Goal: Task Accomplishment & Management: Use online tool/utility

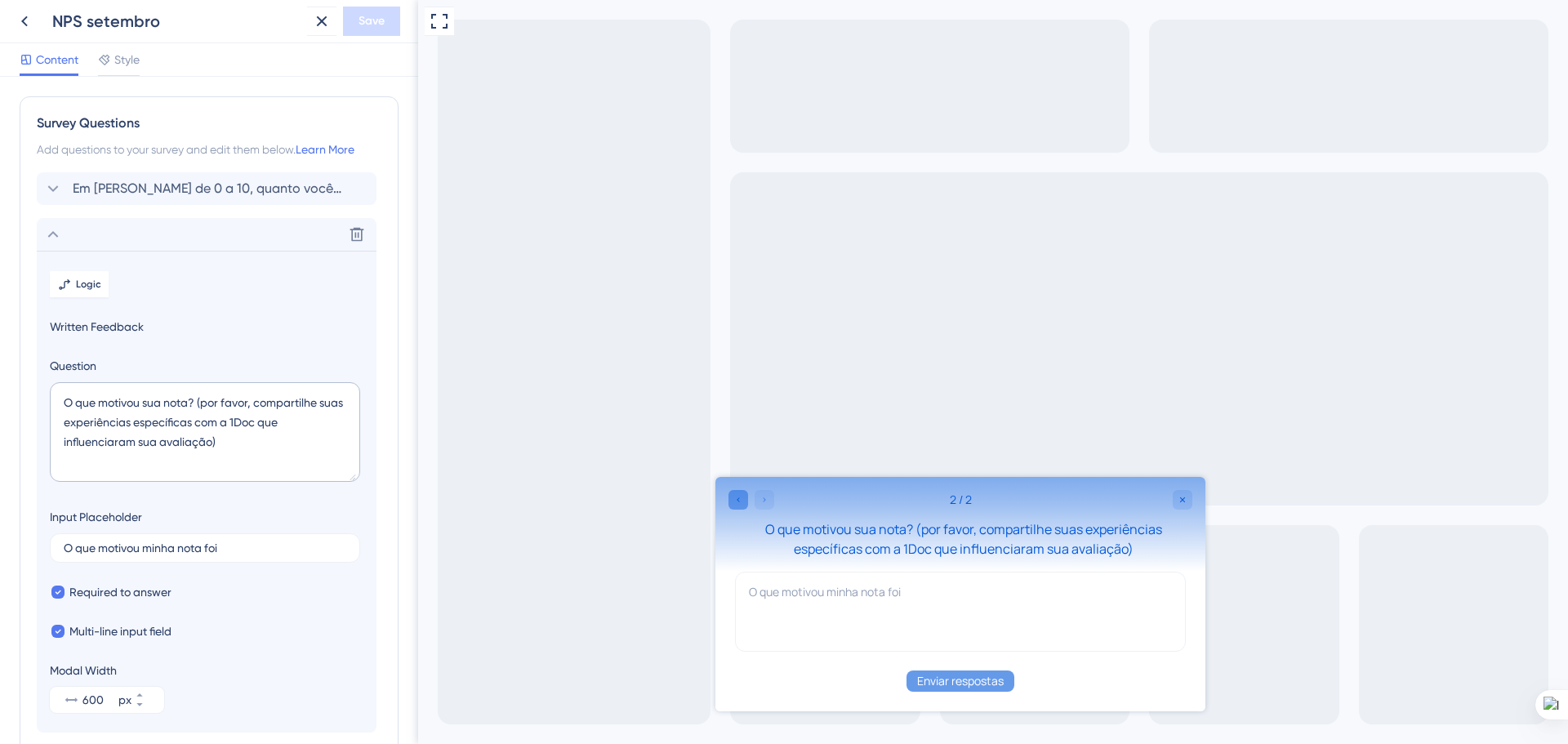
click at [735, 502] on icon "Go to Question 1" at bounding box center [738, 500] width 10 height 10
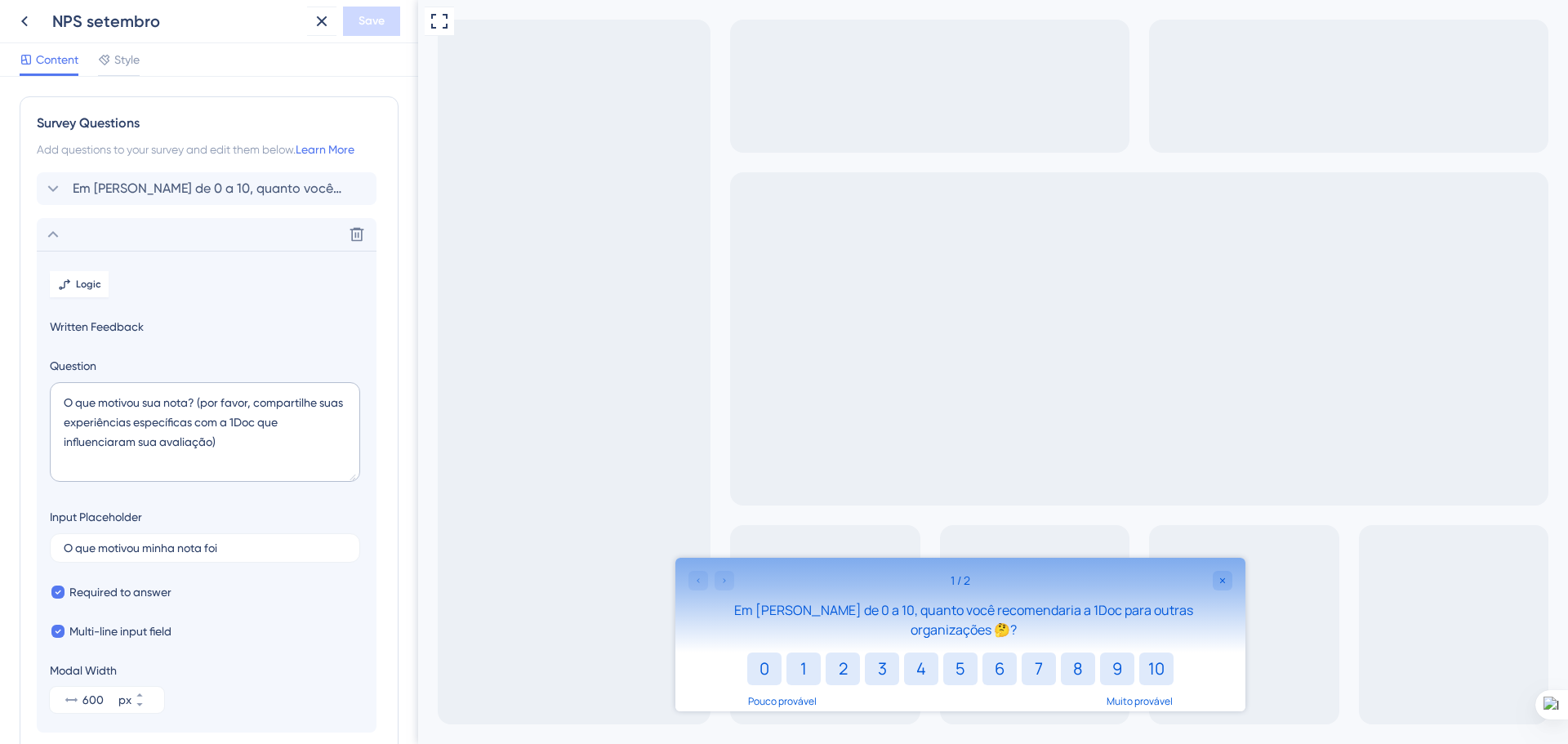
click at [727, 580] on div at bounding box center [711, 581] width 46 height 20
click at [725, 587] on div at bounding box center [711, 581] width 46 height 20
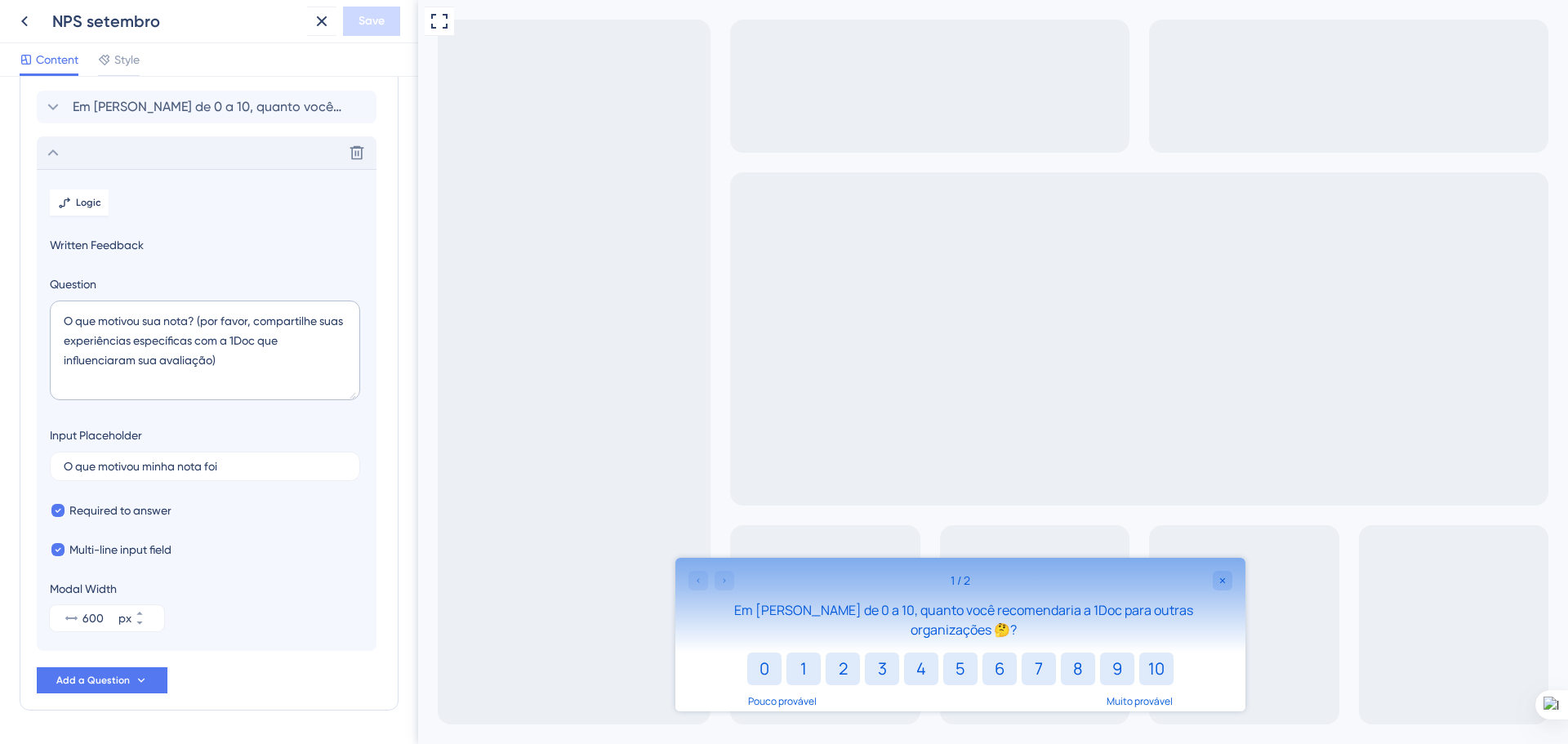
click at [51, 153] on icon at bounding box center [53, 153] width 20 height 20
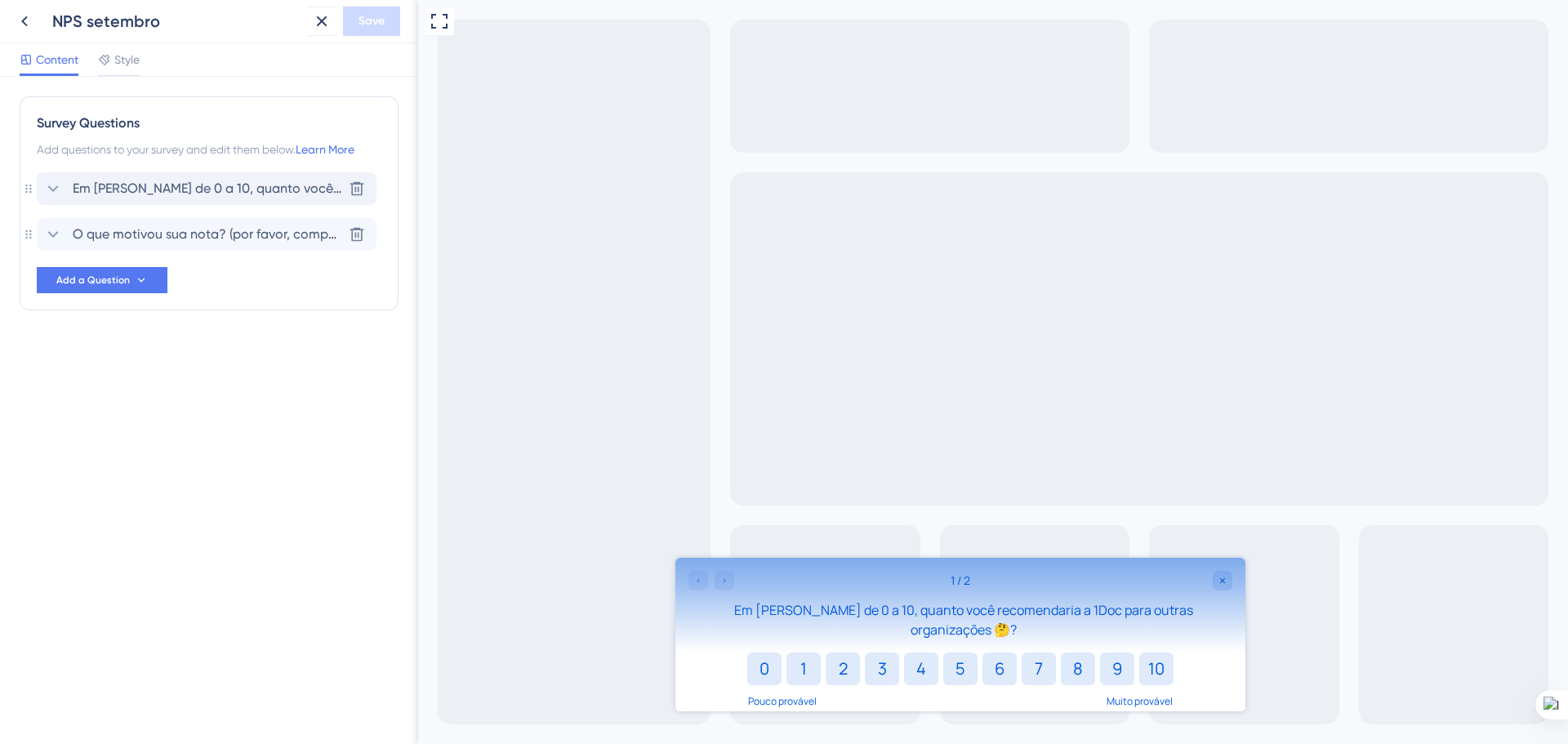
click at [69, 179] on div "Em uma escala de 0 a 10, quanto você recomendaria a 1Doc para outras organizaçõ…" at bounding box center [192, 188] width 299 height 20
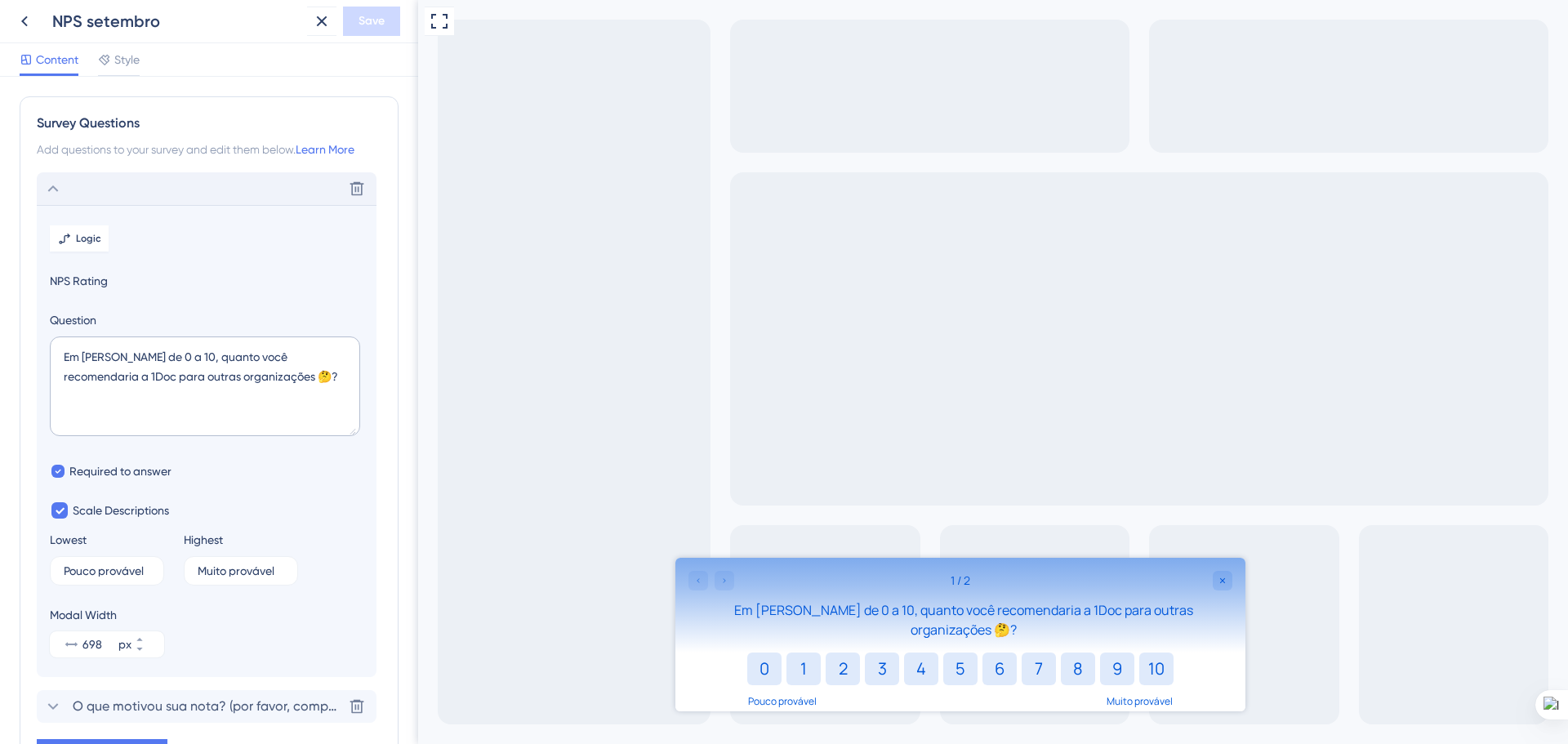
scroll to position [96, 0]
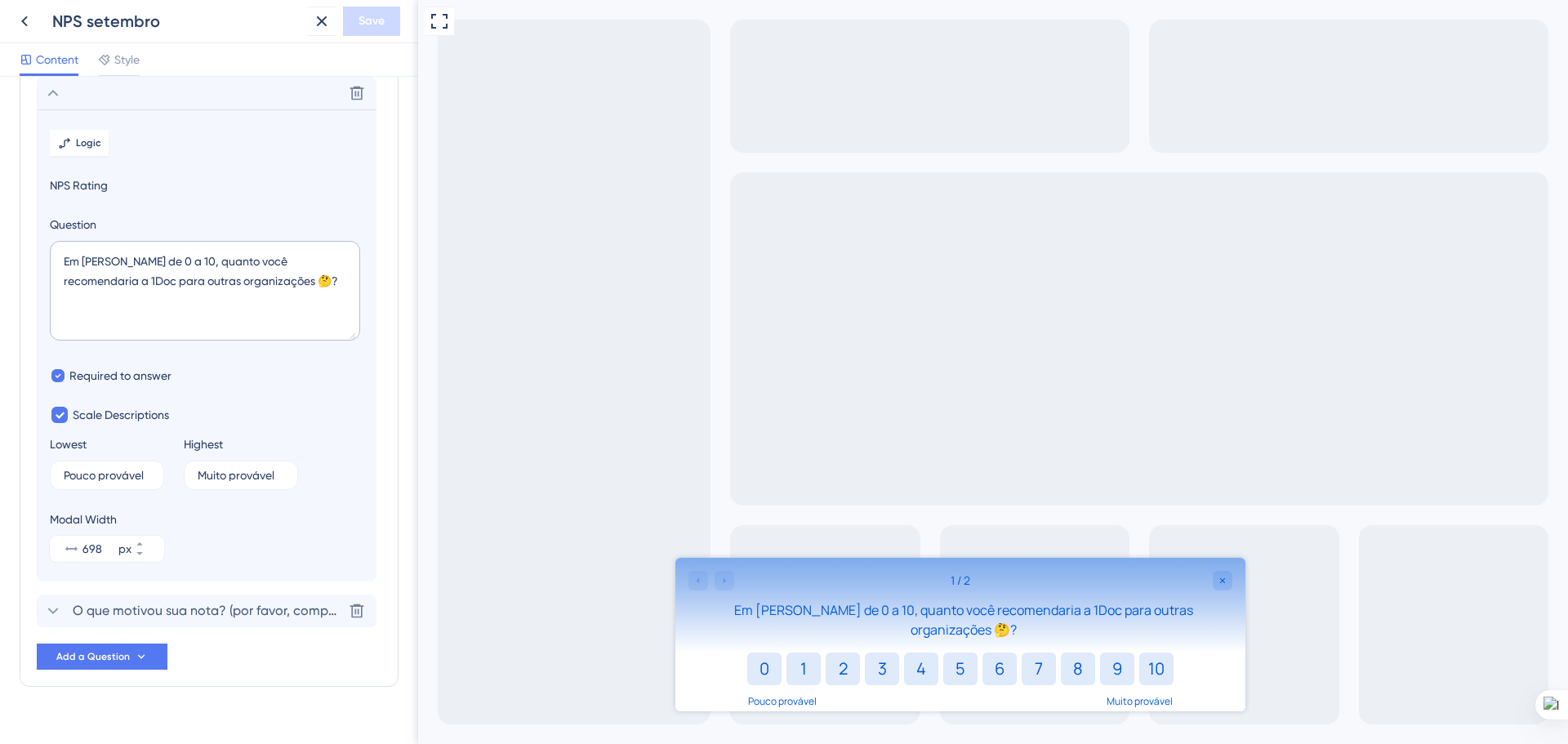
click at [57, 103] on div "Delete" at bounding box center [206, 93] width 340 height 32
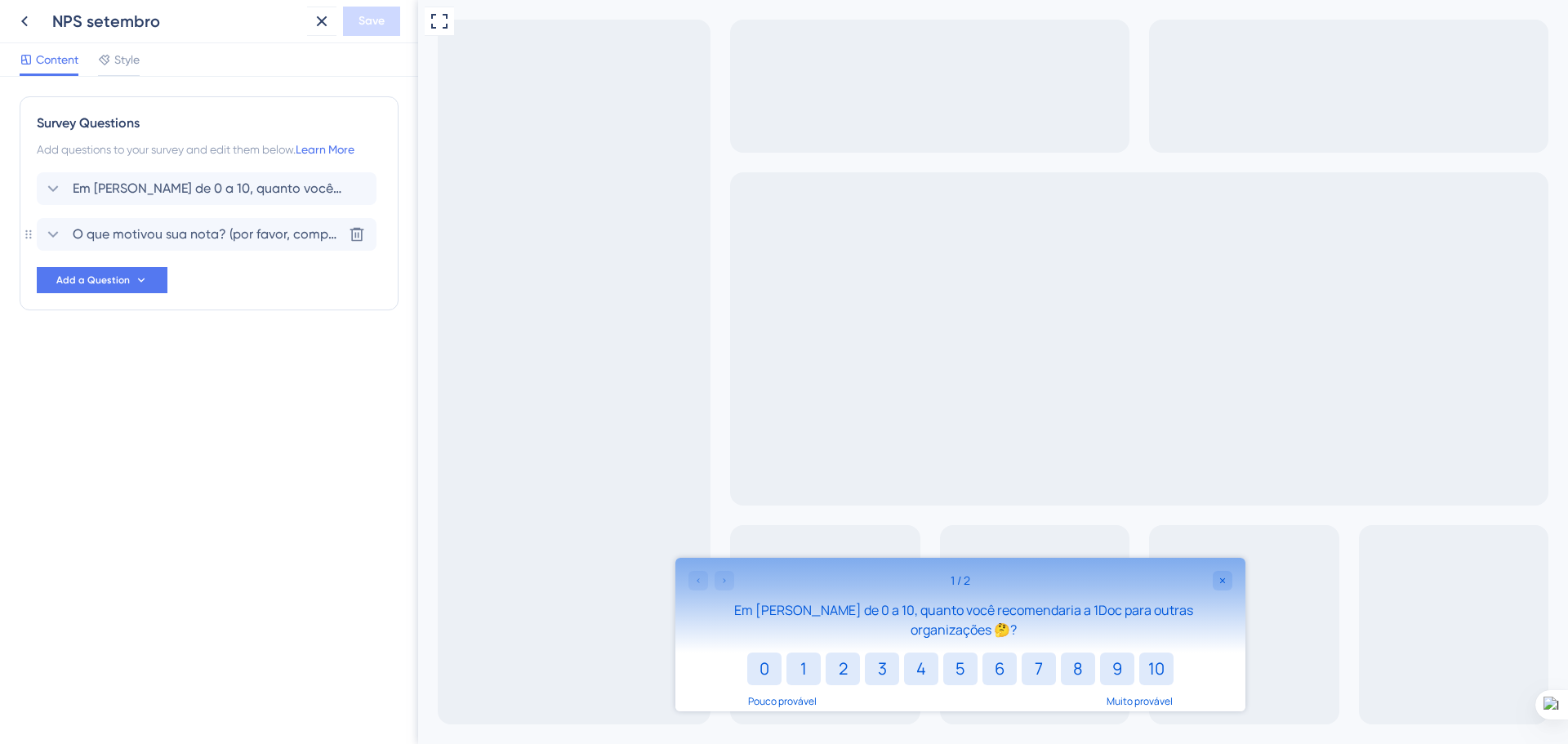
scroll to position [0, 0]
click at [113, 234] on span "O que motivou sua nota? (por favor, compartilhe suas experiências específicas c…" at bounding box center [207, 234] width 269 height 20
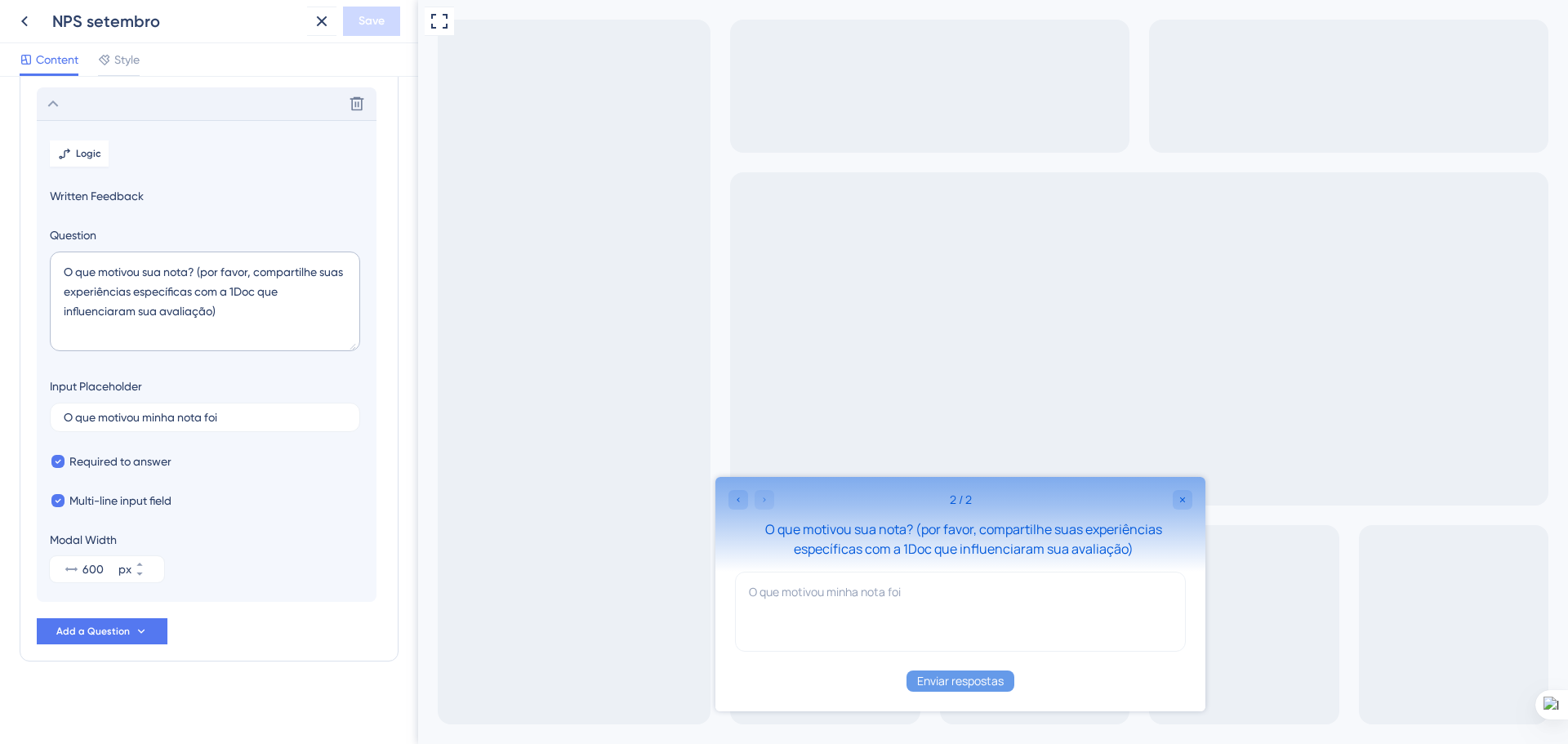
scroll to position [133, 0]
click at [53, 98] on icon at bounding box center [53, 101] width 20 height 20
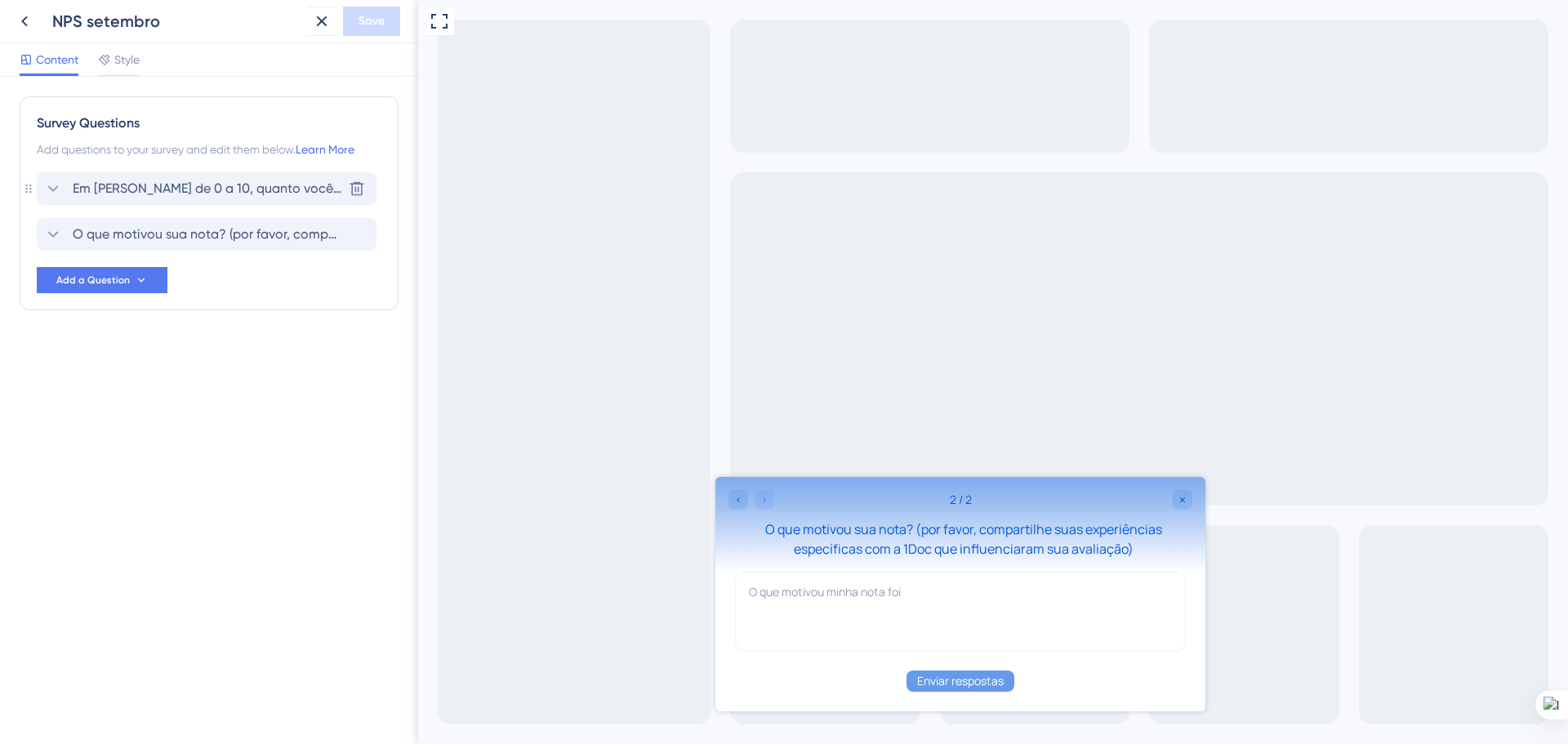
click at [95, 184] on span "Em uma escala de 0 a 10, quanto você recomendaria a 1Doc para outras organizaçõ…" at bounding box center [207, 188] width 269 height 20
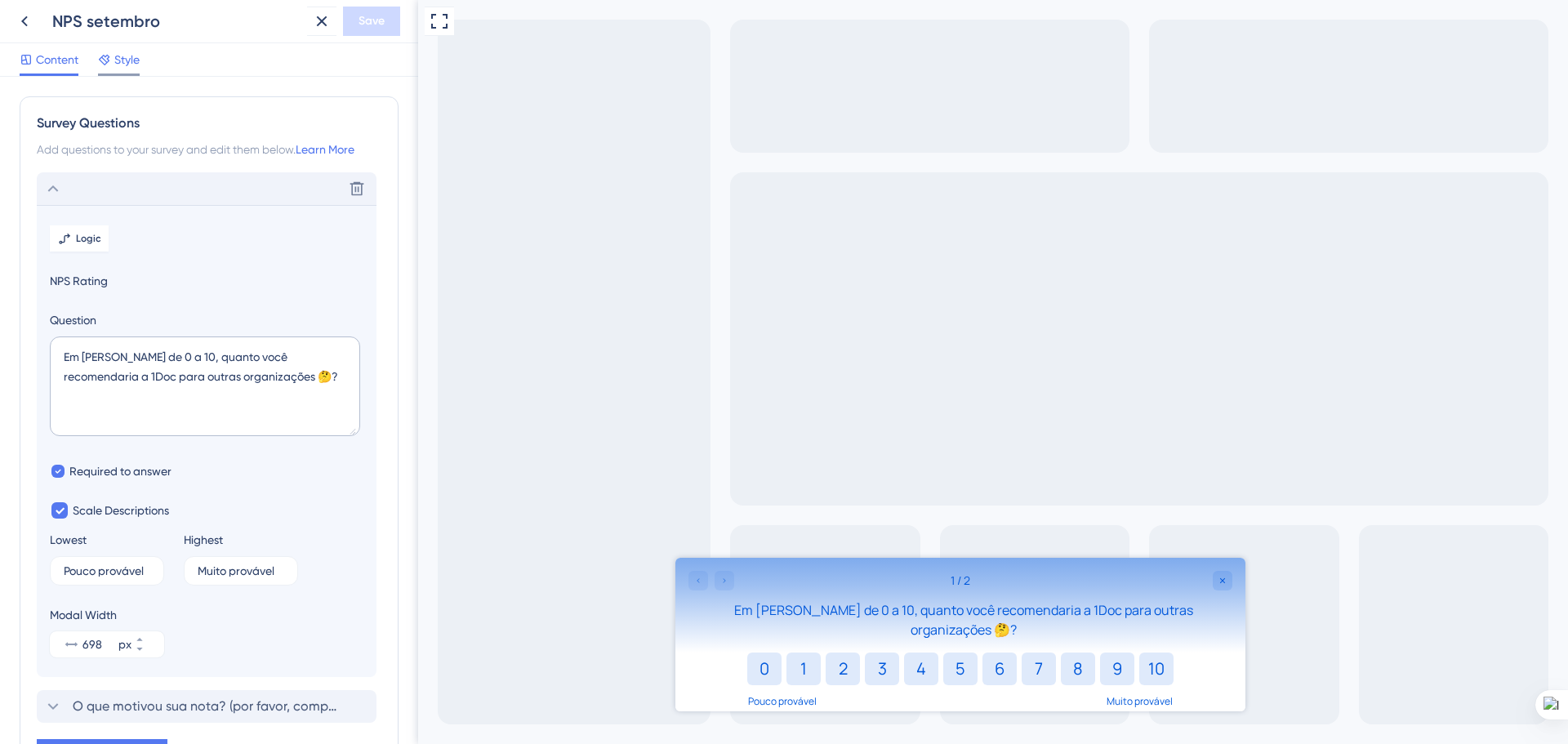
click at [131, 60] on span "Style" at bounding box center [126, 60] width 25 height 20
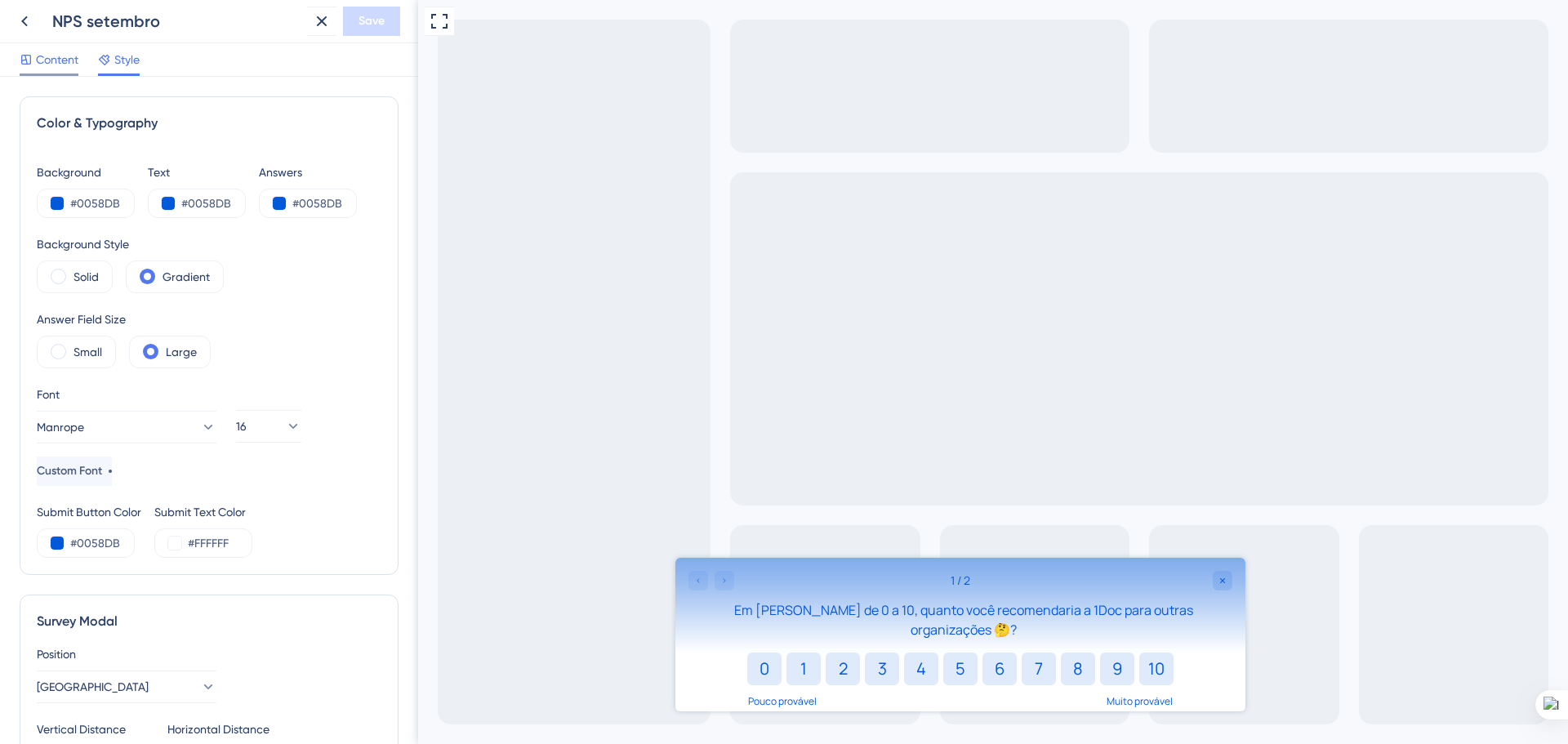
click at [56, 59] on span "Content" at bounding box center [57, 60] width 42 height 20
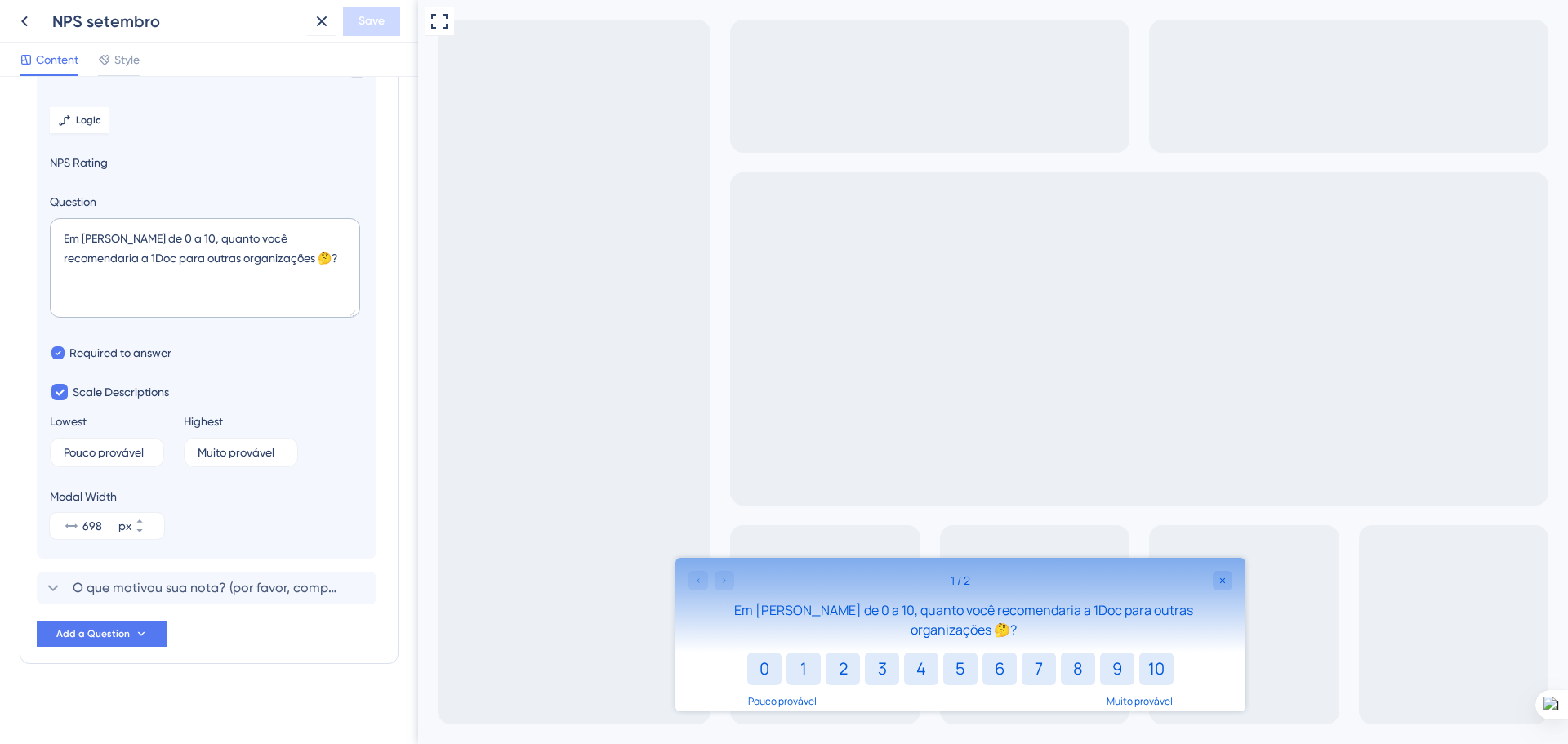
scroll to position [123, 0]
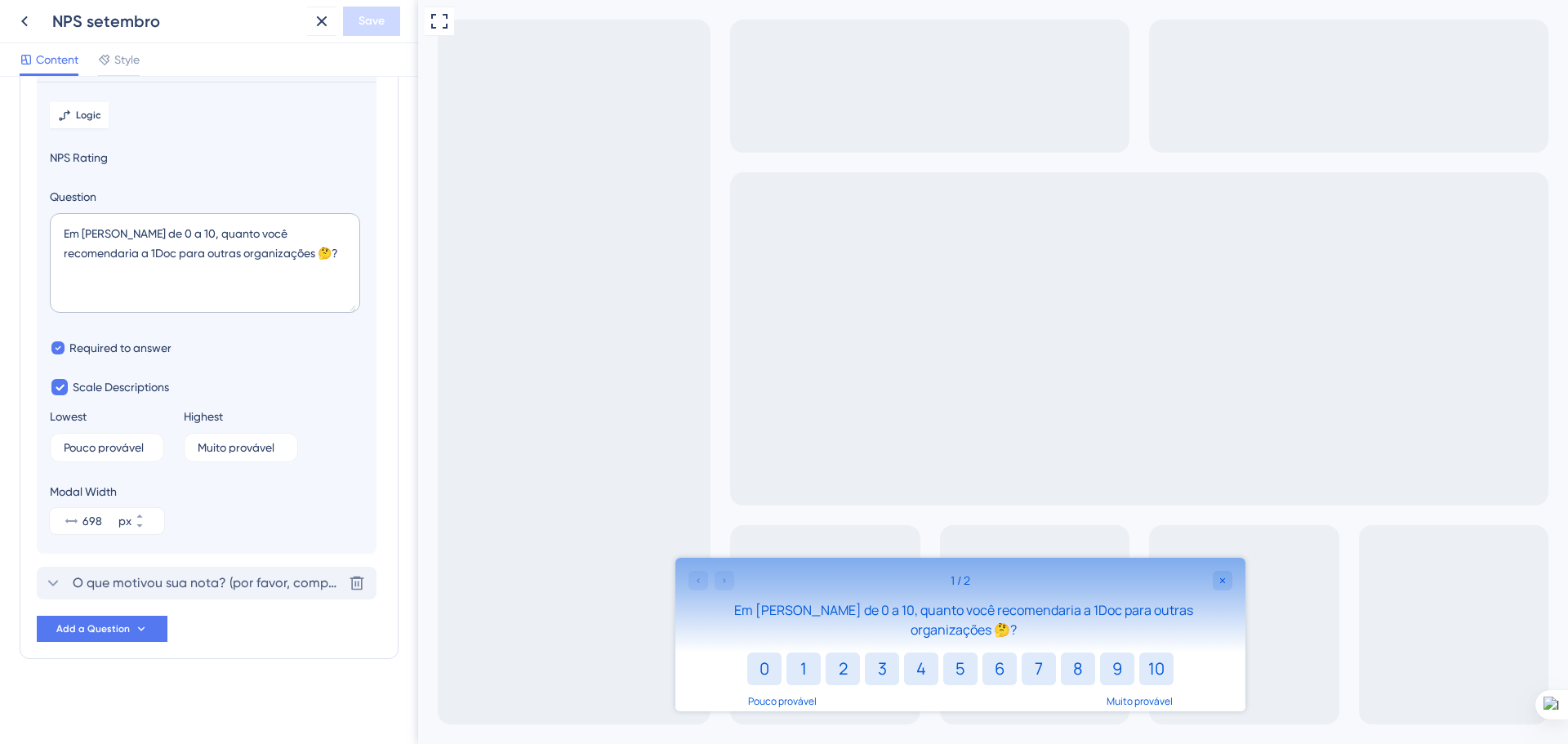
click at [142, 574] on span "O que motivou sua nota? (por favor, compartilhe suas experiências específicas c…" at bounding box center [207, 583] width 269 height 20
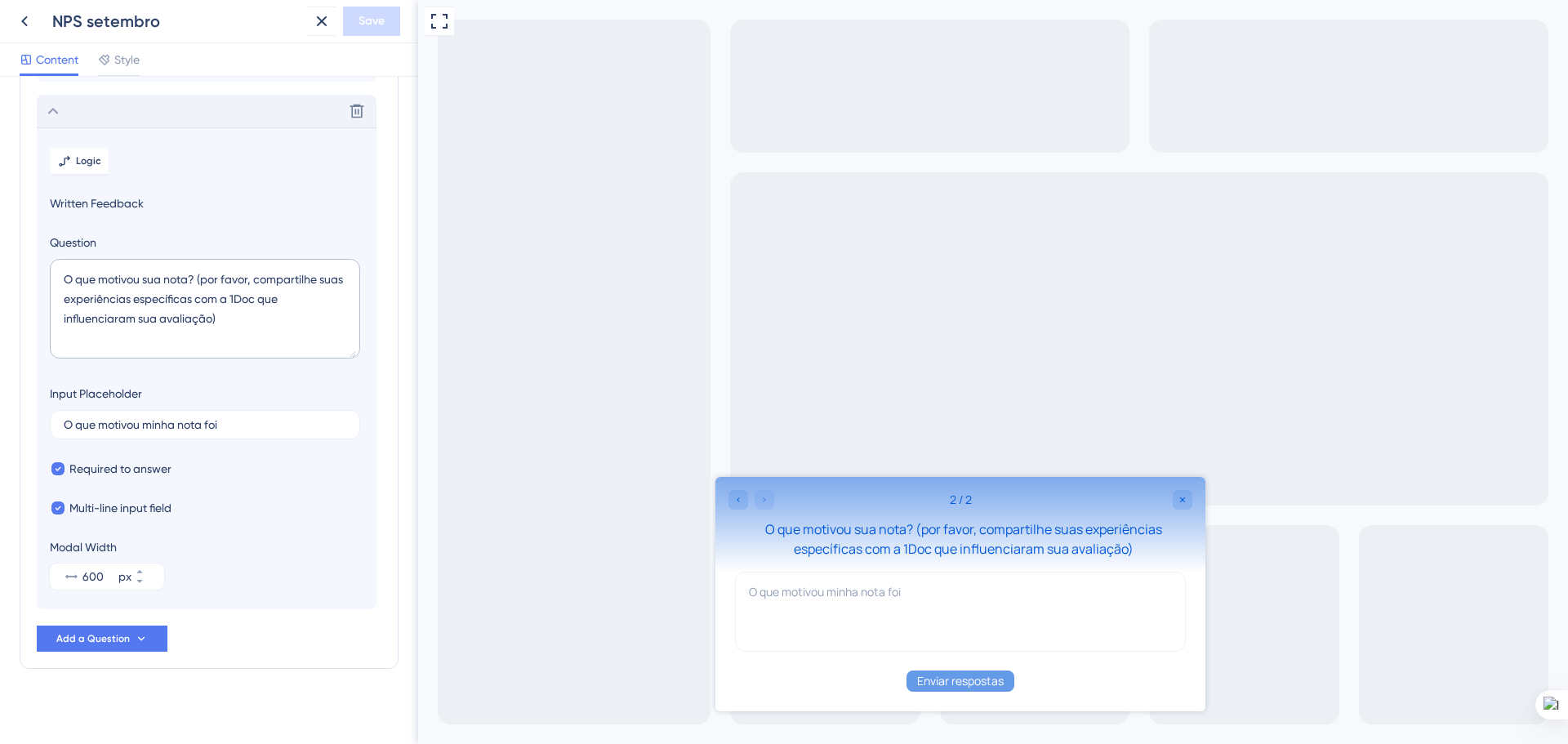
scroll to position [133, 0]
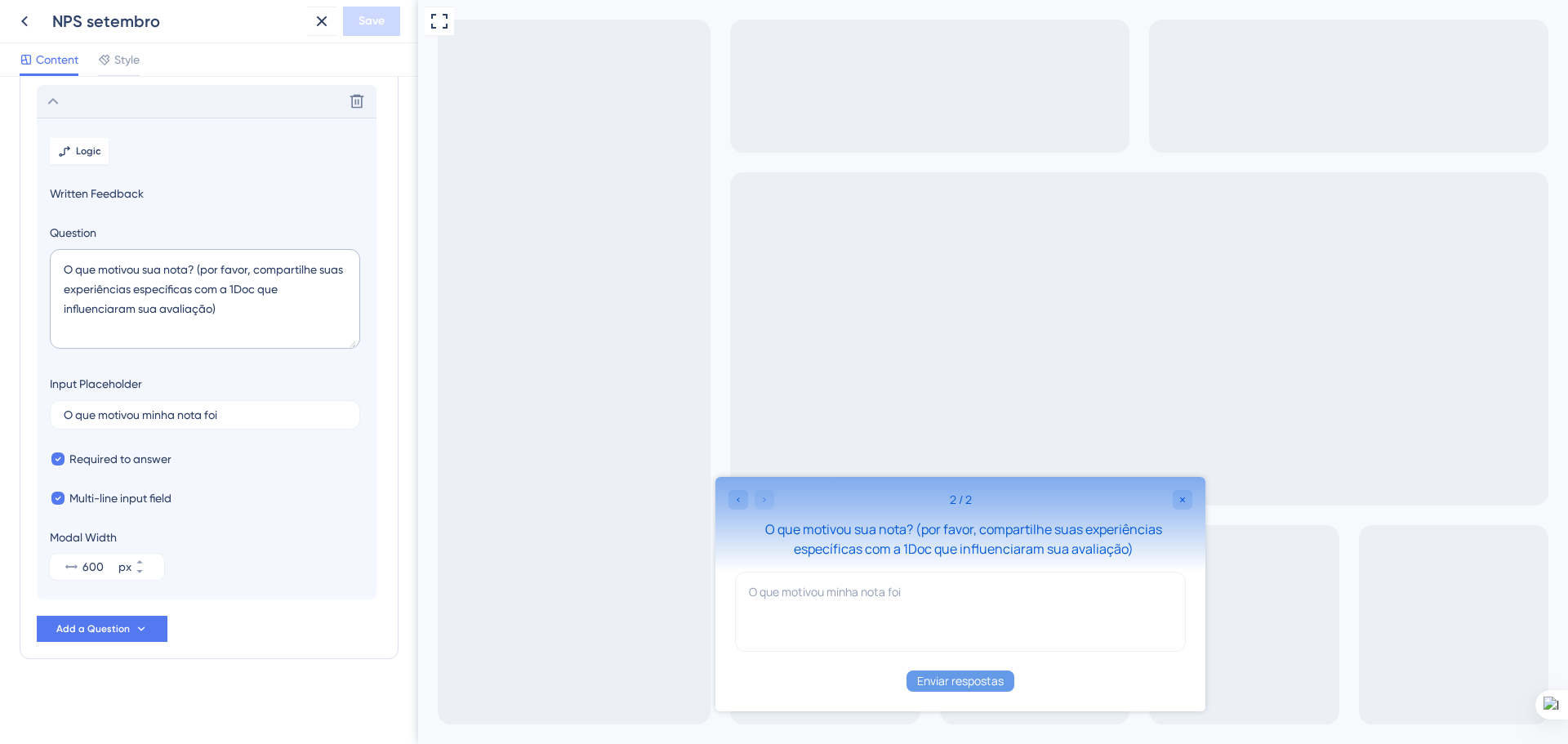
click at [1133, 553] on div "O que motivou sua nota? (por favor, compartilhe suas experiências específicas c…" at bounding box center [963, 539] width 457 height 39
click at [910, 528] on div "O que motivou sua nota? (por favor, compartilhe suas experiências específicas c…" at bounding box center [963, 539] width 457 height 39
click at [191, 269] on textarea "O que motivou sua nota? (por favor, compartilhe suas experiências específicas c…" at bounding box center [205, 299] width 310 height 100
click at [196, 269] on textarea "O que motivou sua nota ? (por favor, compartilhe suas experiências específicas …" at bounding box center [205, 299] width 310 height 100
paste textarea "👀"
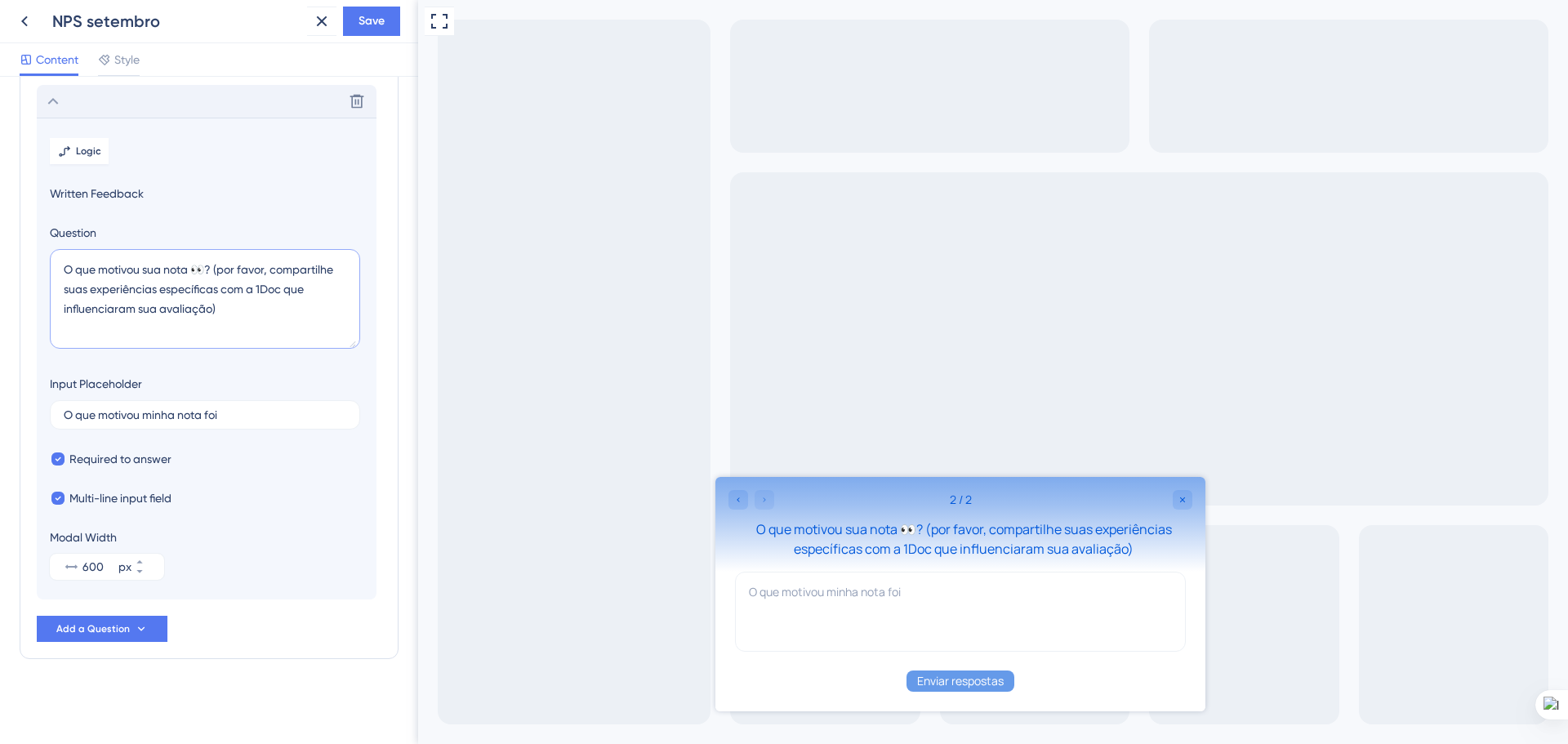
type textarea "O que motivou sua nota 👀? (por favor, compartilhe suas experiências específicas…"
click at [618, 556] on div "Full Screen Preview" at bounding box center [993, 372] width 1150 height 744
click at [54, 101] on icon at bounding box center [53, 101] width 20 height 20
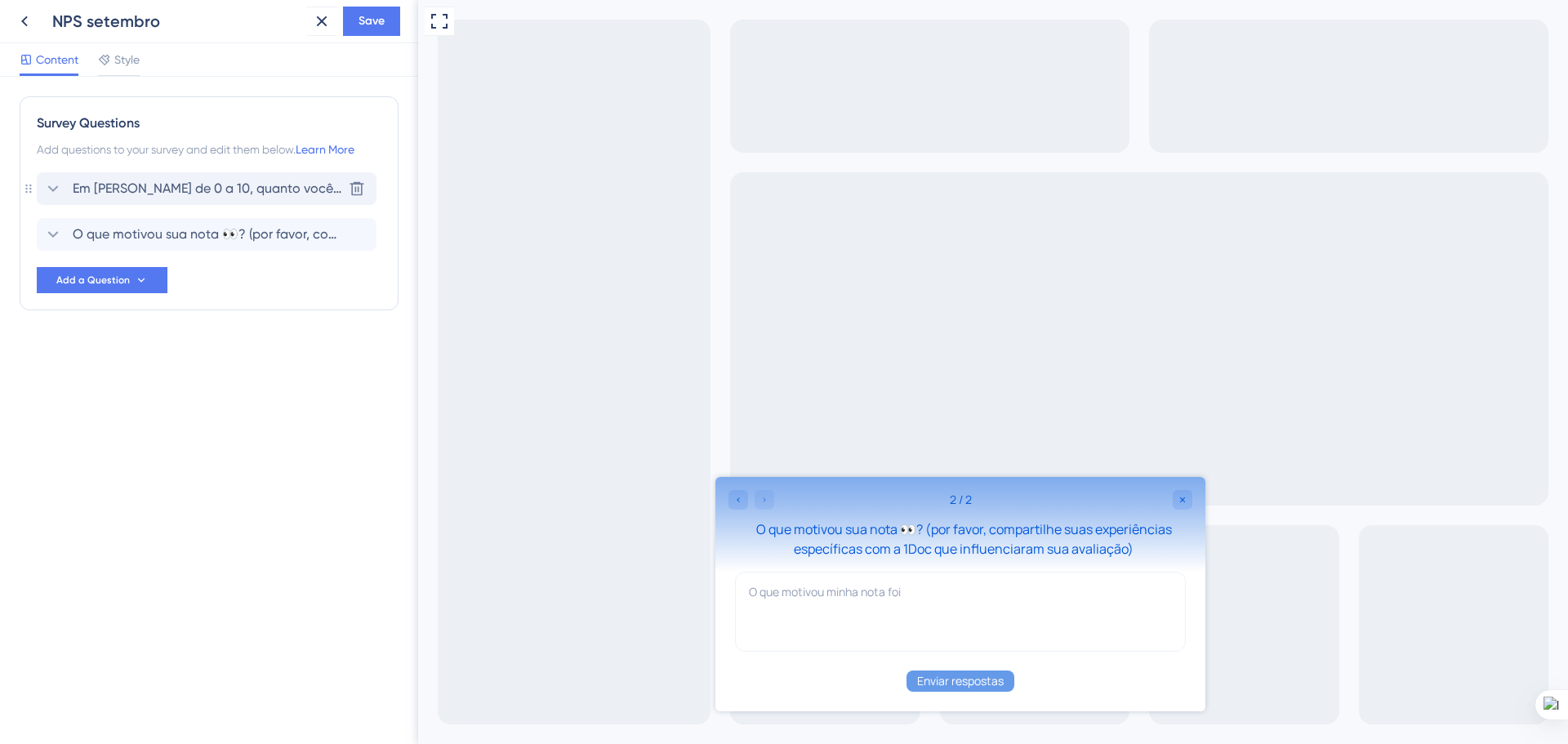
click at [142, 192] on span "Em uma escala de 0 a 10, quanto você recomendaria a 1Doc para outras organizaçõ…" at bounding box center [207, 188] width 269 height 20
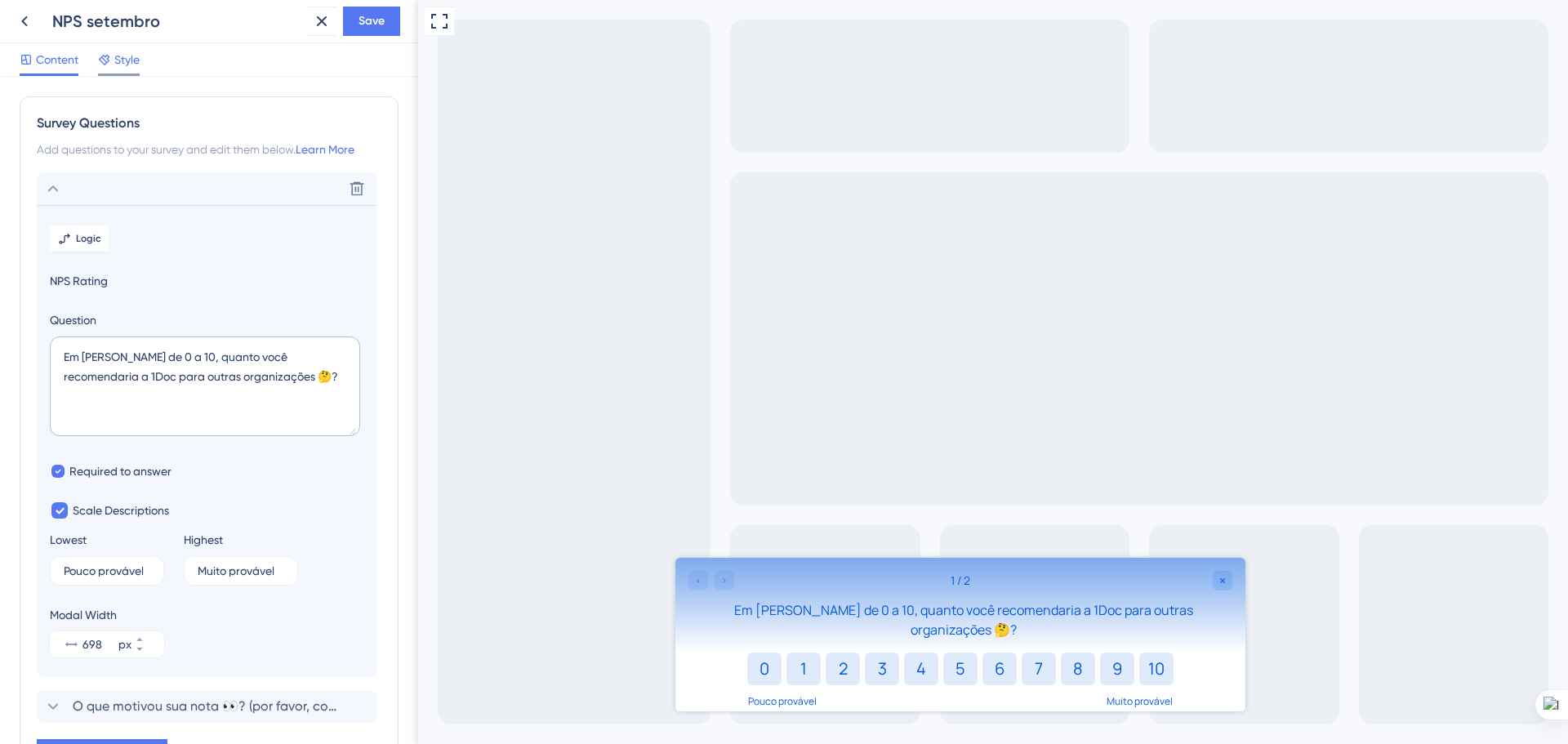
click at [102, 74] on div at bounding box center [118, 74] width 41 height 3
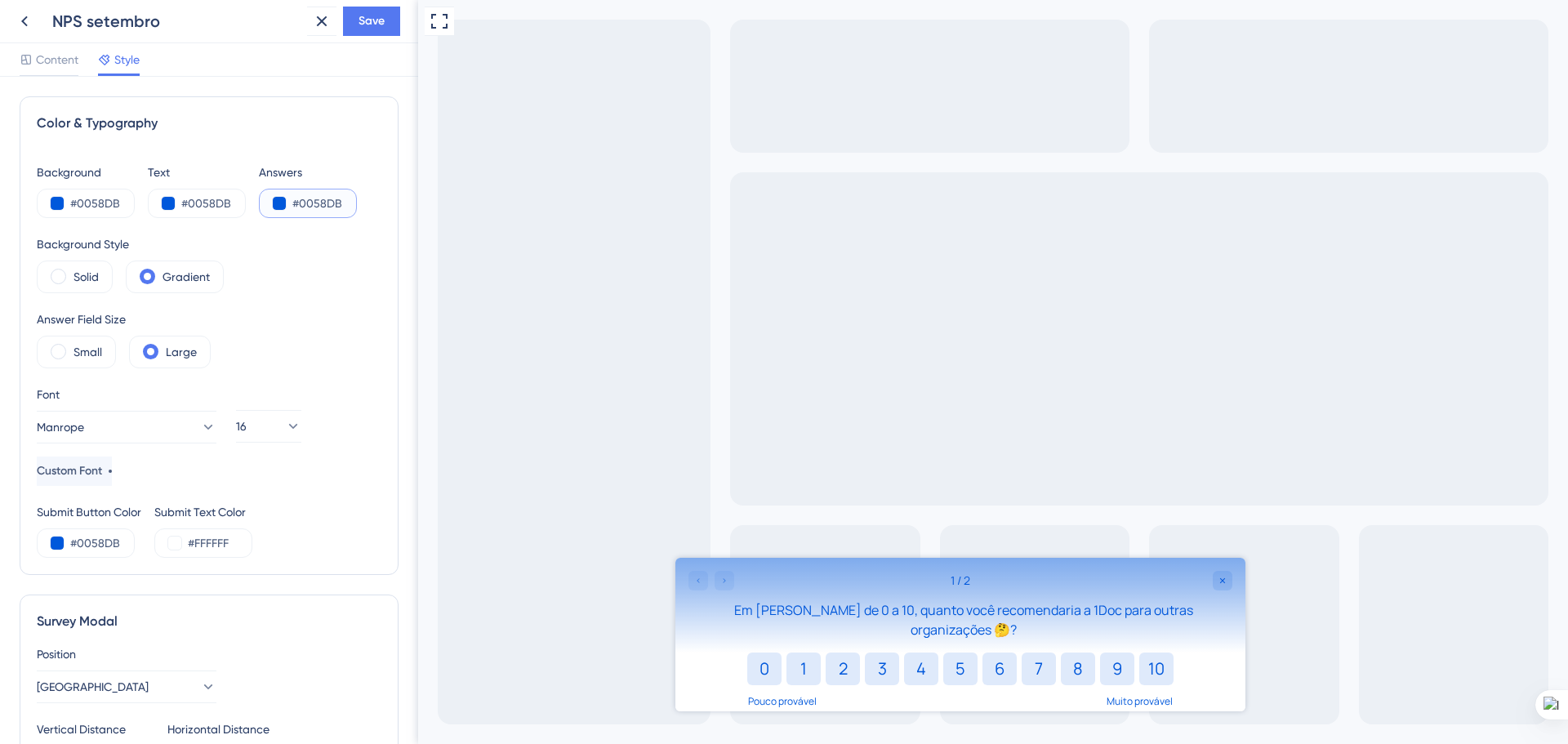
drag, startPoint x: 326, startPoint y: 202, endPoint x: 300, endPoint y: 203, distance: 26.0
click at [300, 203] on input "#0058DB" at bounding box center [326, 204] width 67 height 20
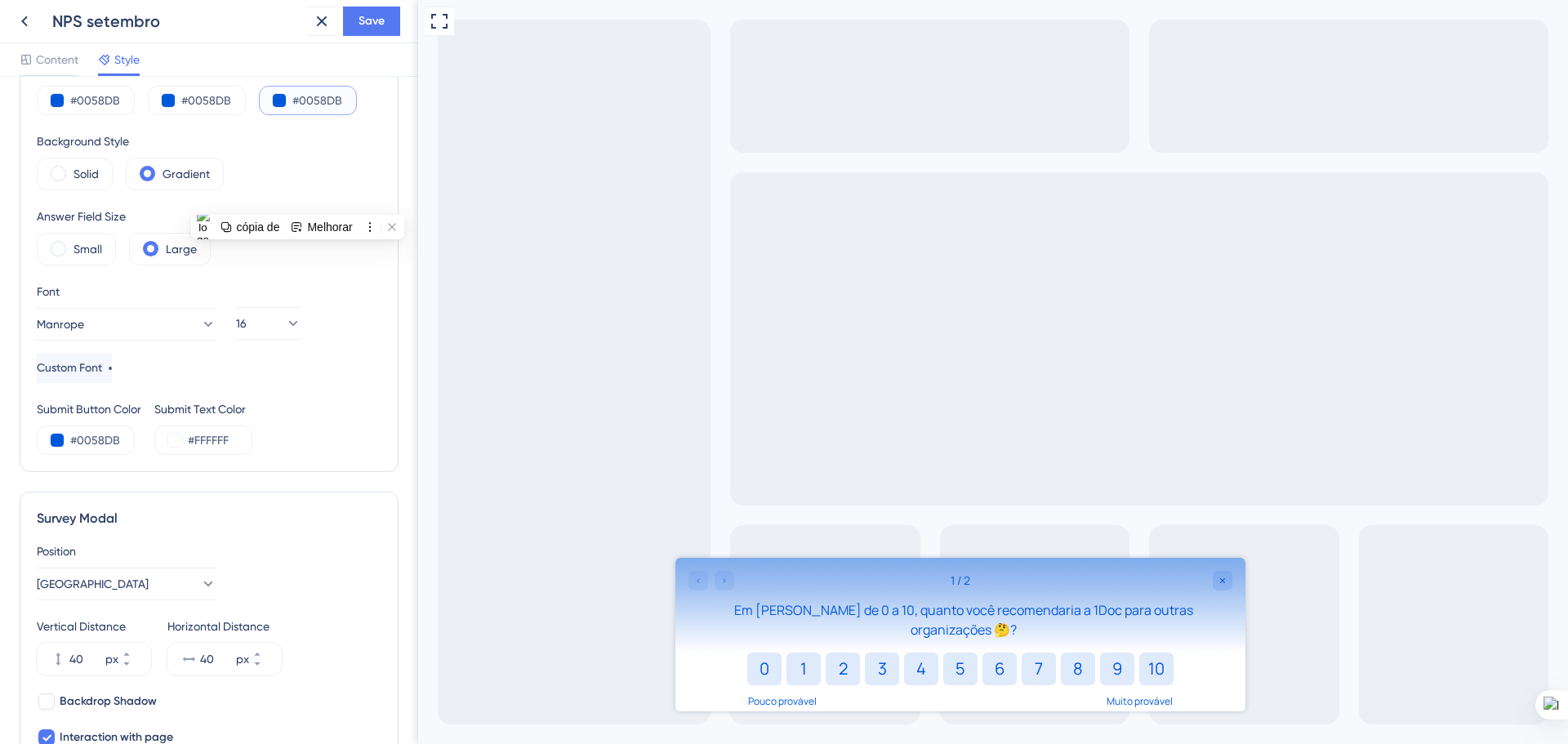
scroll to position [163, 0]
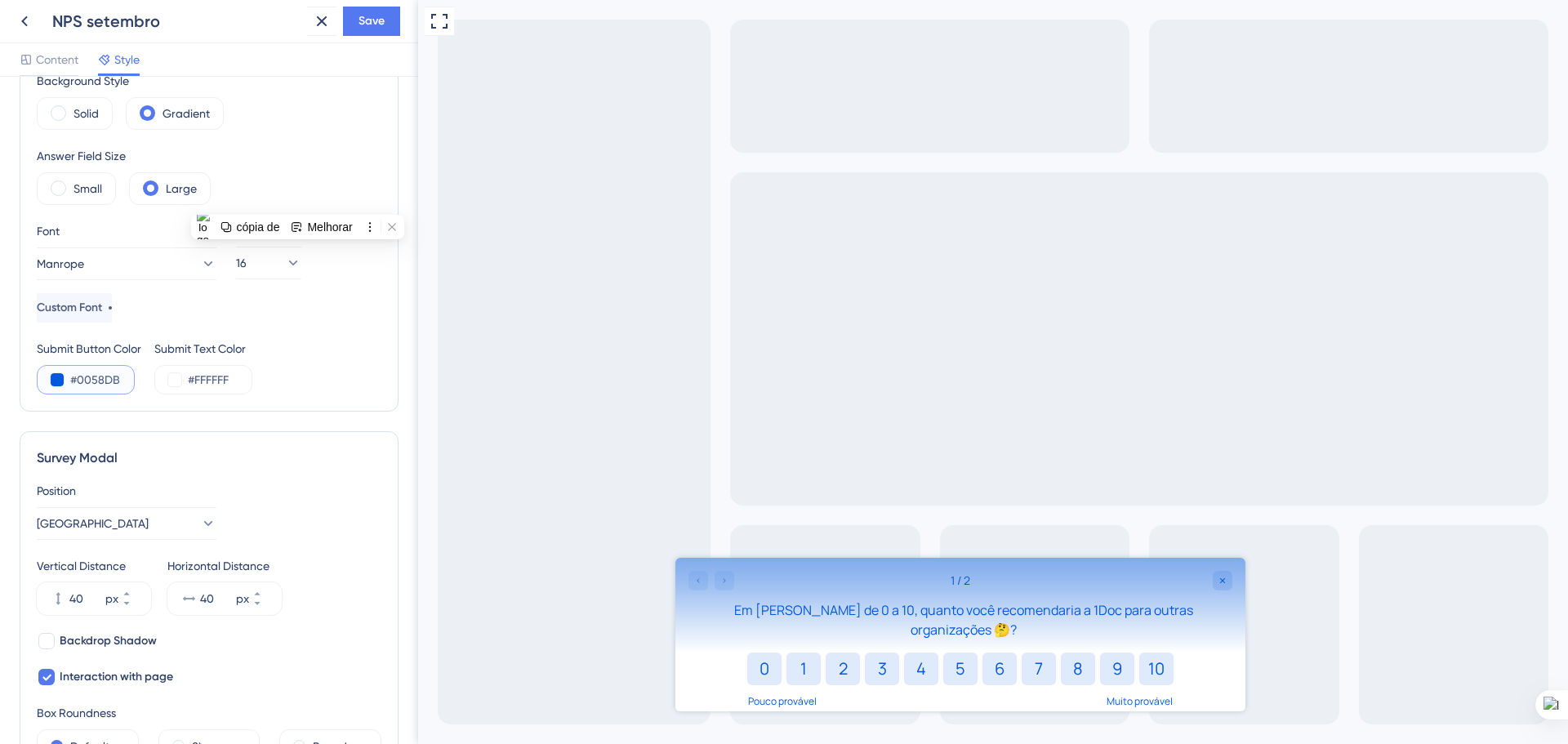
drag, startPoint x: 123, startPoint y: 383, endPoint x: 79, endPoint y: 385, distance: 44.0
click at [76, 383] on input "#0058DB" at bounding box center [103, 380] width 67 height 20
drag, startPoint x: 230, startPoint y: 376, endPoint x: 205, endPoint y: 379, distance: 25.2
click at [198, 377] on input "#FFFFFF" at bounding box center [221, 380] width 67 height 20
paste input "0058DB"
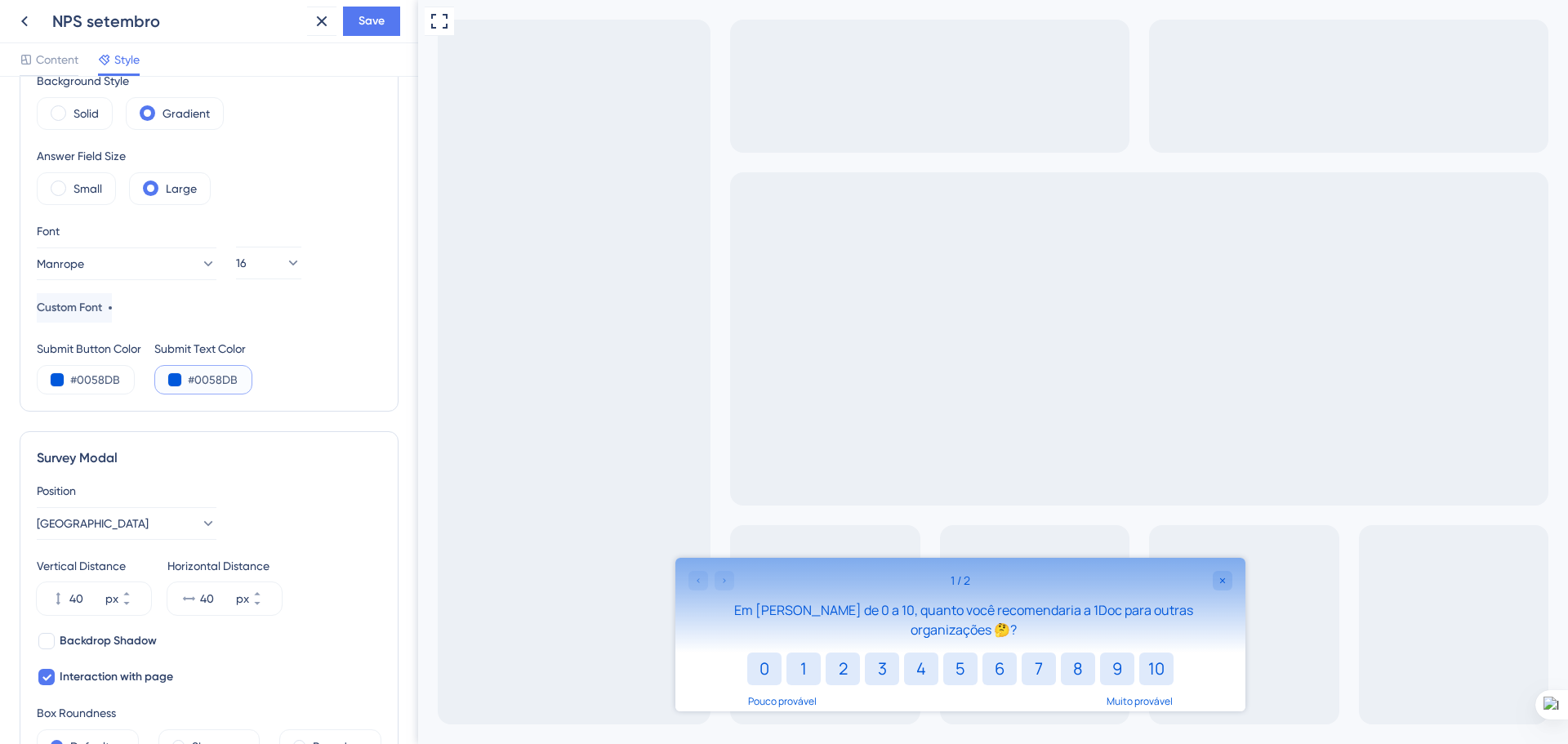
type input "#0058DB"
drag, startPoint x: 120, startPoint y: 379, endPoint x: 74, endPoint y: 381, distance: 46.0
click at [74, 381] on input "#0058DB" at bounding box center [103, 380] width 67 height 20
paste input "8A9FA0"
type input "#8A9FA0"
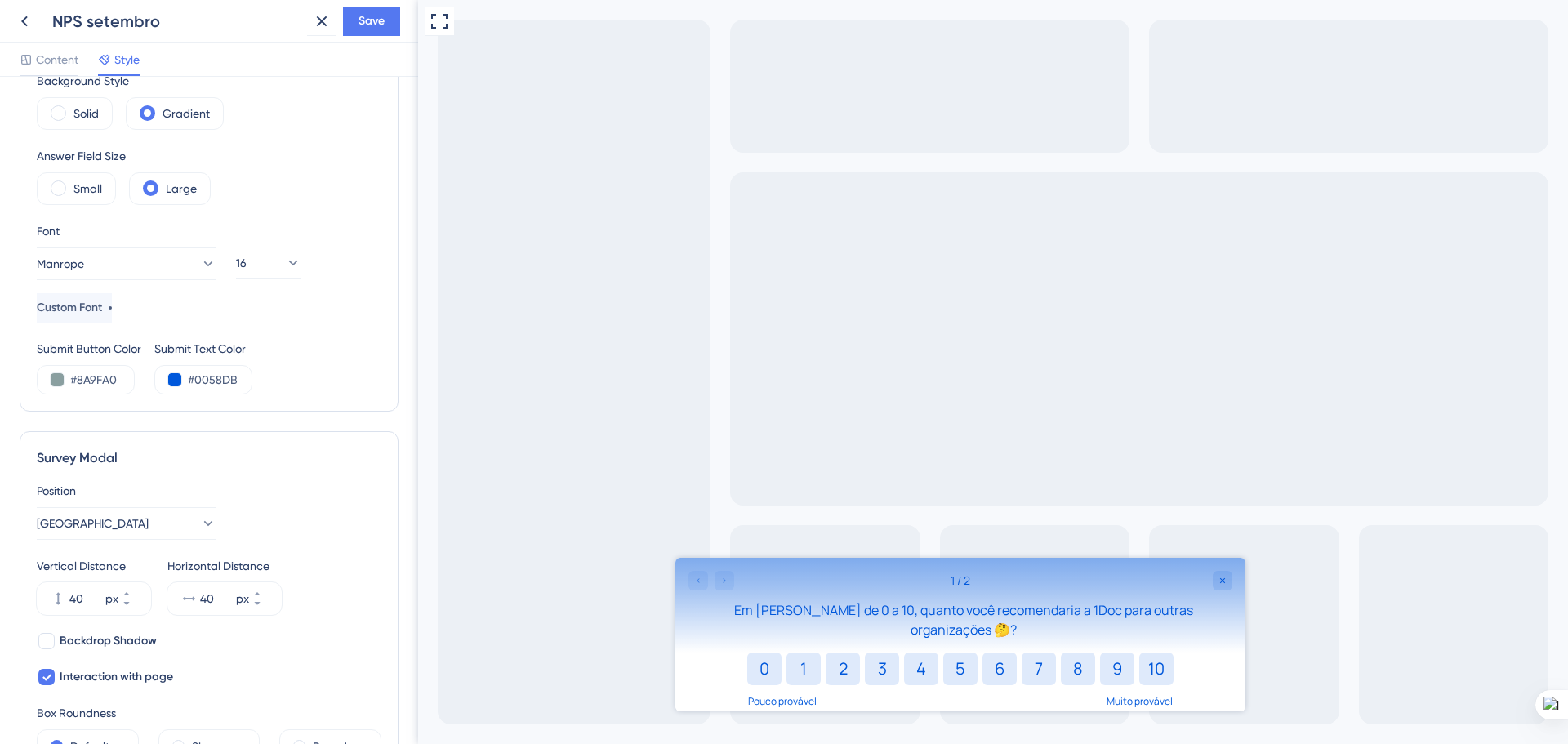
click at [300, 347] on div "Submit Button Color #8A9FA0 Submit Text Color #0058DB" at bounding box center [209, 367] width 344 height 56
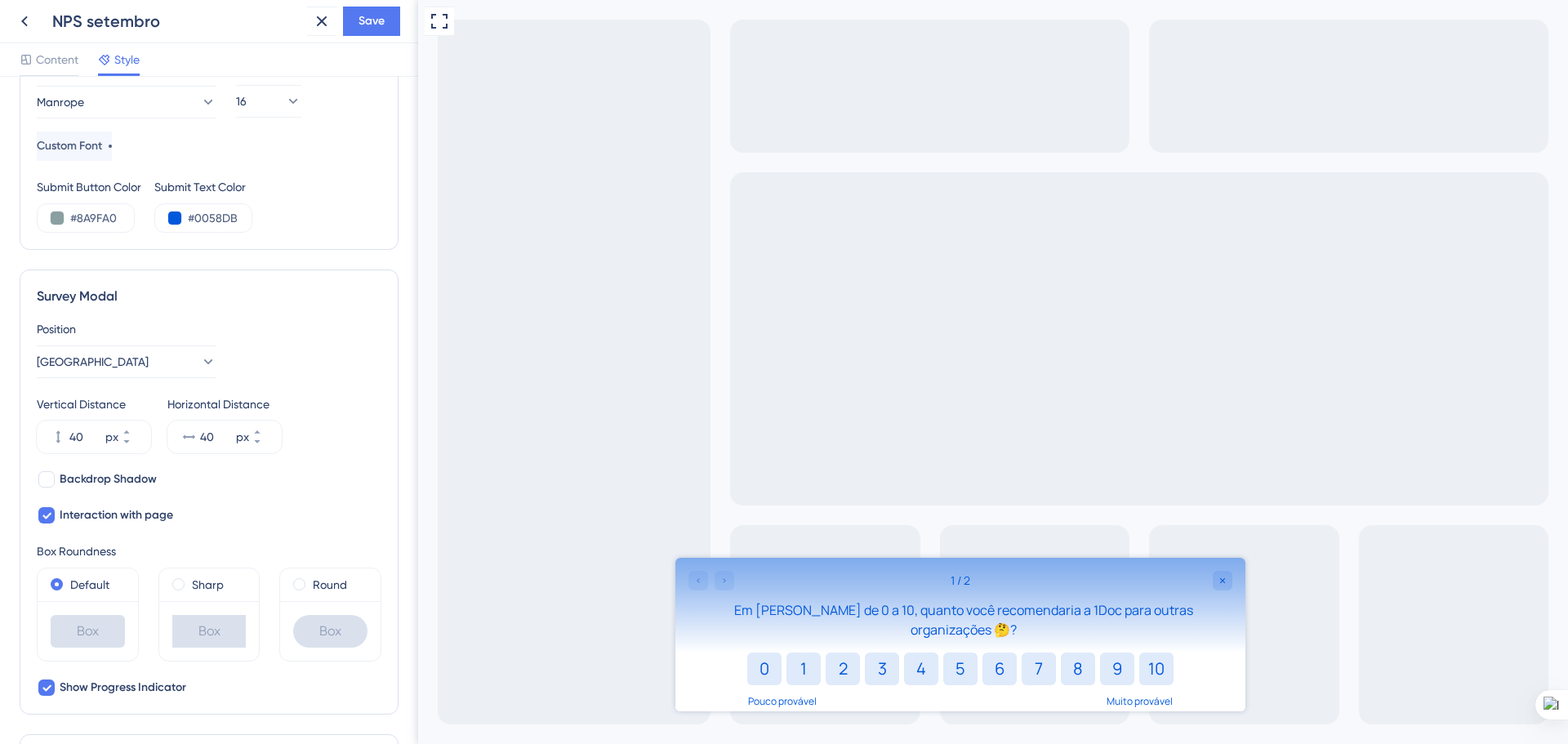
scroll to position [327, 0]
click at [51, 512] on div at bounding box center [47, 514] width 16 height 16
click at [50, 510] on div at bounding box center [47, 514] width 16 height 16
checkbox input "true"
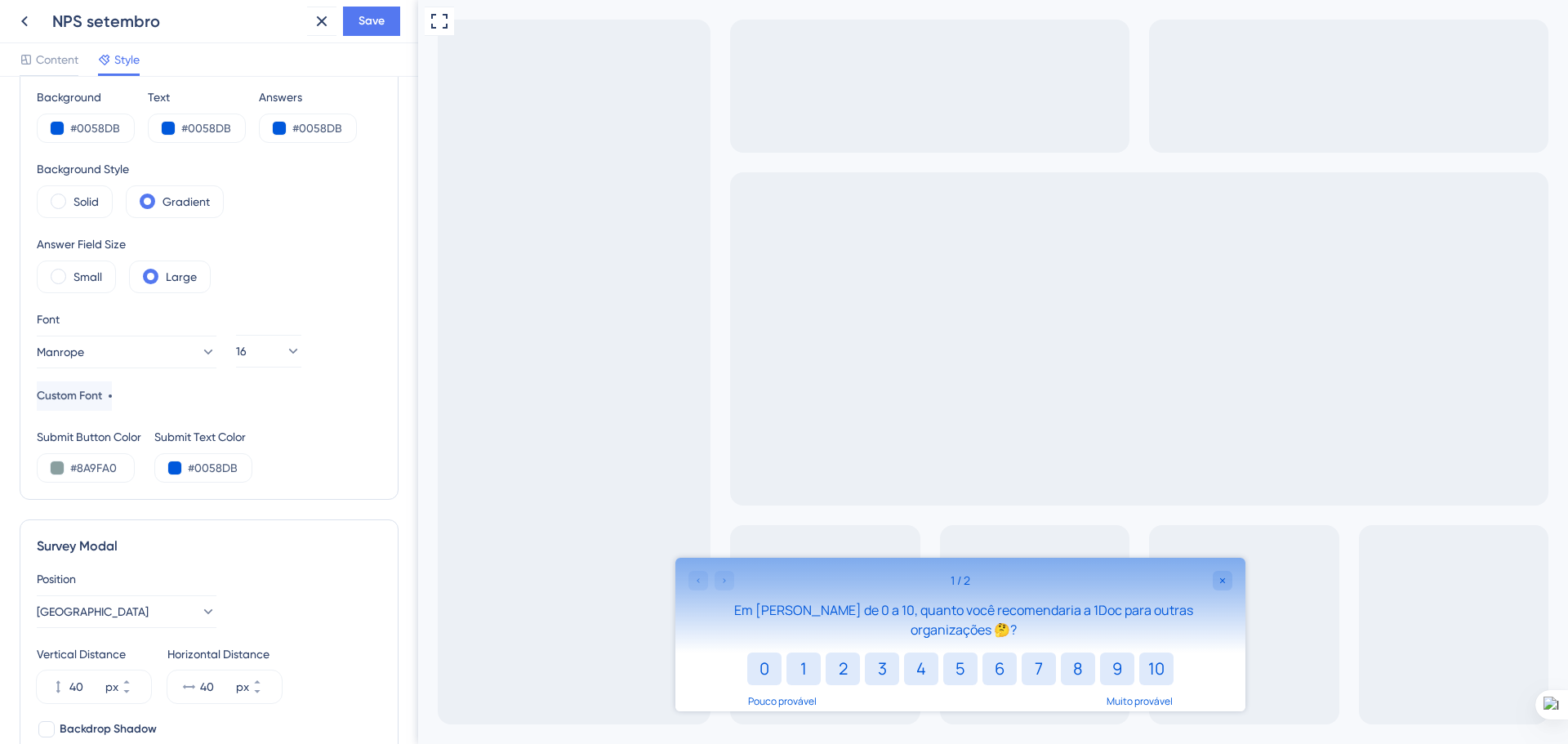
scroll to position [0, 0]
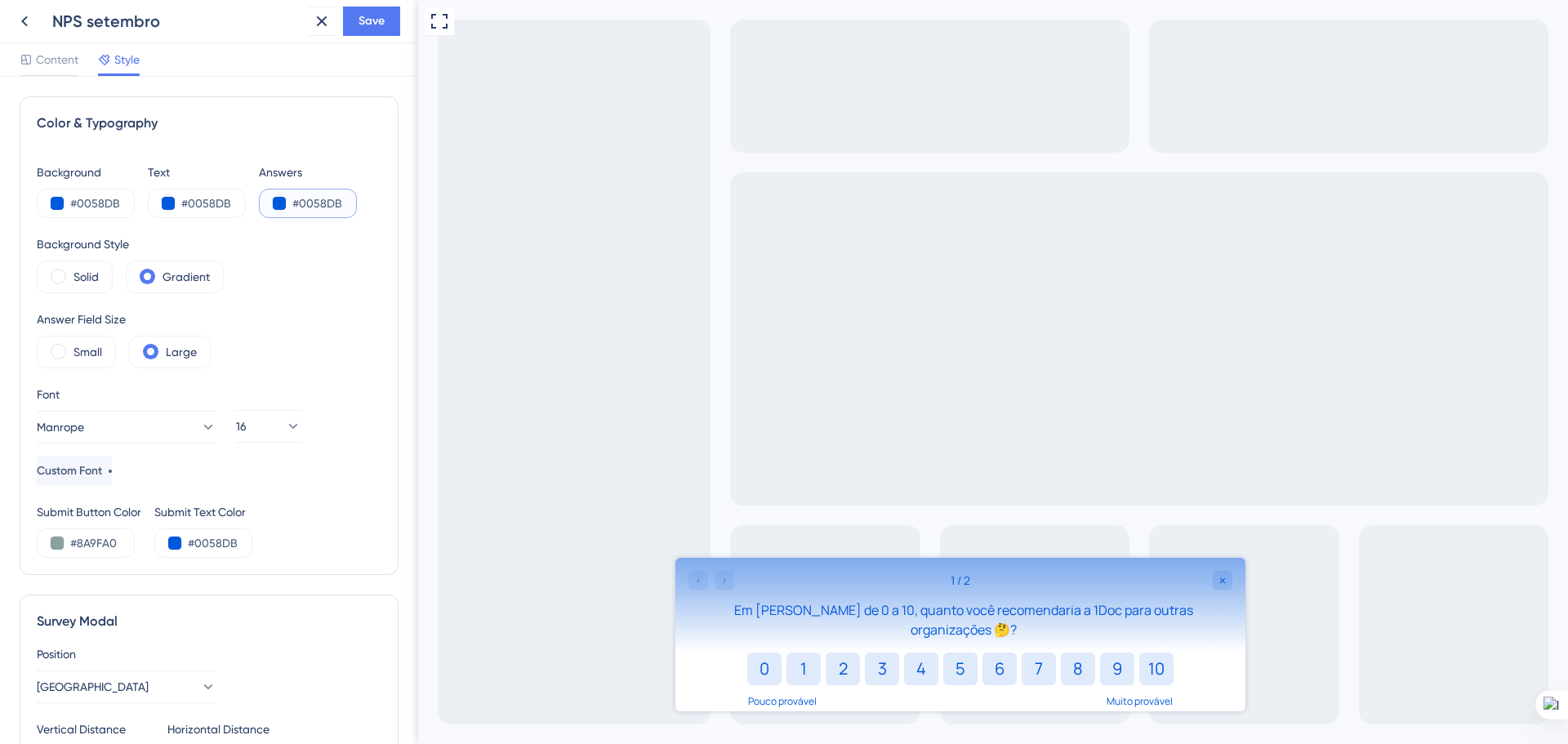
drag, startPoint x: 343, startPoint y: 202, endPoint x: 344, endPoint y: 253, distance: 51.0
click at [304, 202] on input "#0058DB" at bounding box center [326, 204] width 67 height 20
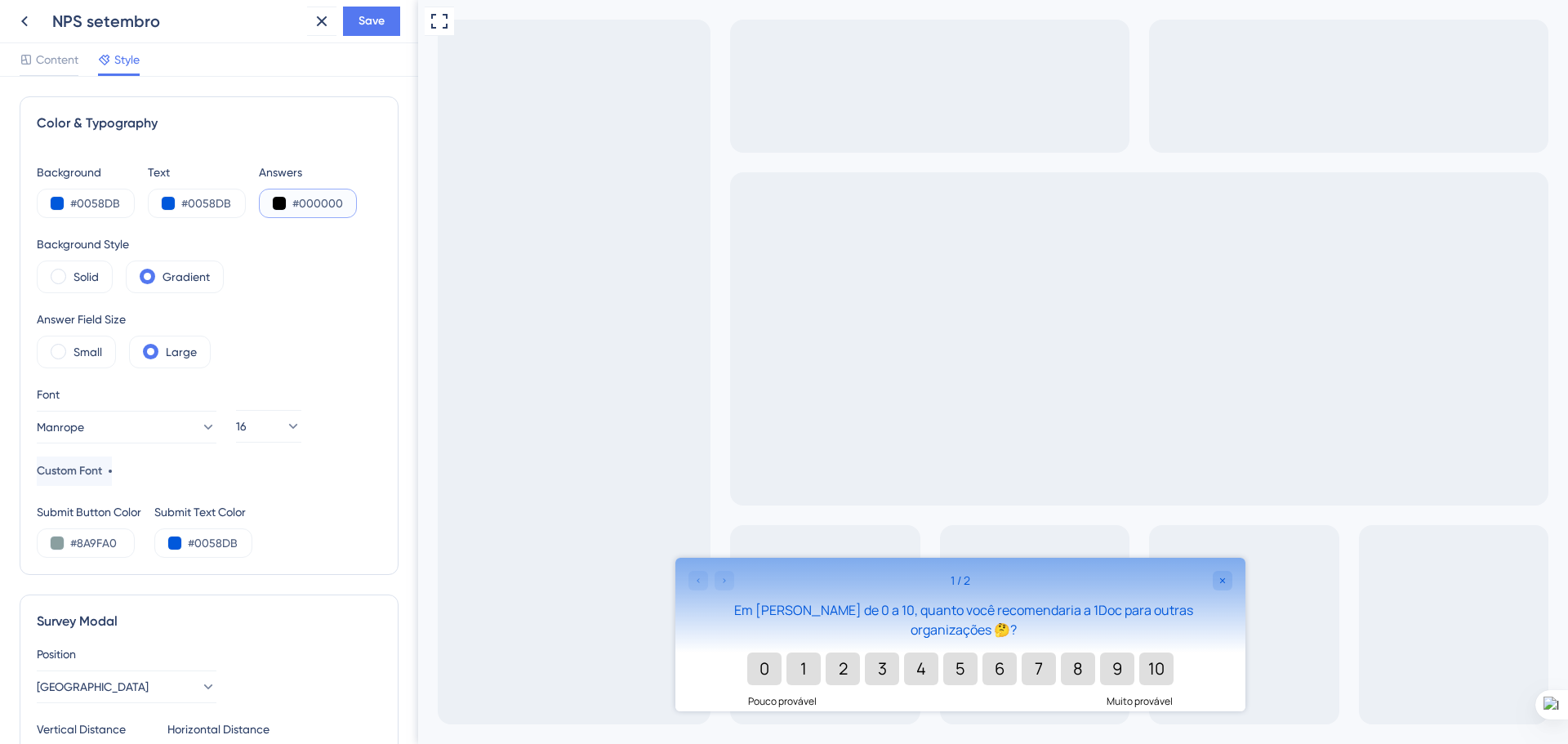
drag, startPoint x: 343, startPoint y: 202, endPoint x: 297, endPoint y: 206, distance: 46.2
click at [297, 206] on input "#000000" at bounding box center [326, 204] width 67 height 20
click at [338, 205] on input "#000000" at bounding box center [326, 204] width 67 height 20
drag, startPoint x: 218, startPoint y: 199, endPoint x: 189, endPoint y: 198, distance: 29.0
click at [189, 198] on input "#0058DB" at bounding box center [214, 204] width 67 height 20
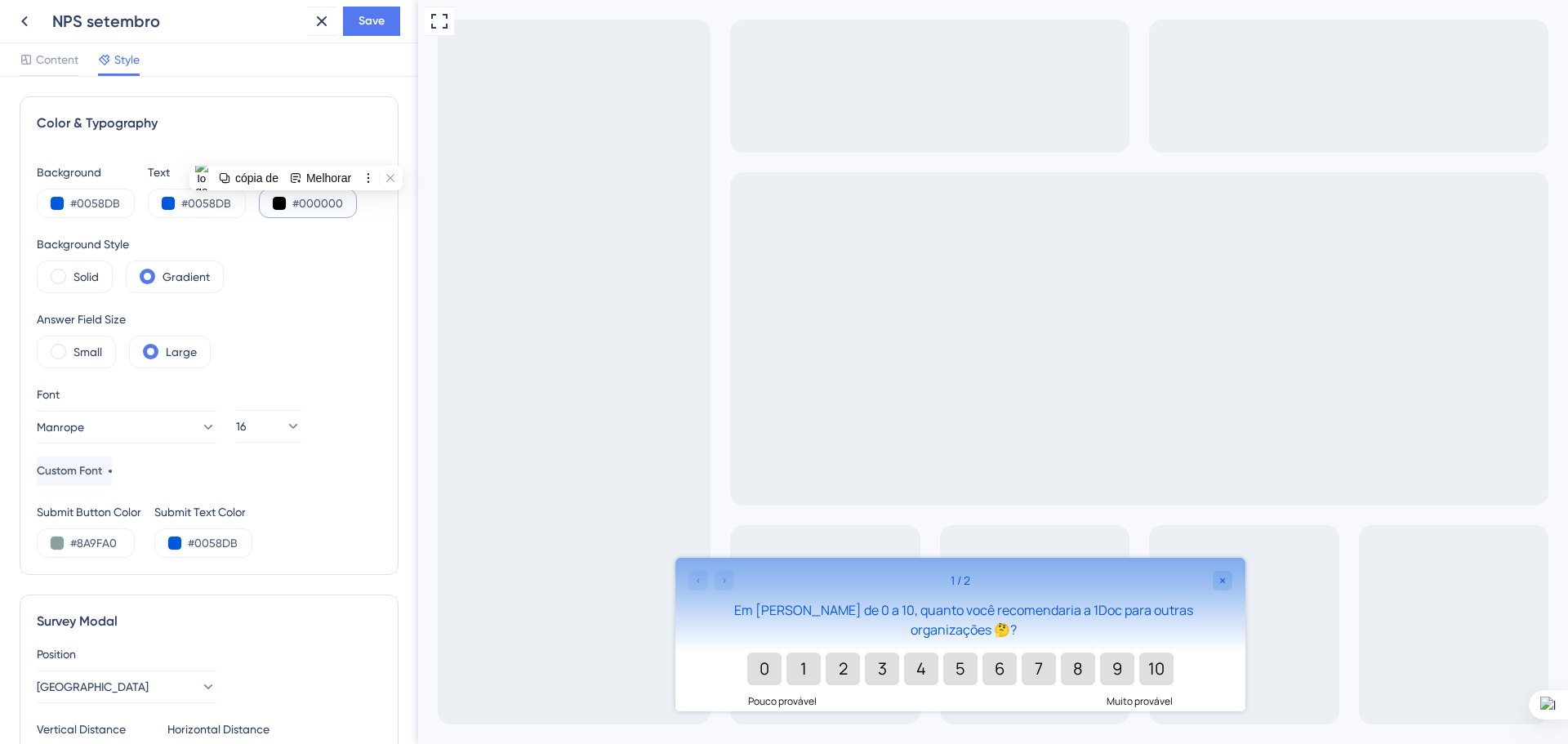
paste input "58DB"
drag, startPoint x: 344, startPoint y: 202, endPoint x: 306, endPoint y: 233, distance: 49.0
click at [301, 202] on input "#000000" at bounding box center [326, 204] width 67 height 20
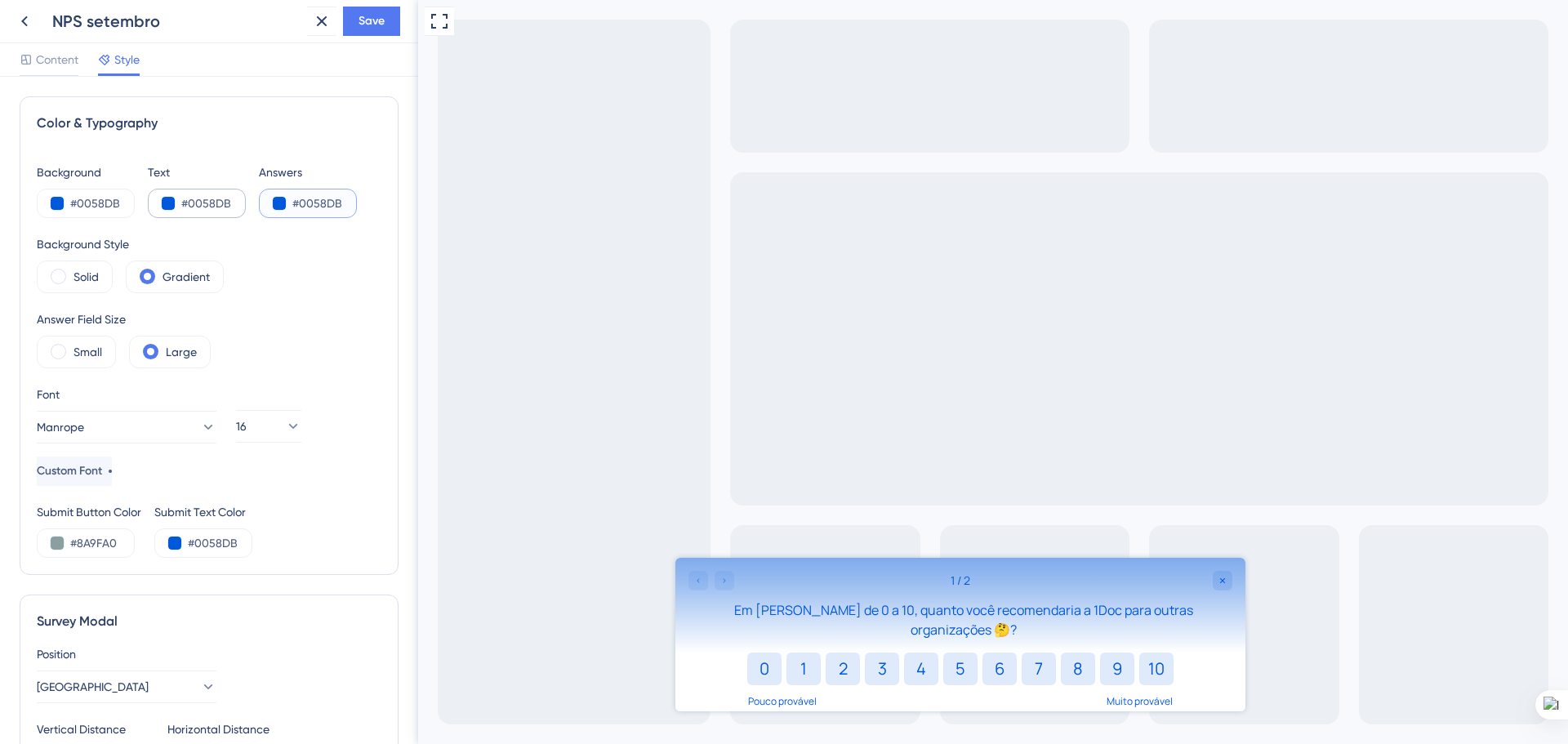
type input "#0058DB"
drag, startPoint x: 228, startPoint y: 197, endPoint x: 189, endPoint y: 199, distance: 39.1
click at [189, 199] on input "#0058DB" at bounding box center [214, 204] width 67 height 20
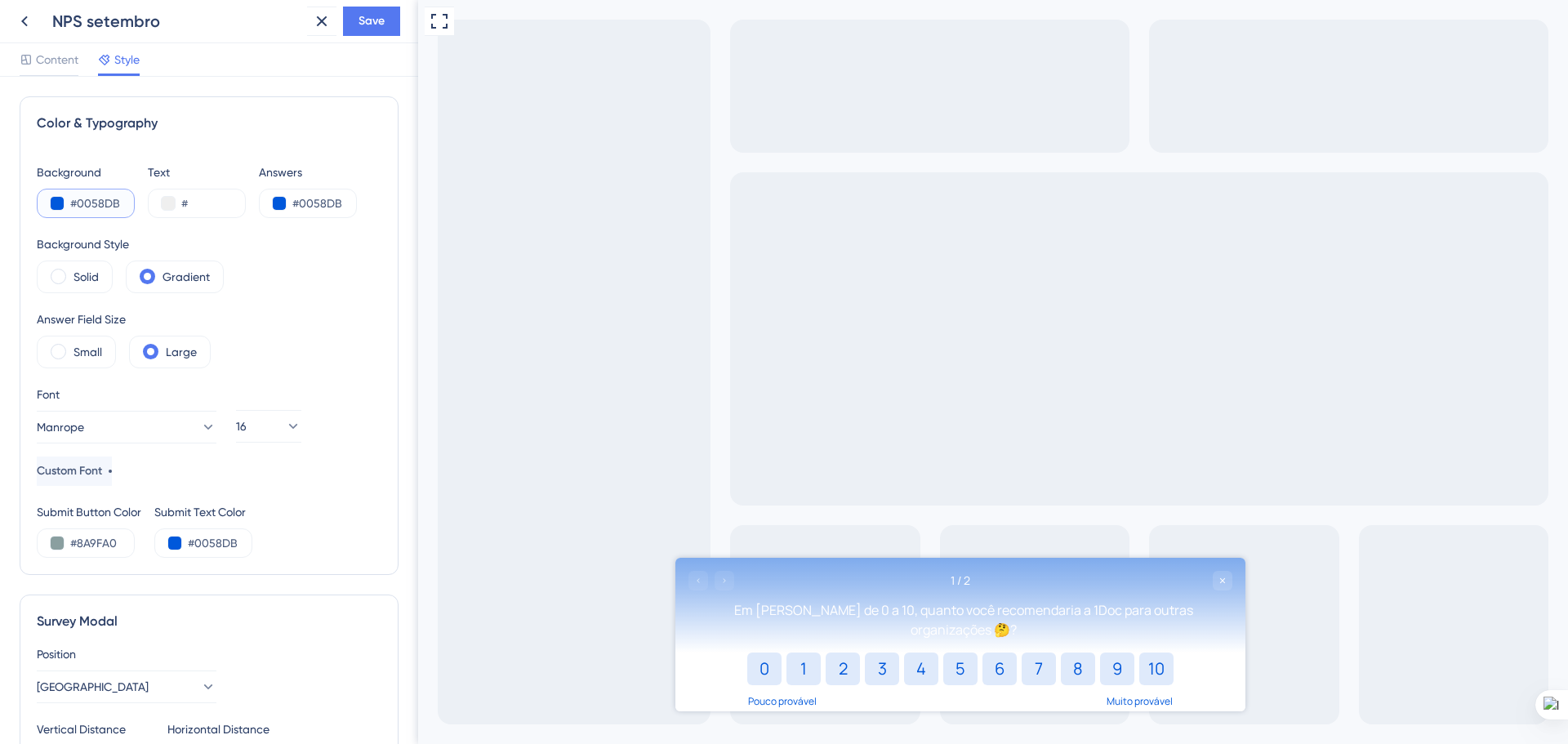
drag, startPoint x: 108, startPoint y: 199, endPoint x: 103, endPoint y: 229, distance: 30.4
click at [78, 201] on input "#0058DB" at bounding box center [103, 204] width 67 height 20
click at [233, 201] on input "#" at bounding box center [214, 204] width 67 height 20
paste input "0058DB"
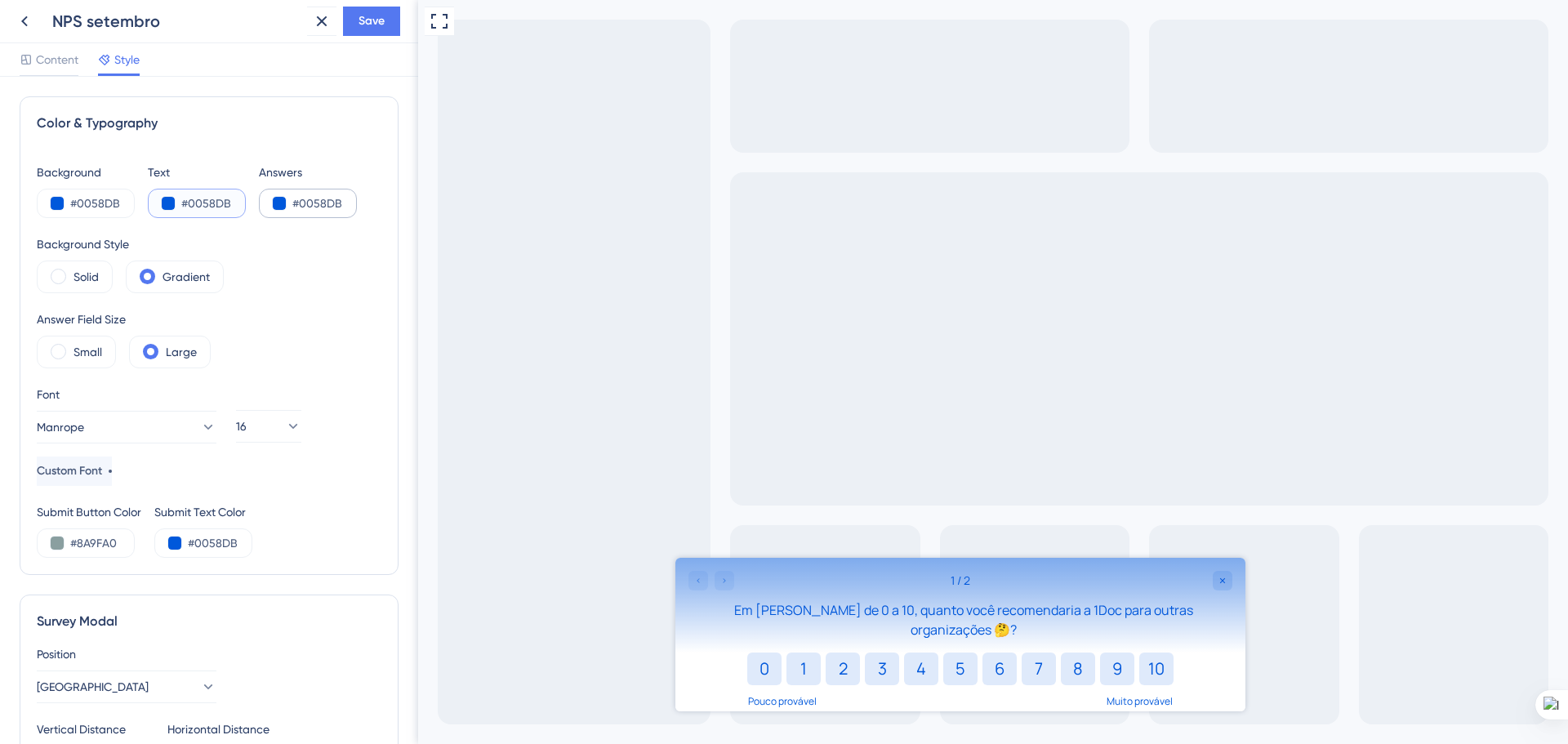
type input "#0058DB"
drag, startPoint x: 334, startPoint y: 206, endPoint x: 312, endPoint y: 208, distance: 22.1
click at [312, 208] on input "#0058DB" at bounding box center [326, 204] width 67 height 20
drag, startPoint x: 301, startPoint y: 198, endPoint x: 357, endPoint y: 204, distance: 56.3
click at [357, 204] on input "#00000" at bounding box center [326, 204] width 67 height 20
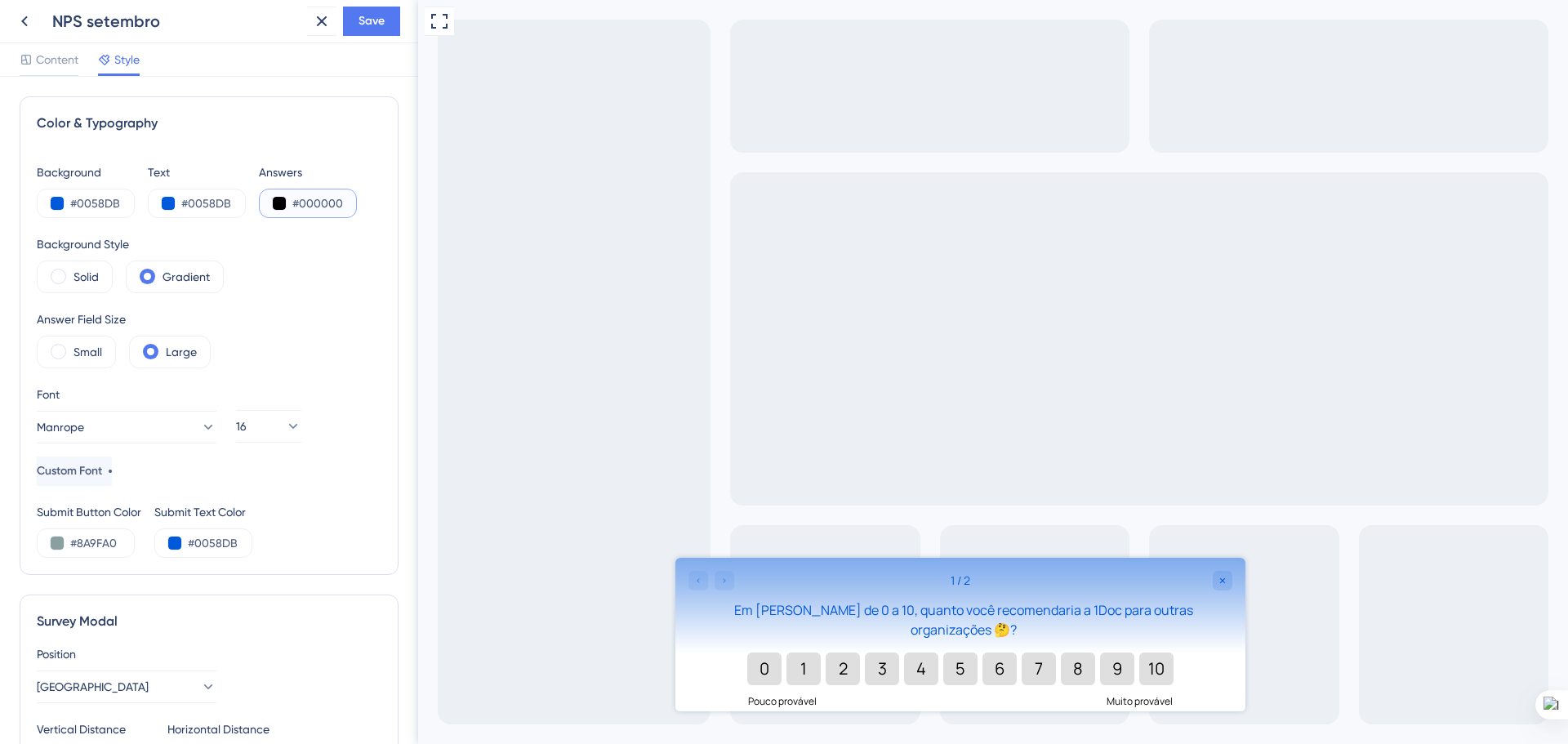
drag, startPoint x: 318, startPoint y: 203, endPoint x: 296, endPoint y: 205, distance: 22.1
click at [296, 205] on input "#000000" at bounding box center [326, 204] width 67 height 20
click at [327, 203] on input "#000000" at bounding box center [326, 204] width 67 height 20
drag, startPoint x: 302, startPoint y: 202, endPoint x: 366, endPoint y: 207, distance: 64.2
click at [366, 207] on div "Background #0058DB Text #0058DB Answers #000000" at bounding box center [209, 190] width 344 height 56
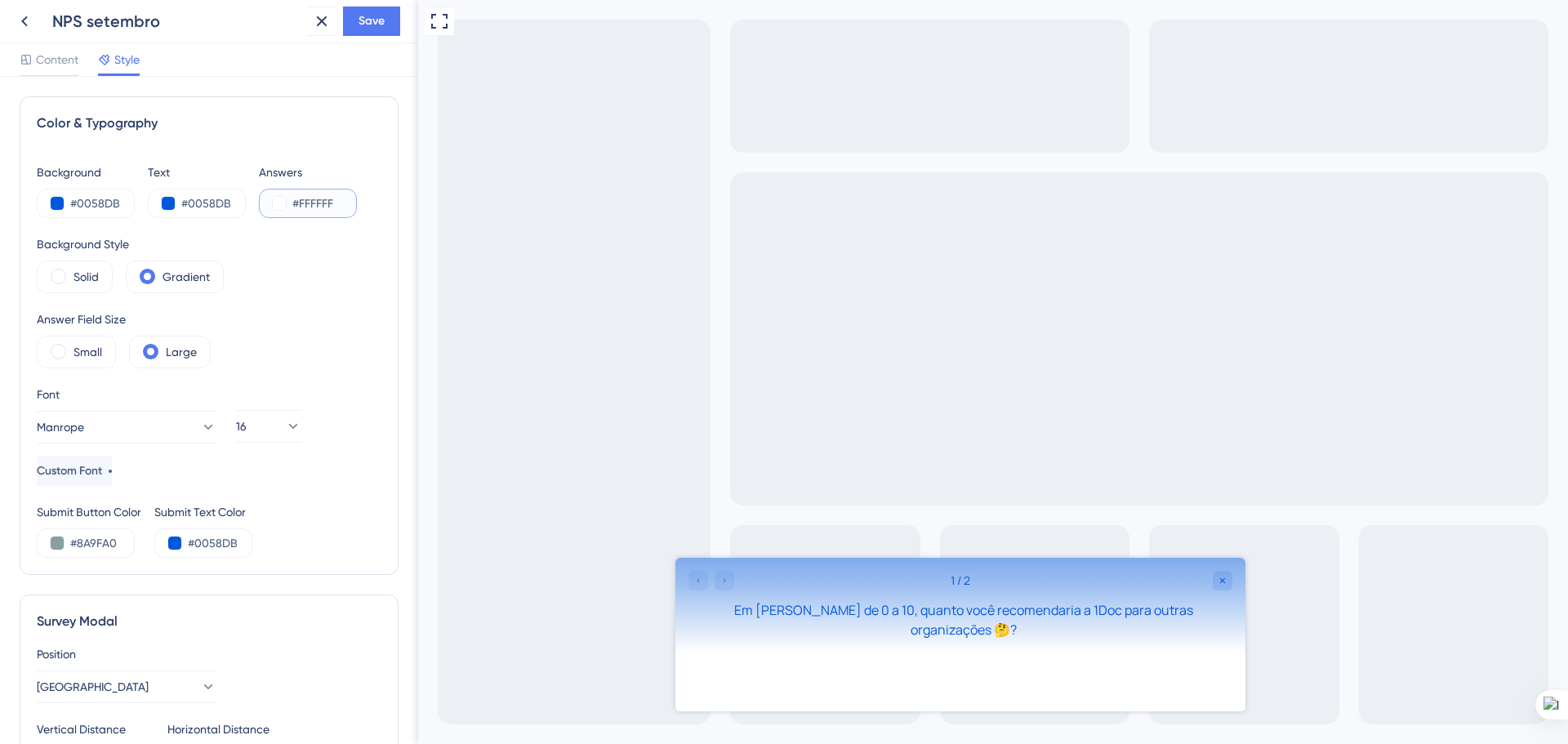
drag, startPoint x: 301, startPoint y: 205, endPoint x: 372, endPoint y: 209, distance: 71.1
click at [372, 209] on div "Color & Typography Background #0058DB Text #0058DB Answers #FFFFFF Background S…" at bounding box center [209, 336] width 379 height 479
drag, startPoint x: 234, startPoint y: 201, endPoint x: 190, endPoint y: 205, distance: 44.2
click at [190, 205] on input "#0058DB" at bounding box center [214, 204] width 67 height 20
paste input "0058DB"
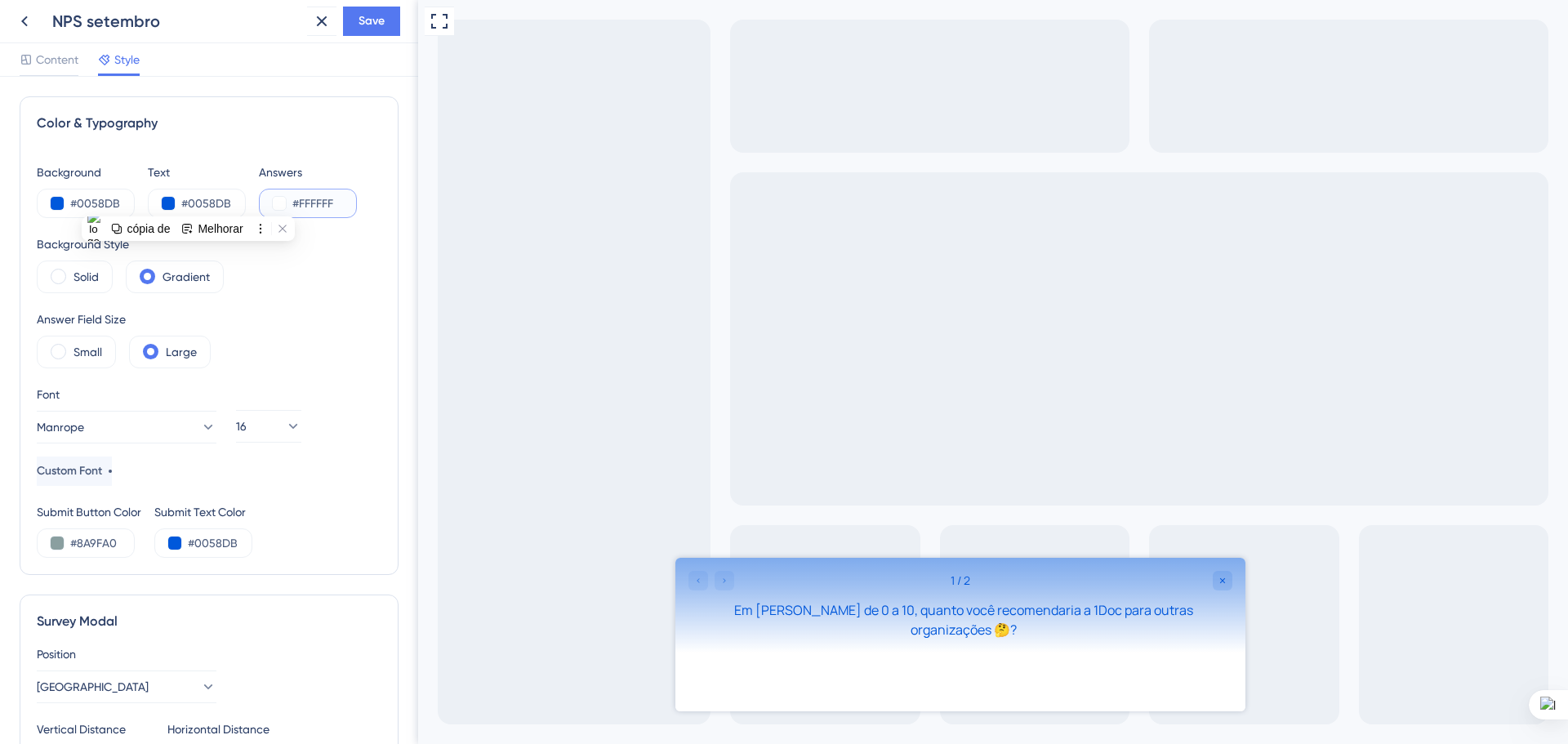
drag, startPoint x: 344, startPoint y: 200, endPoint x: 298, endPoint y: 203, distance: 46.1
click at [298, 203] on input "#FFFFFF" at bounding box center [326, 204] width 67 height 20
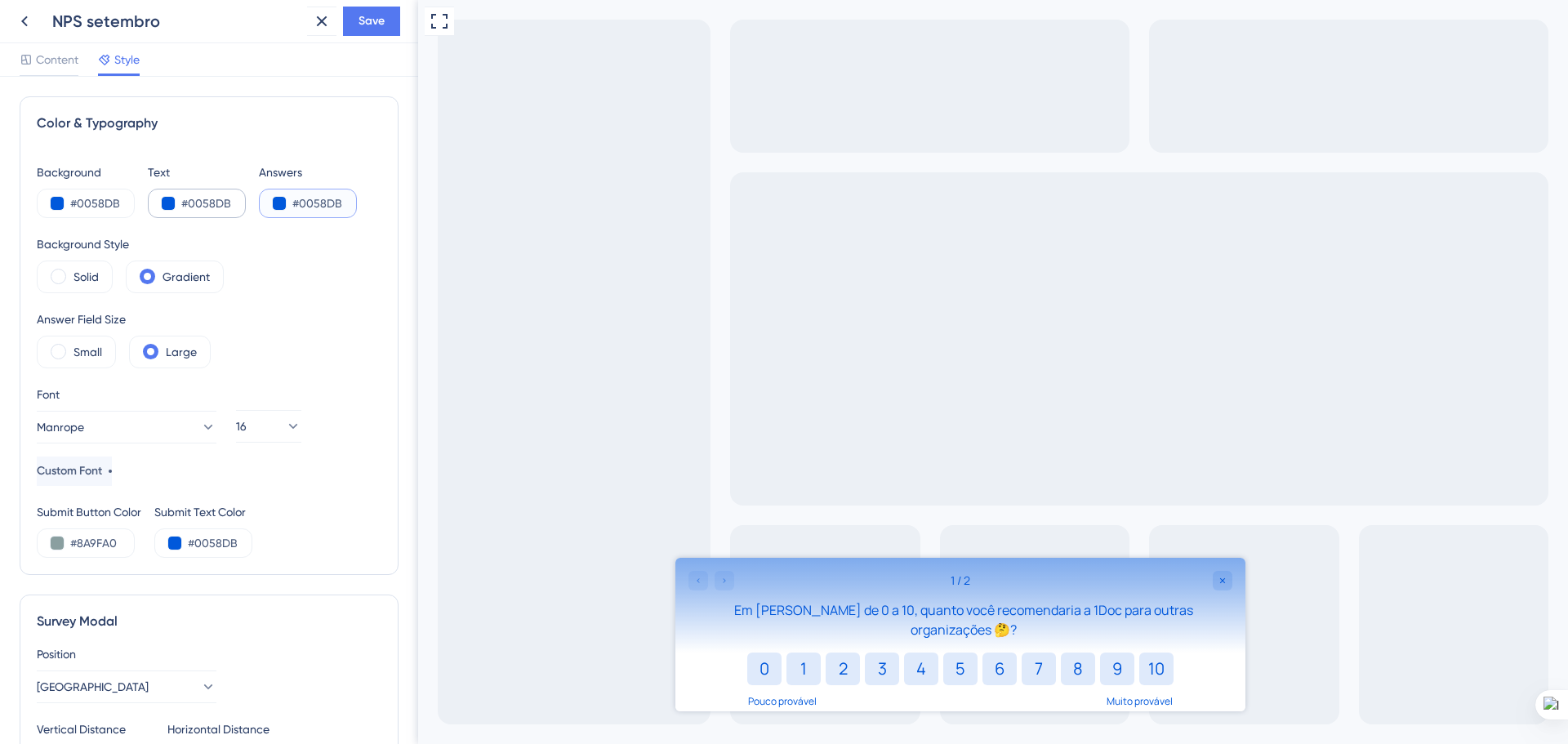
type input "#0058DB"
drag, startPoint x: 230, startPoint y: 205, endPoint x: 188, endPoint y: 206, distance: 42.0
click at [188, 206] on input "#0058DB" at bounding box center [214, 204] width 67 height 20
click at [303, 320] on div "Answer Field Size Small Large" at bounding box center [209, 339] width 344 height 59
click at [55, 58] on span "Content" at bounding box center [57, 60] width 42 height 20
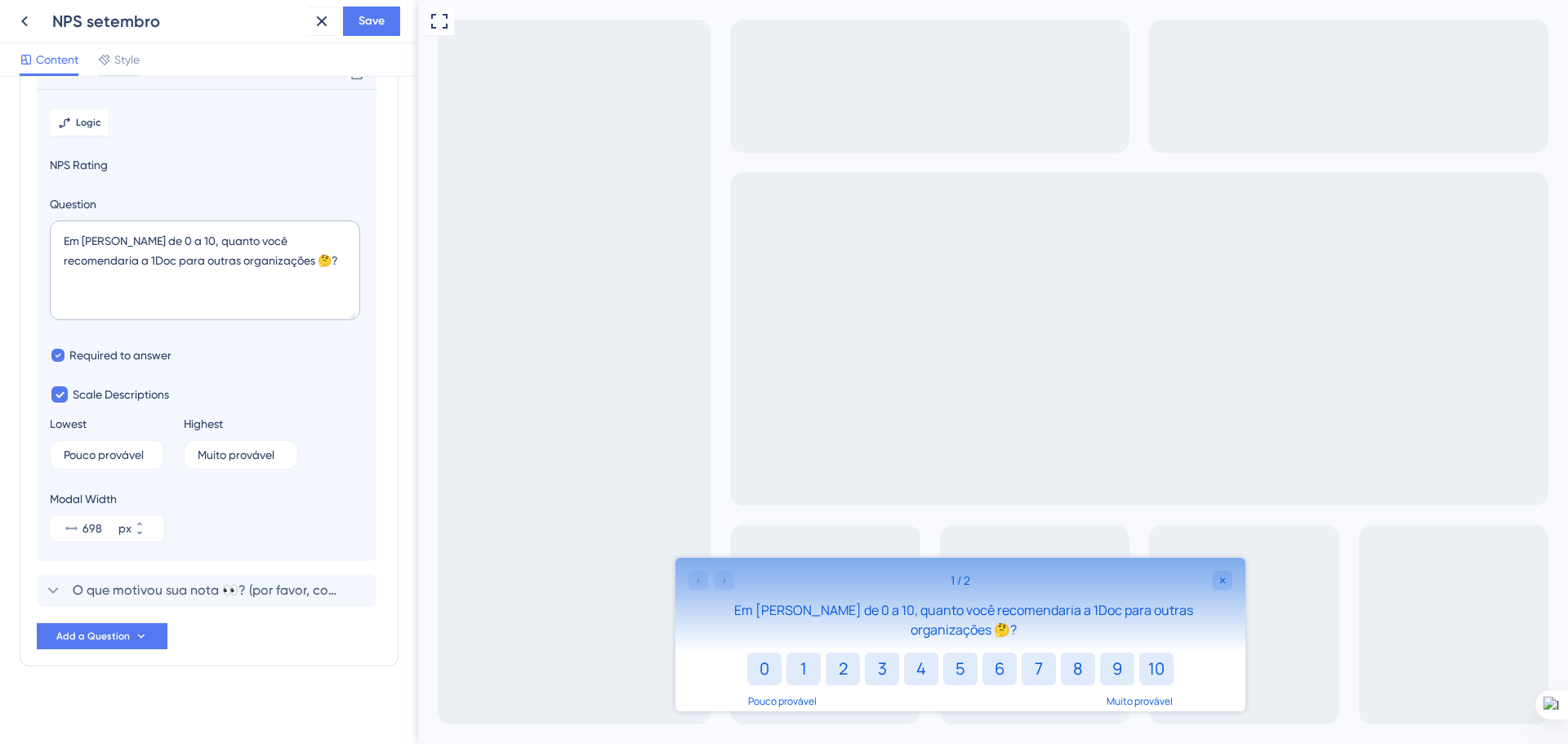
scroll to position [123, 0]
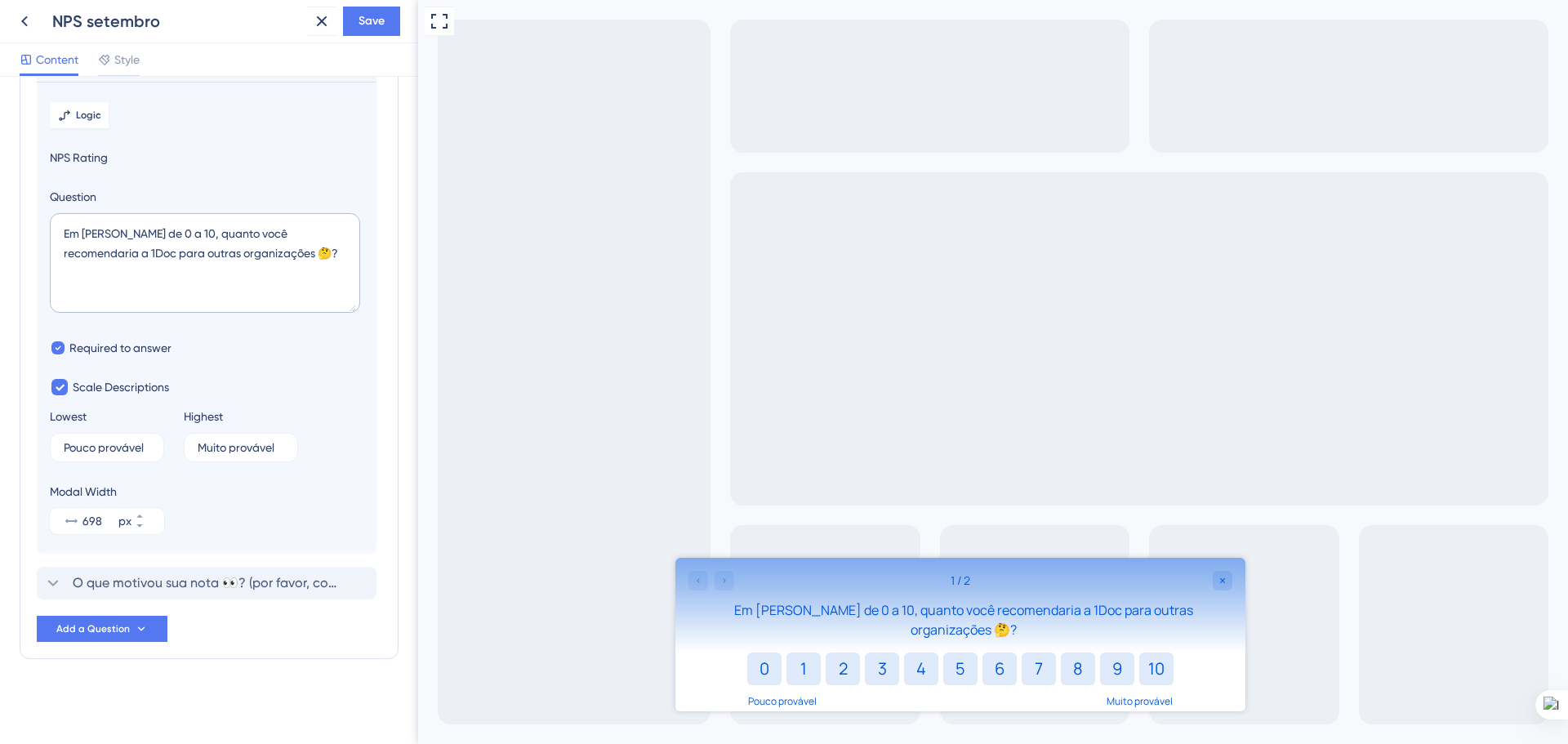
click at [104, 582] on span "O que motivou sua nota 👀? (por favor, compartilhe suas experiências específicas…" at bounding box center [207, 583] width 269 height 20
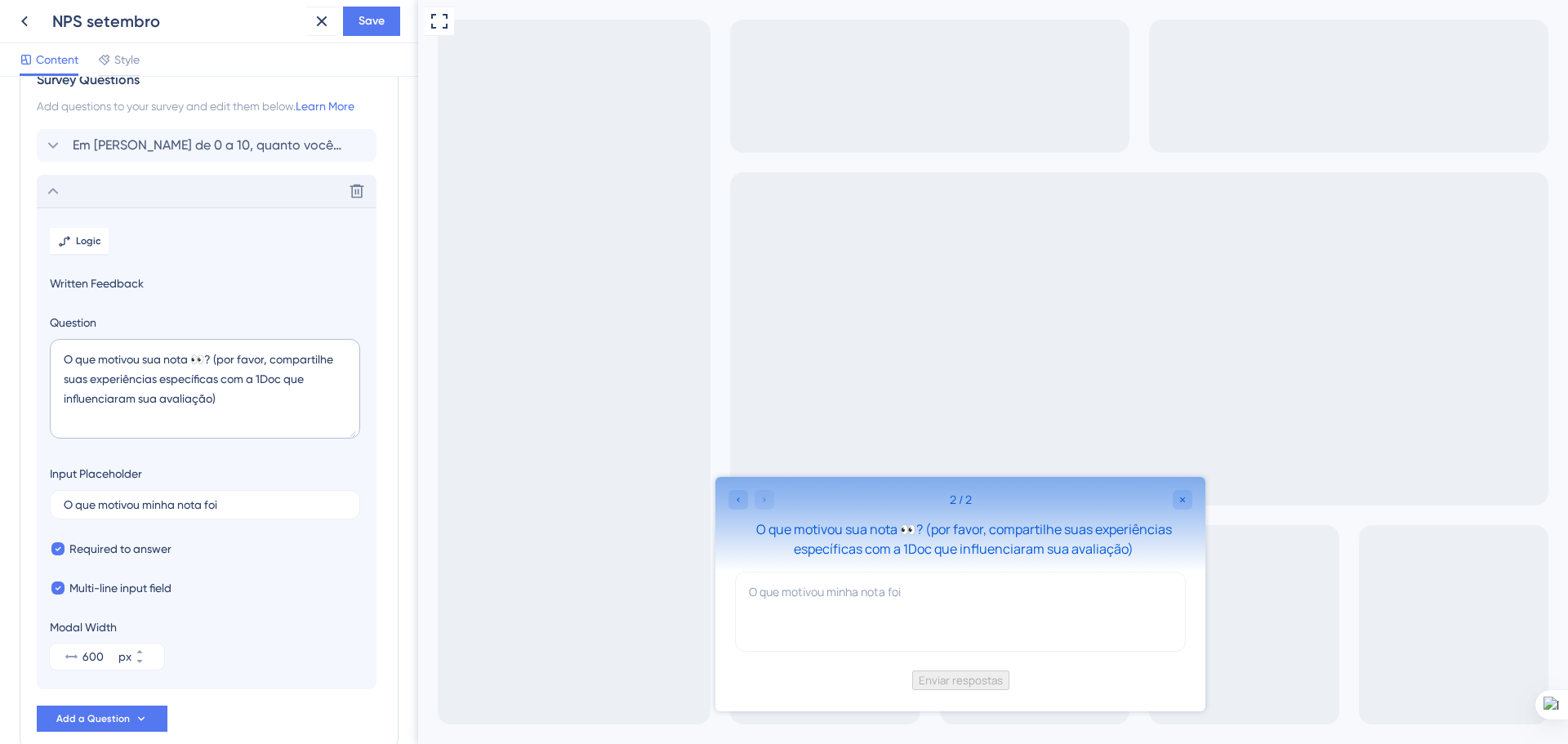
scroll to position [0, 0]
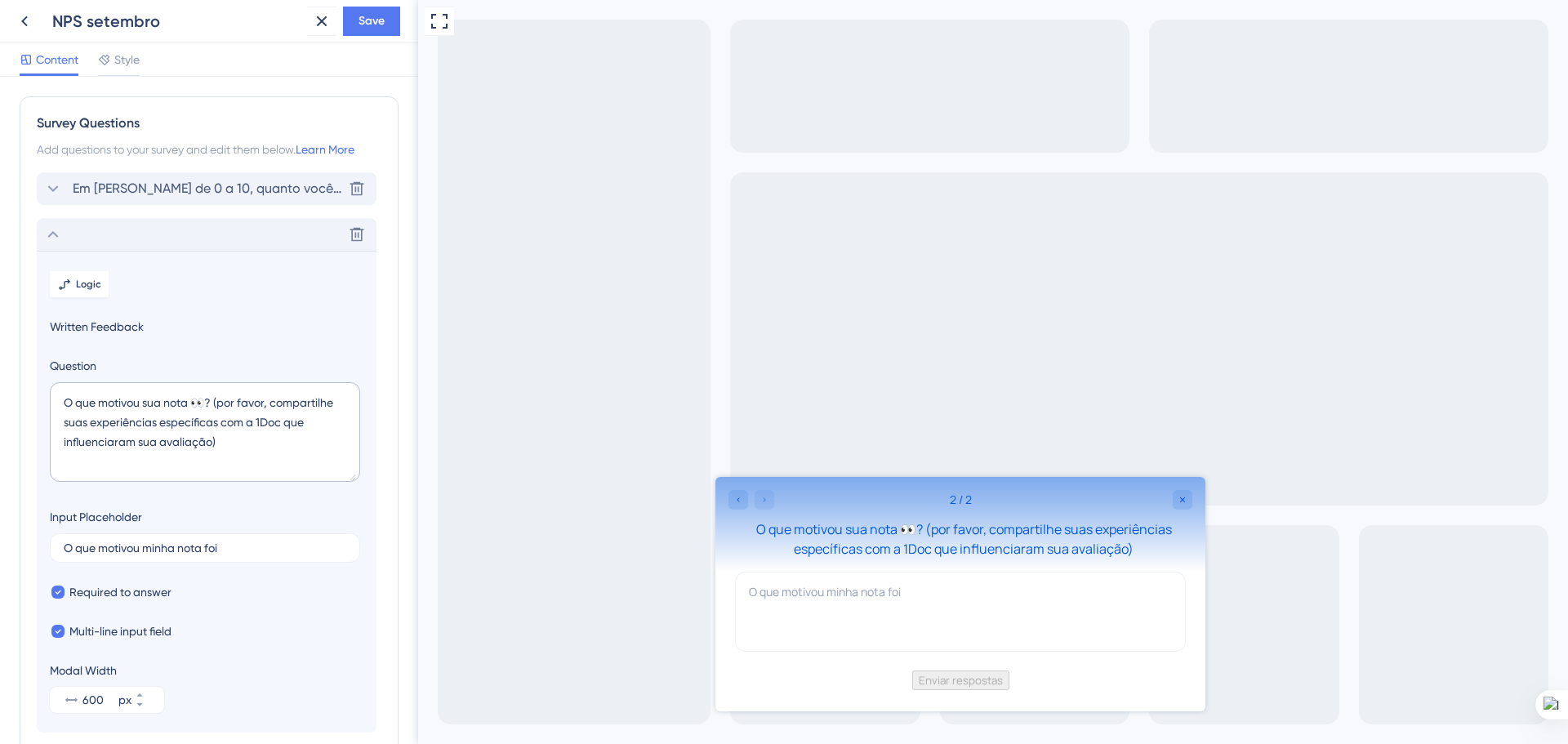
click at [111, 191] on span "Em uma escala de 0 a 10, quanto você recomendaria a 1Doc para outras organizaçõ…" at bounding box center [207, 188] width 269 height 20
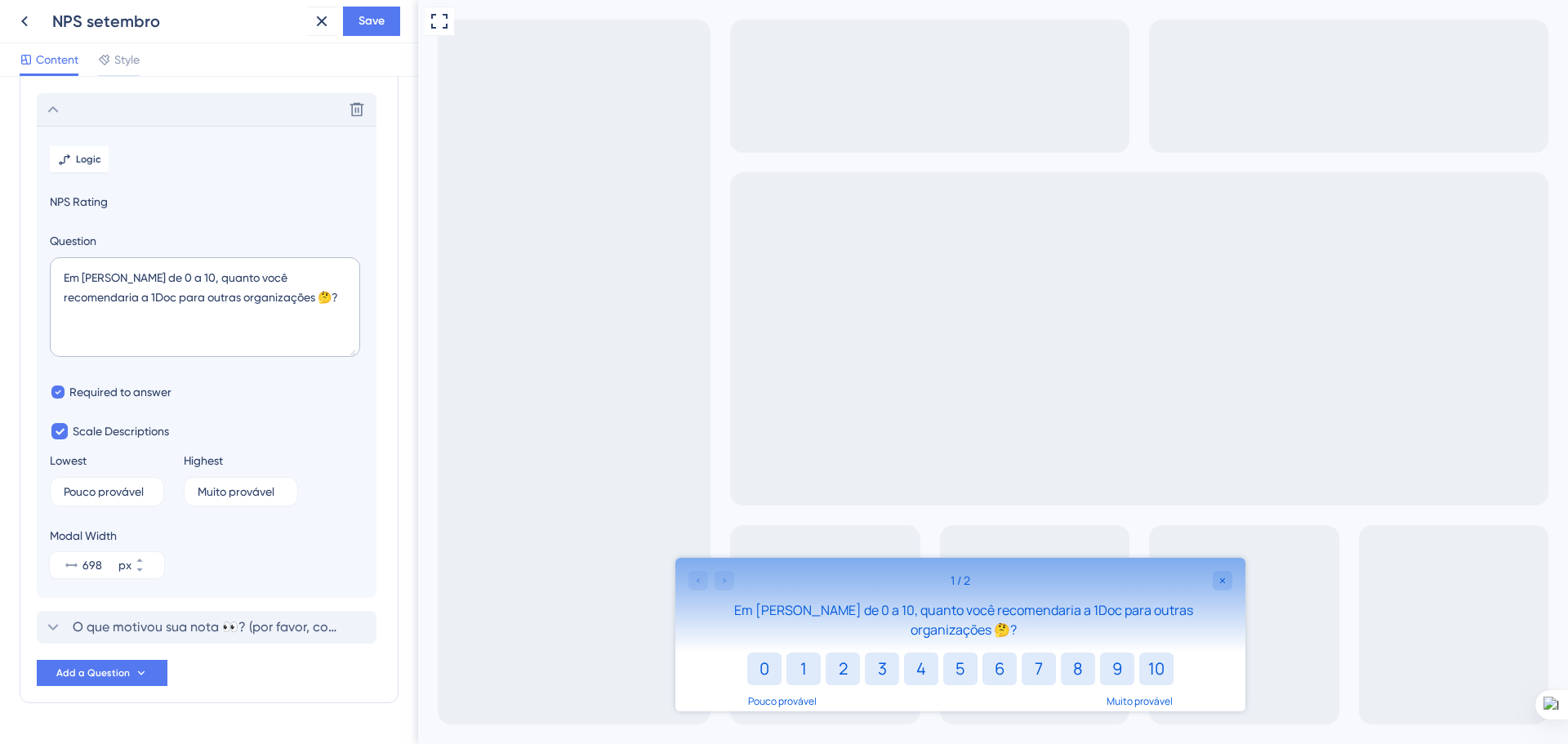
scroll to position [96, 0]
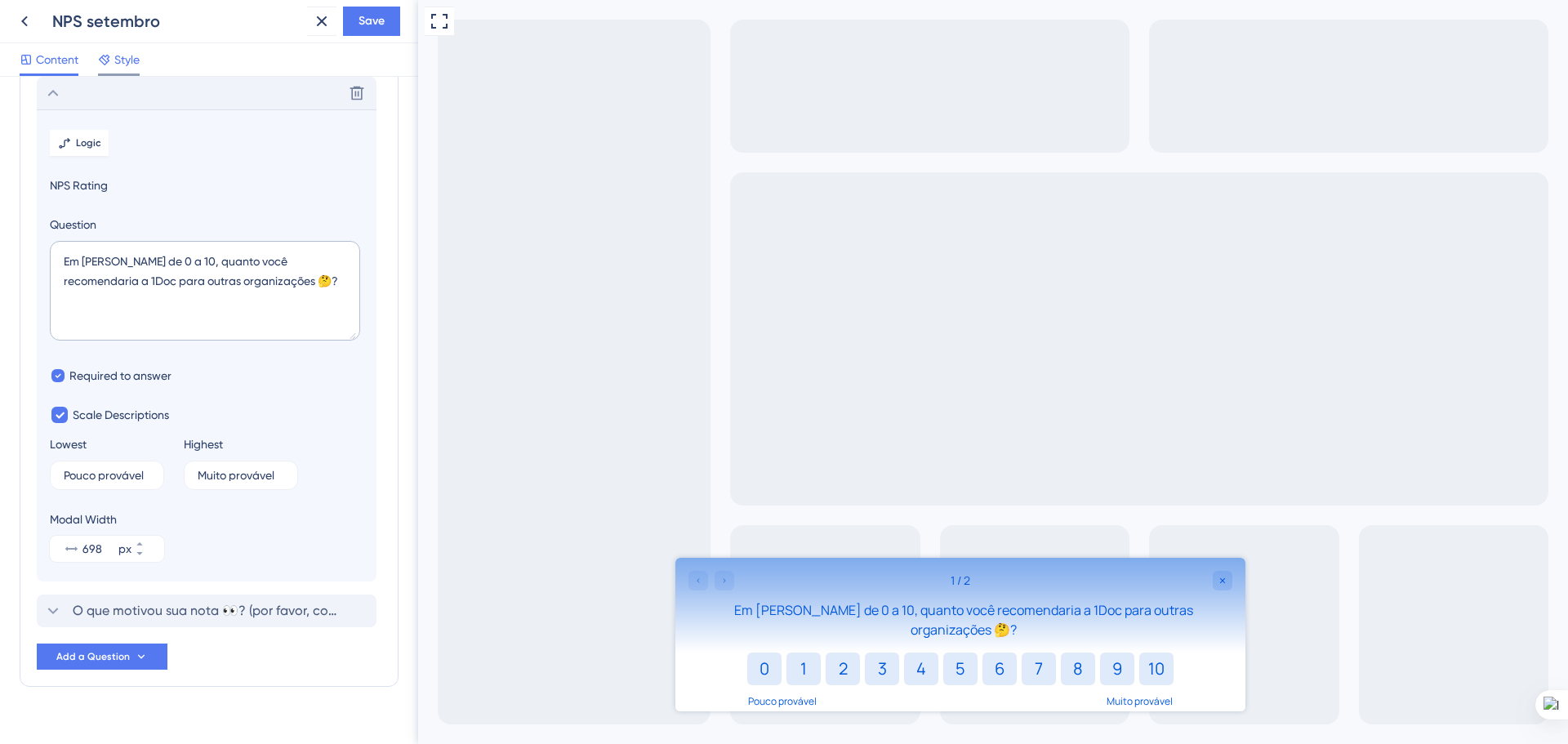
click at [120, 52] on span "Style" at bounding box center [126, 60] width 25 height 20
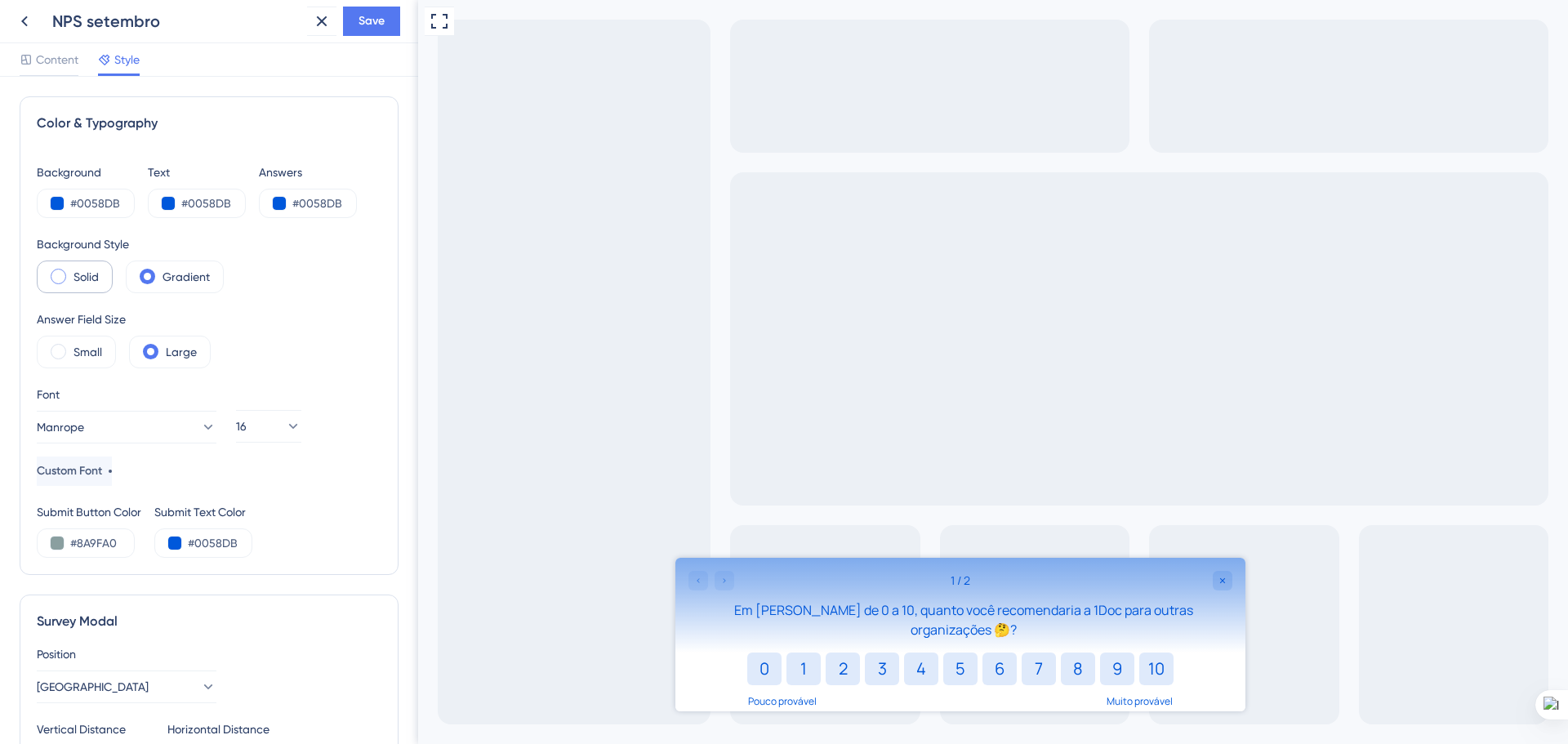
click at [59, 274] on span at bounding box center [57, 276] width 15 height 15
click at [71, 271] on input "radio" at bounding box center [71, 271] width 0 height 0
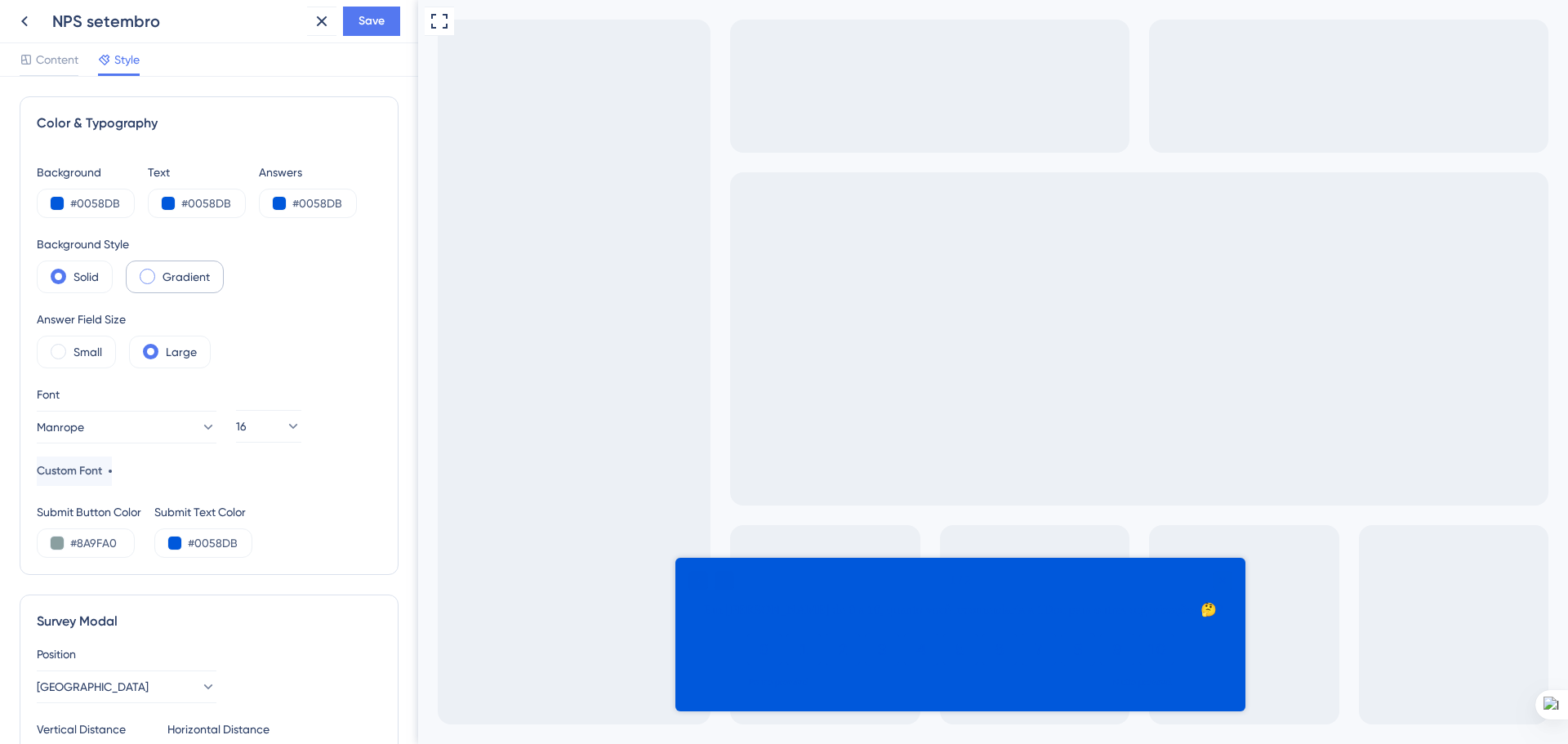
click at [142, 275] on span at bounding box center [147, 276] width 15 height 15
click at [160, 271] on input "radio" at bounding box center [160, 271] width 0 height 0
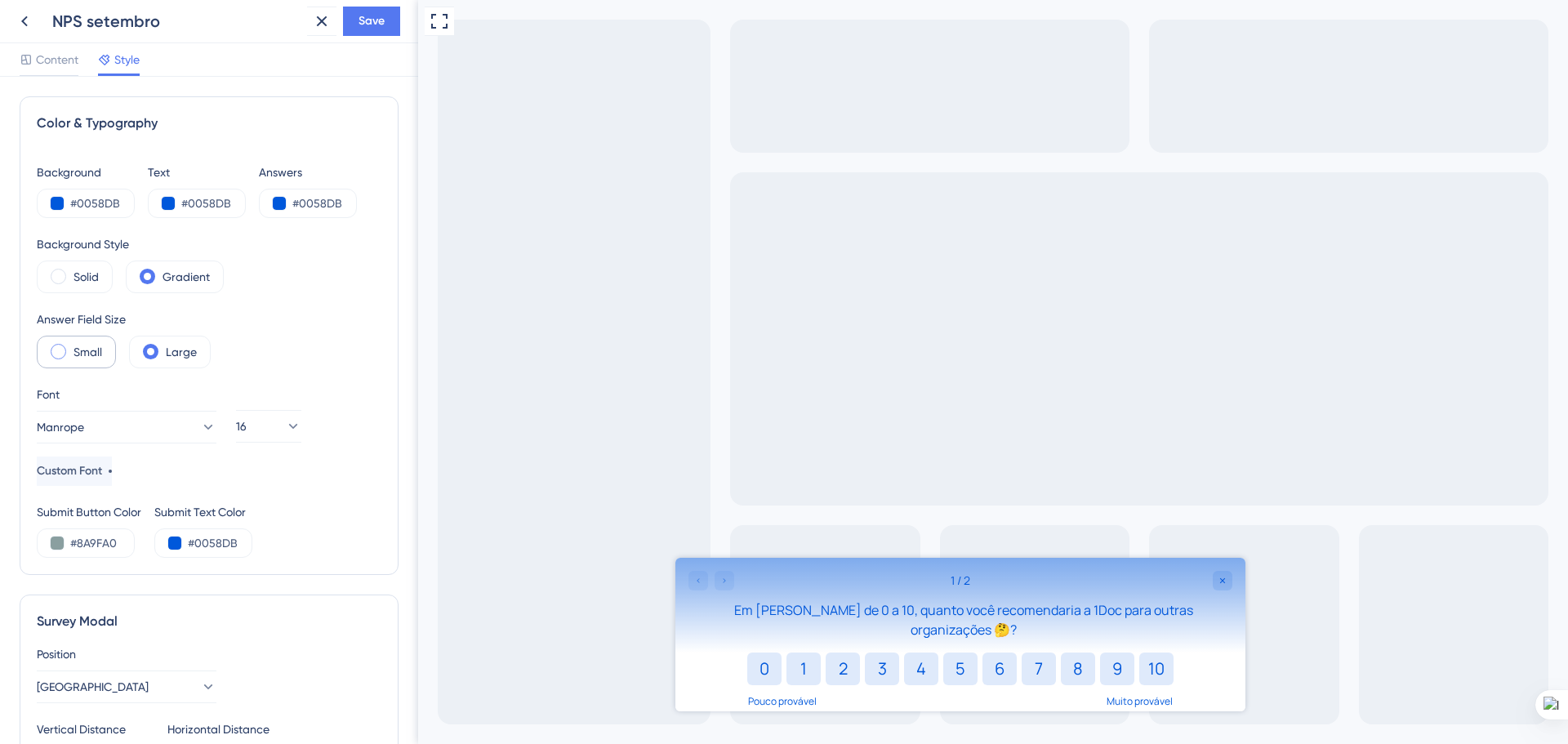
click at [60, 353] on span at bounding box center [57, 351] width 15 height 15
click at [71, 346] on input "radio" at bounding box center [71, 346] width 0 height 0
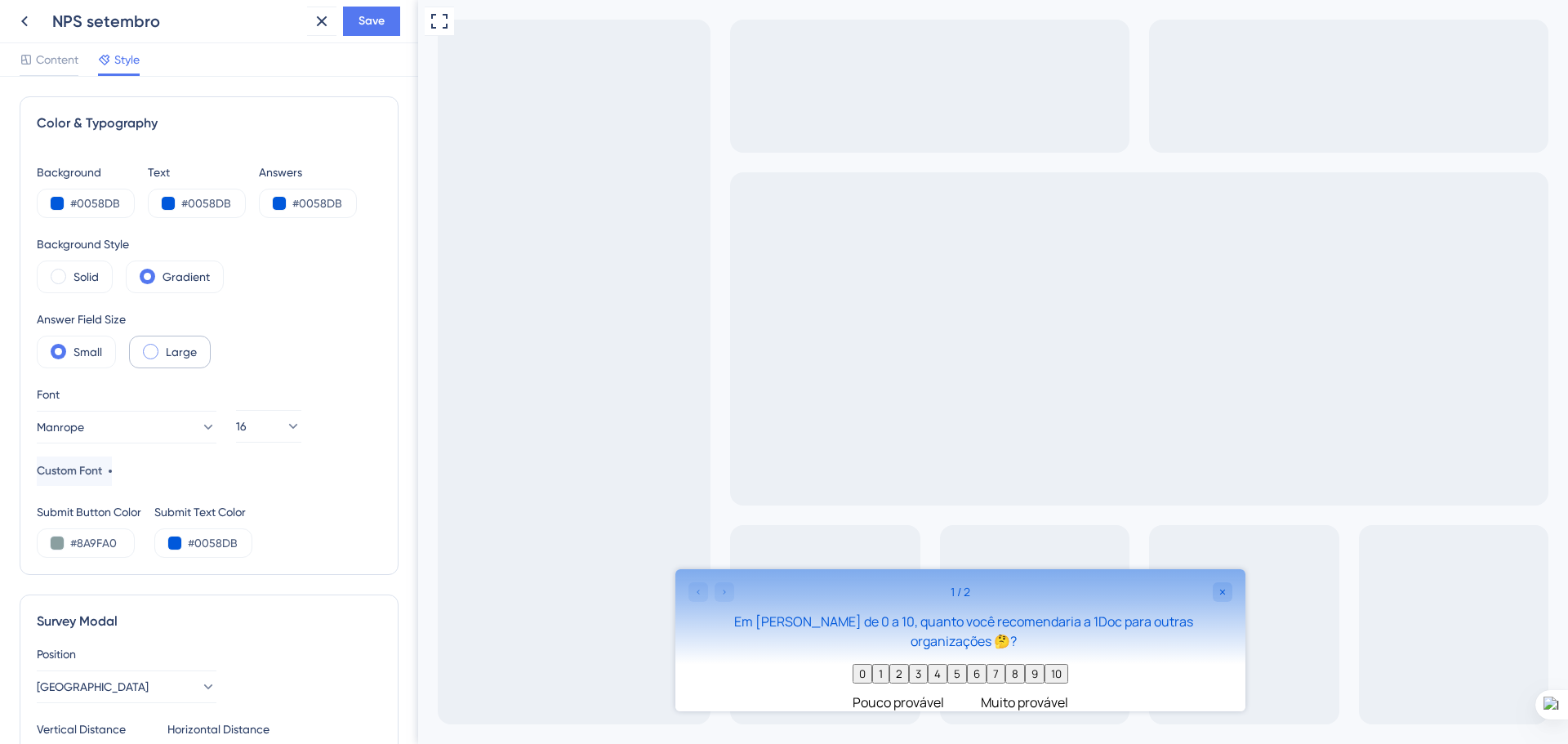
click at [149, 356] on span at bounding box center [150, 351] width 15 height 15
click at [163, 346] on input "radio" at bounding box center [163, 346] width 0 height 0
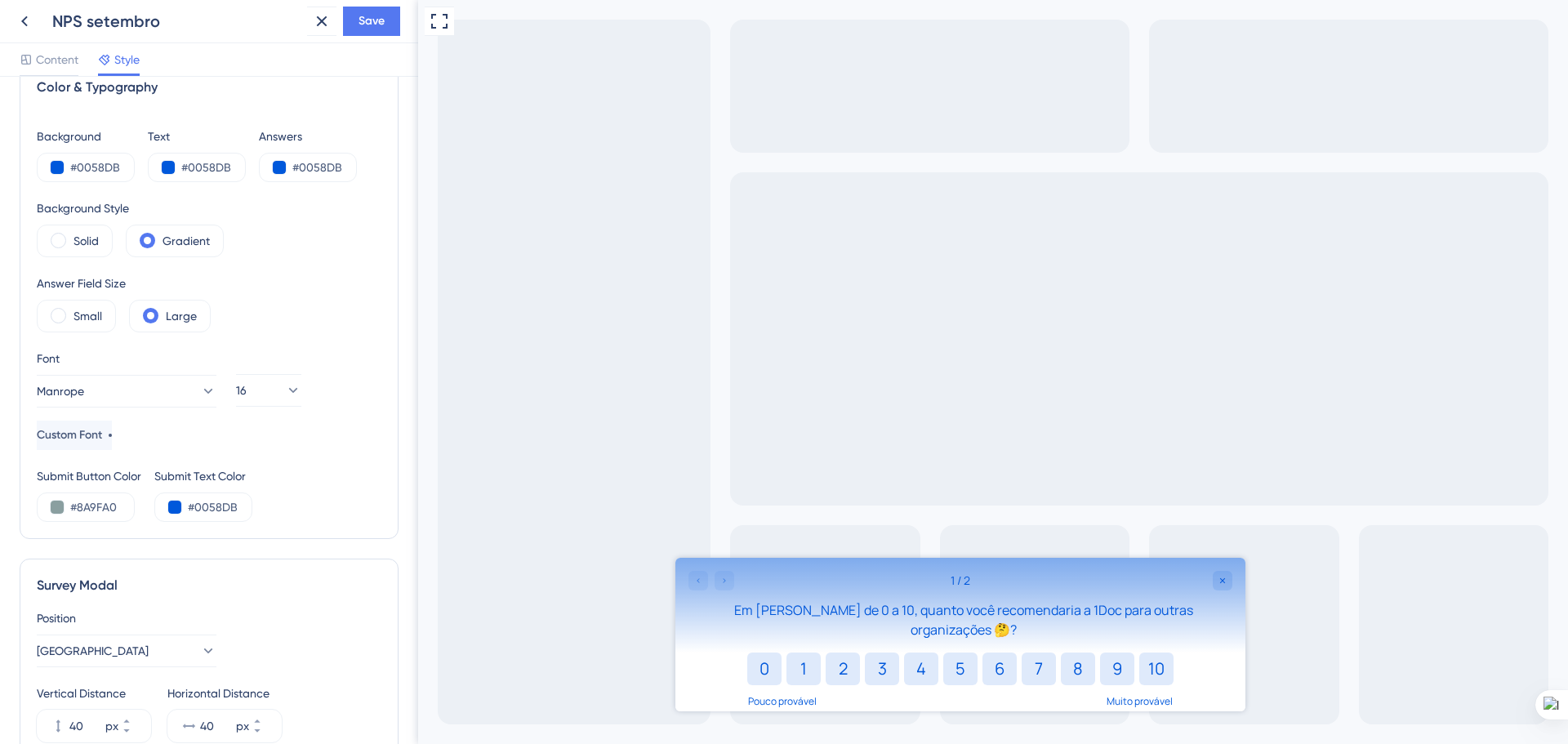
scroll to position [82, 0]
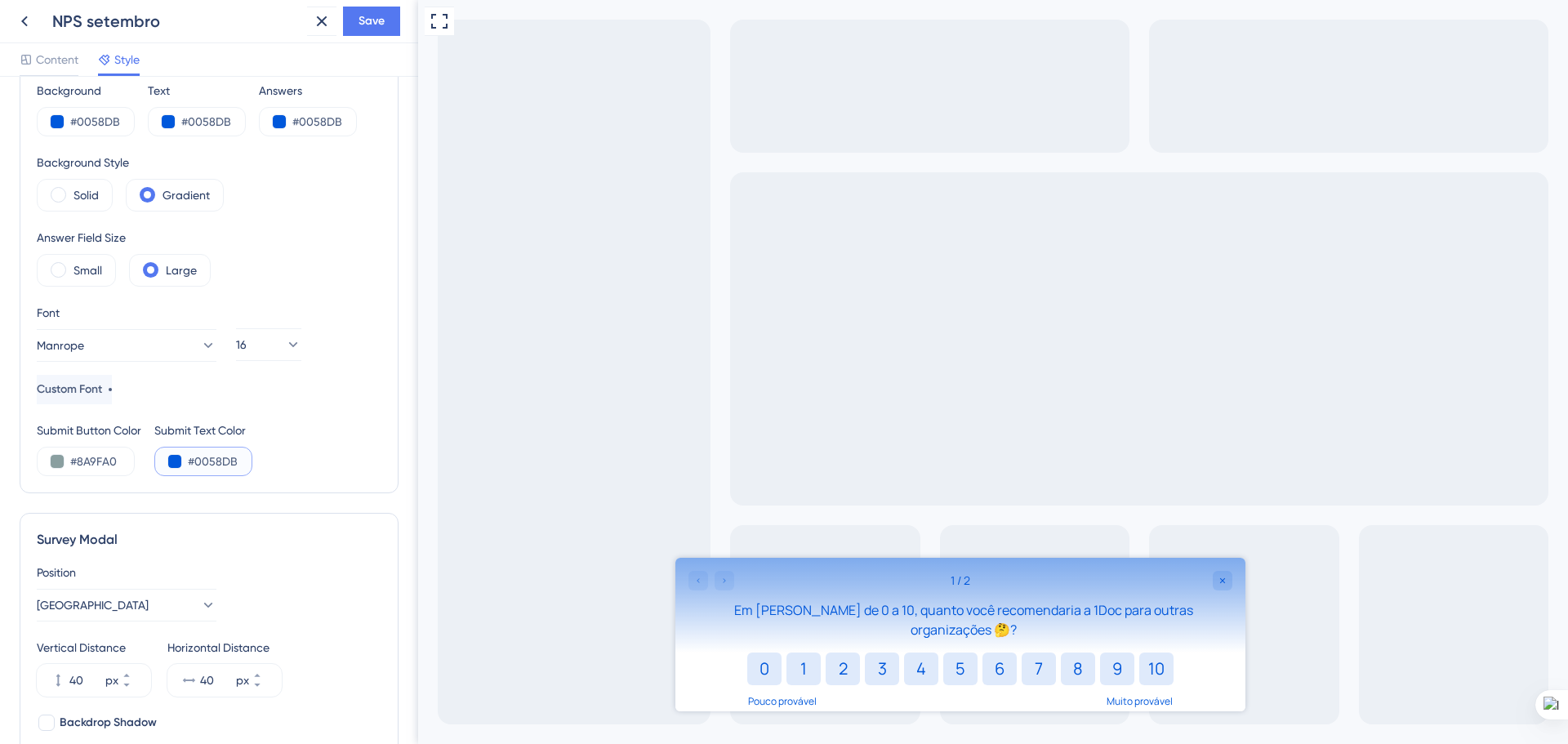
drag, startPoint x: 210, startPoint y: 465, endPoint x: 264, endPoint y: 478, distance: 55.5
click at [264, 478] on div "Color & Typography Background #0058DB Text #0058DB Answers #0058DB Background S…" at bounding box center [209, 254] width 379 height 479
type input "#FFFFFF"
drag, startPoint x: 118, startPoint y: 456, endPoint x: 88, endPoint y: 468, distance: 32.3
click at [80, 460] on input "#8A9FA0" at bounding box center [103, 462] width 67 height 20
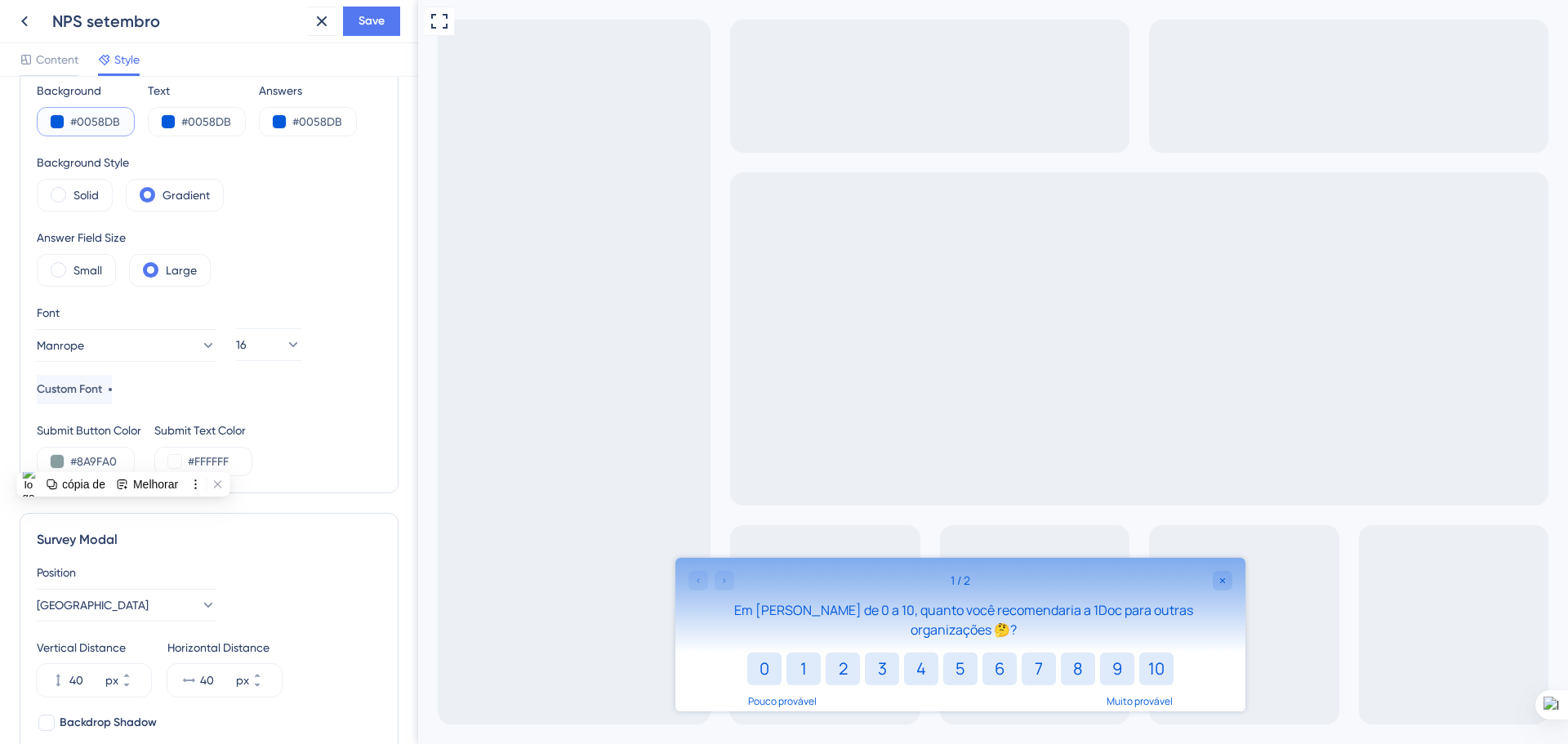
drag, startPoint x: 117, startPoint y: 119, endPoint x: 78, endPoint y: 123, distance: 39.2
click at [78, 122] on input "#0058DB" at bounding box center [103, 122] width 67 height 20
drag, startPoint x: 118, startPoint y: 458, endPoint x: 111, endPoint y: 477, distance: 20.2
click at [78, 456] on input "#8A9FA0" at bounding box center [103, 462] width 67 height 20
paste input "0058DB"
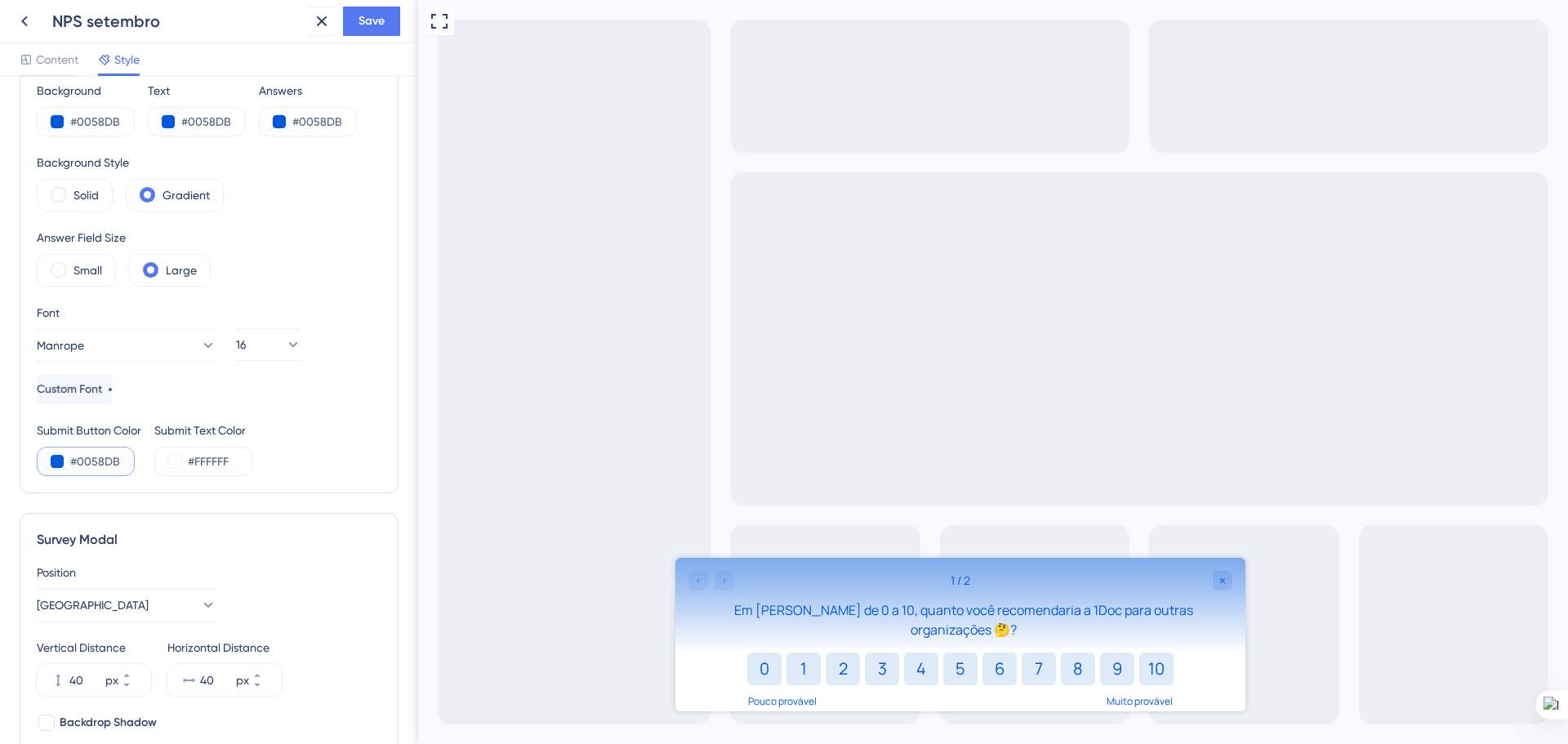
type input "#0058DB"
click at [303, 430] on div "Submit Button Color #0058DB Submit Text Color #FFFFFF" at bounding box center [209, 449] width 344 height 56
click at [53, 57] on span "Content" at bounding box center [57, 60] width 42 height 20
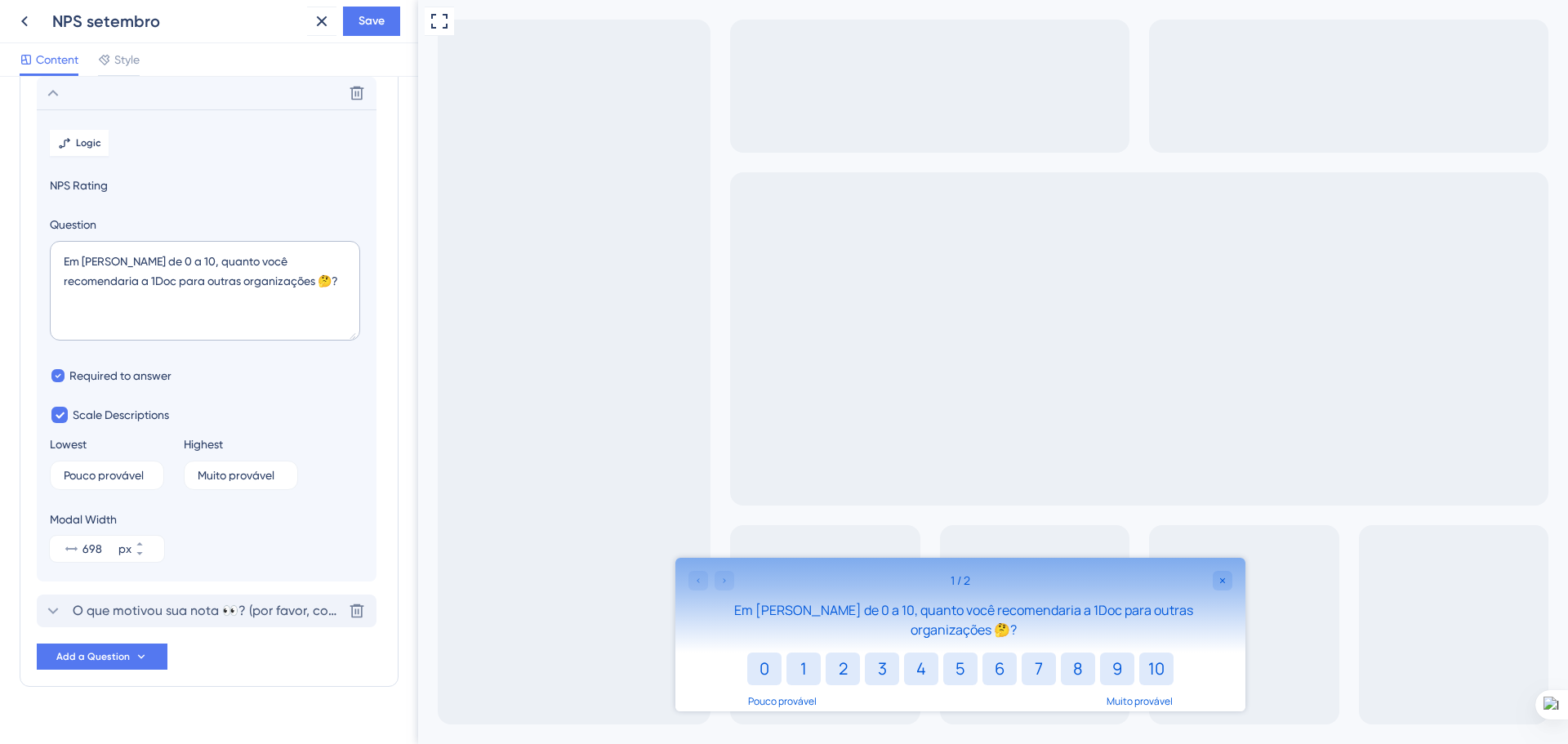
click at [111, 617] on span "O que motivou sua nota 👀? (por favor, compartilhe suas experiências específicas…" at bounding box center [207, 611] width 269 height 20
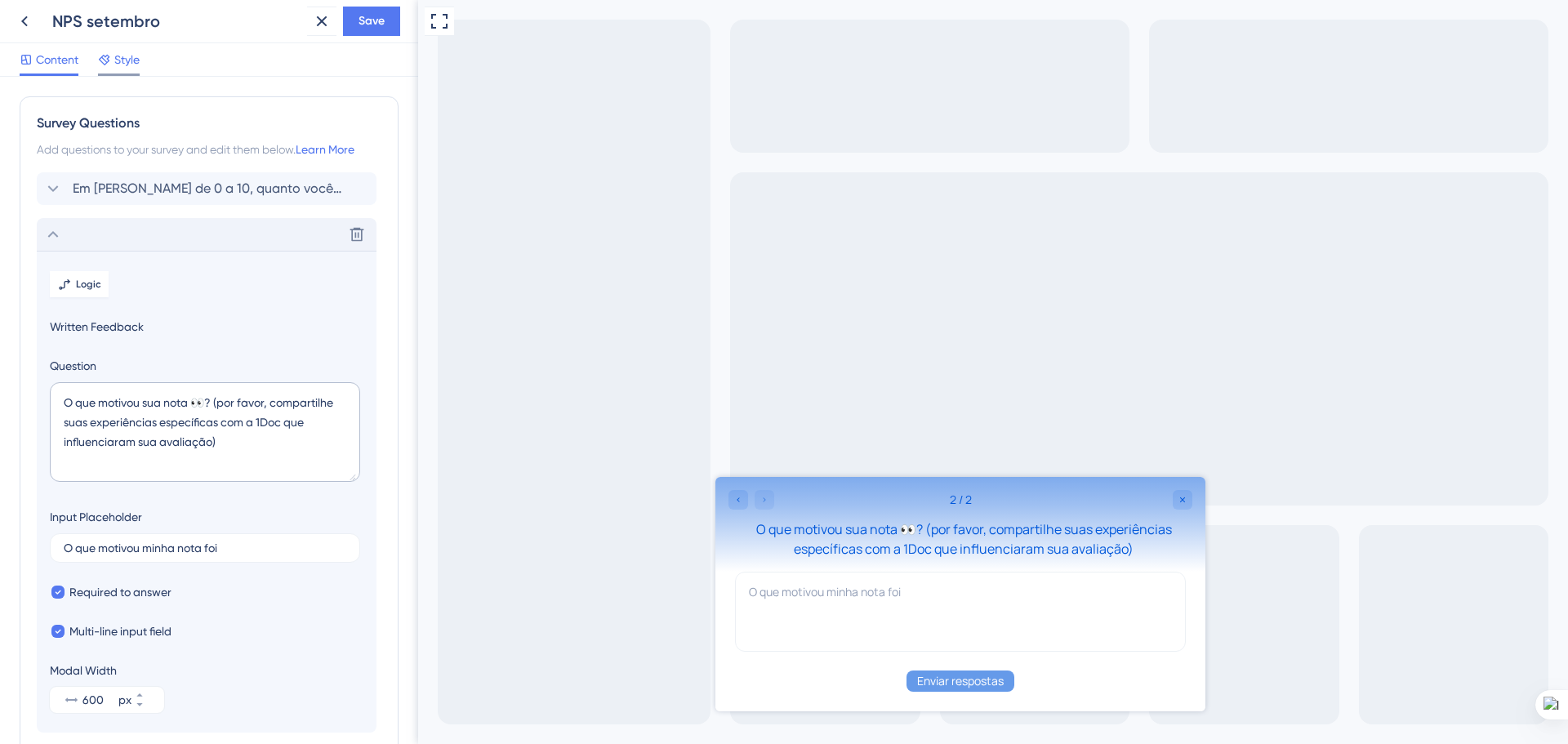
click at [109, 59] on icon at bounding box center [104, 59] width 13 height 13
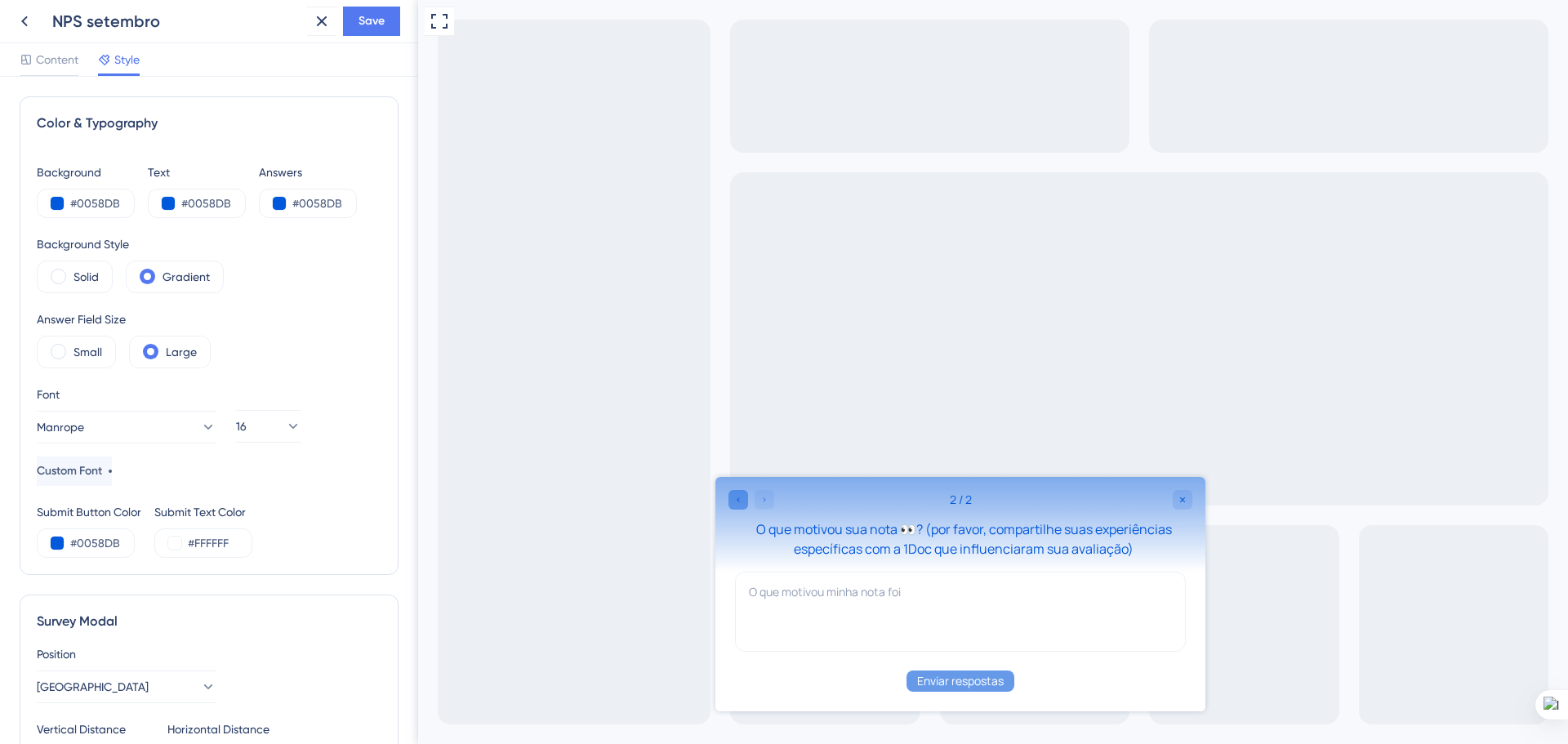
click at [731, 500] on div "Go to Question 1" at bounding box center [738, 500] width 20 height 20
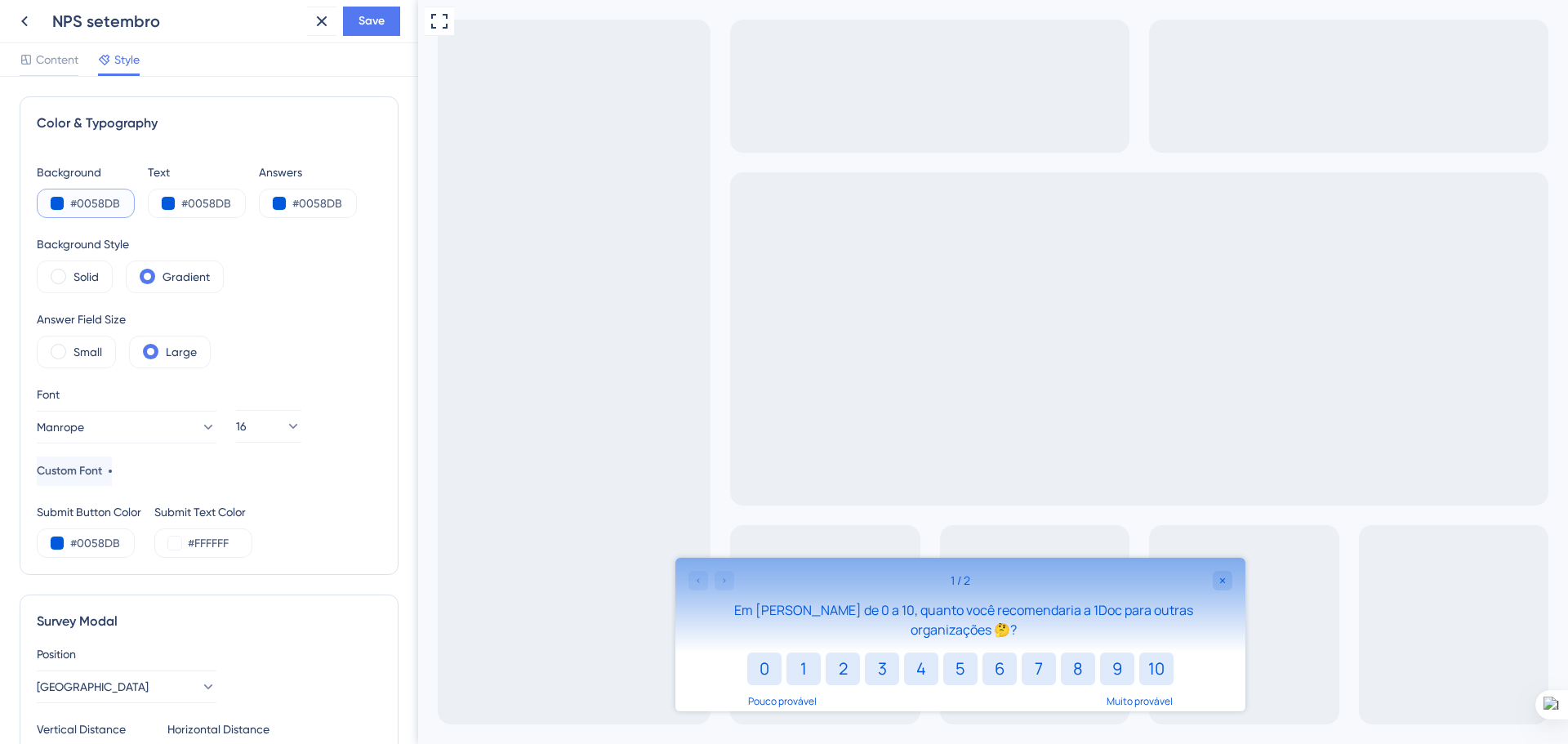
drag, startPoint x: 78, startPoint y: 207, endPoint x: 123, endPoint y: 213, distance: 45.4
click at [123, 213] on input "#0058DB" at bounding box center [103, 204] width 67 height 20
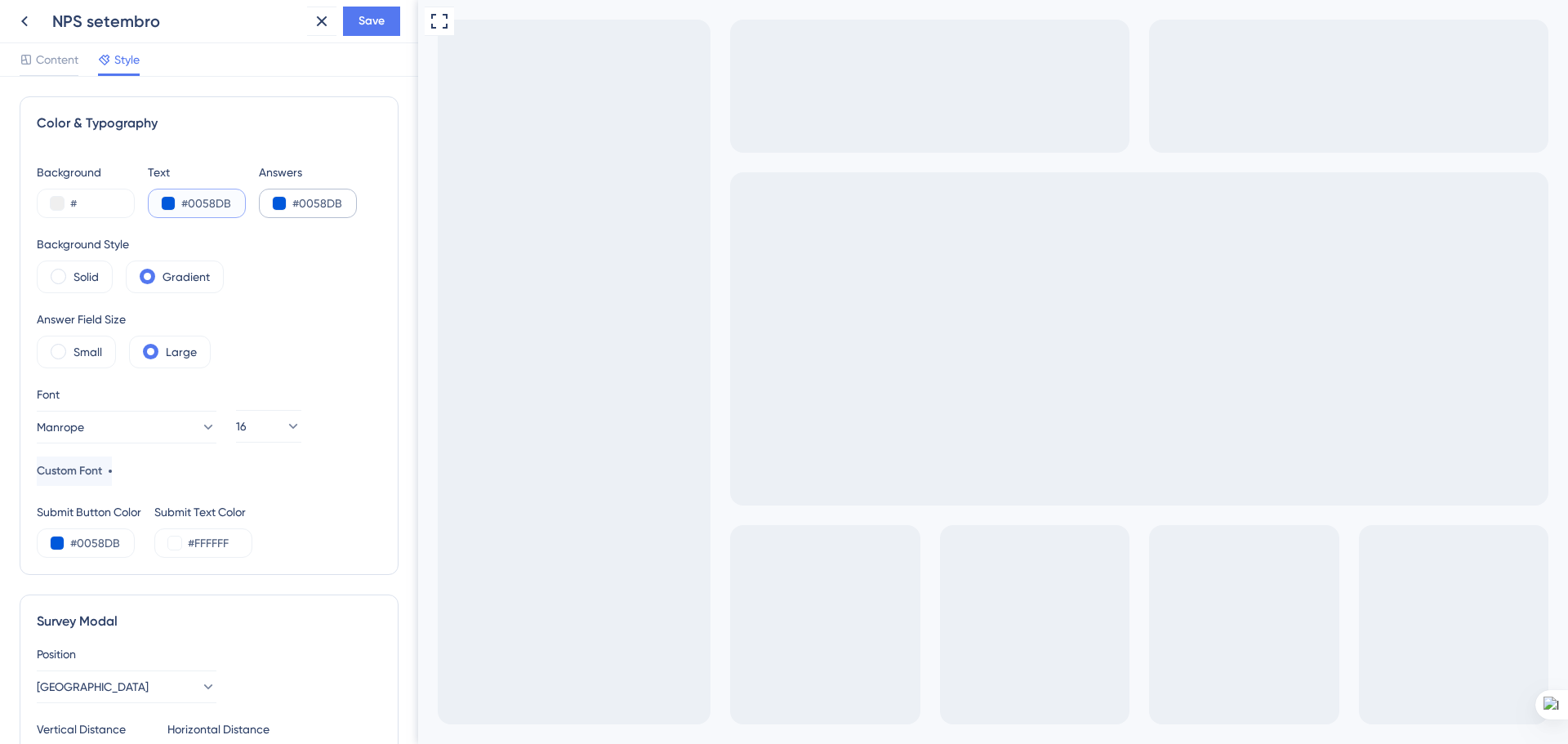
drag, startPoint x: 186, startPoint y: 203, endPoint x: 292, endPoint y: 211, distance: 106.3
click at [292, 210] on div "Background # Text #0058DB Answers #0058DB" at bounding box center [209, 190] width 344 height 56
click at [85, 206] on input "#" at bounding box center [103, 204] width 67 height 20
paste input "0058DB"
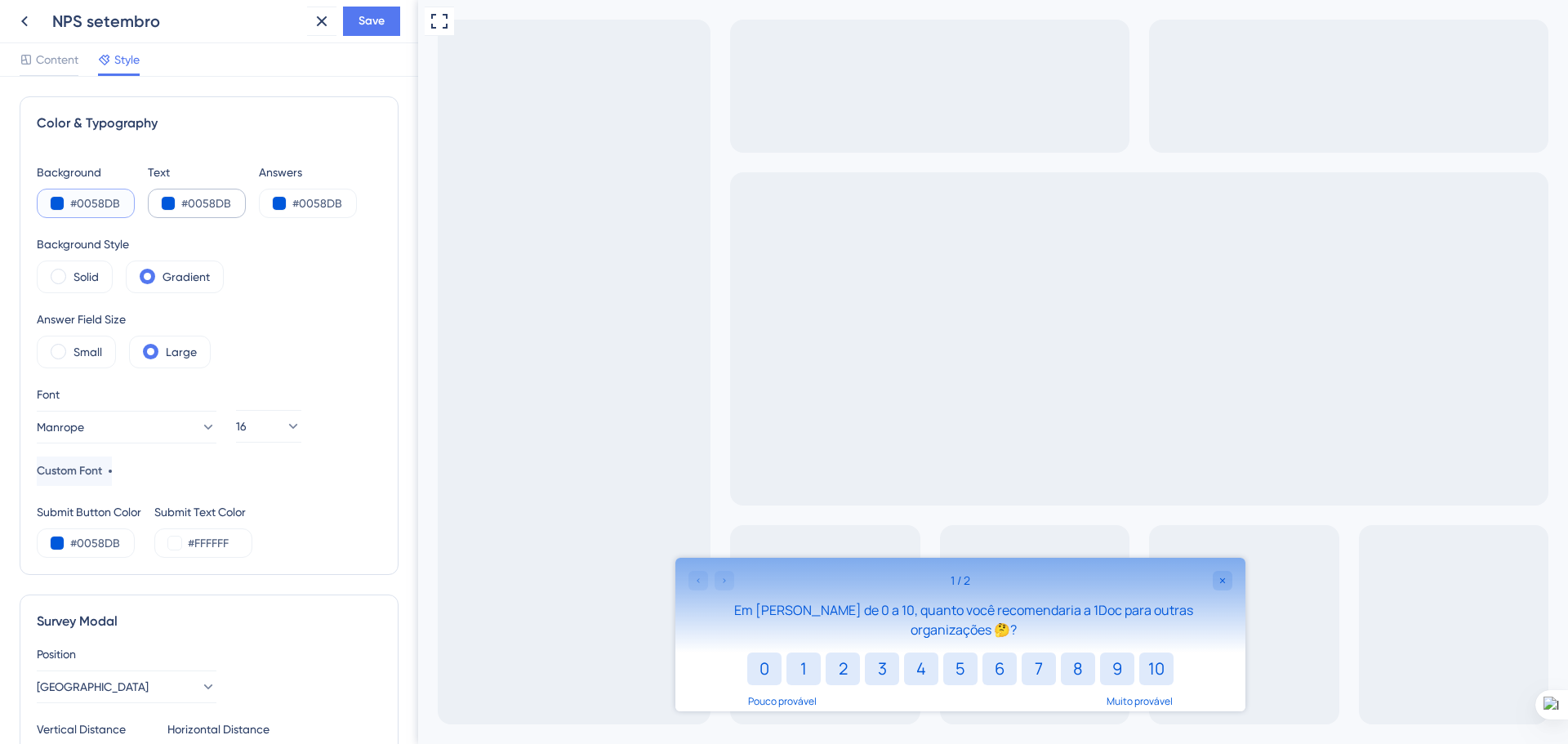
type input "#0058DB"
drag, startPoint x: 203, startPoint y: 197, endPoint x: 317, endPoint y: 222, distance: 116.7
click at [317, 222] on div "Background #0058DB Text #0058DB Answers #0058DB Background Style Solid Gradient…" at bounding box center [209, 360] width 344 height 396
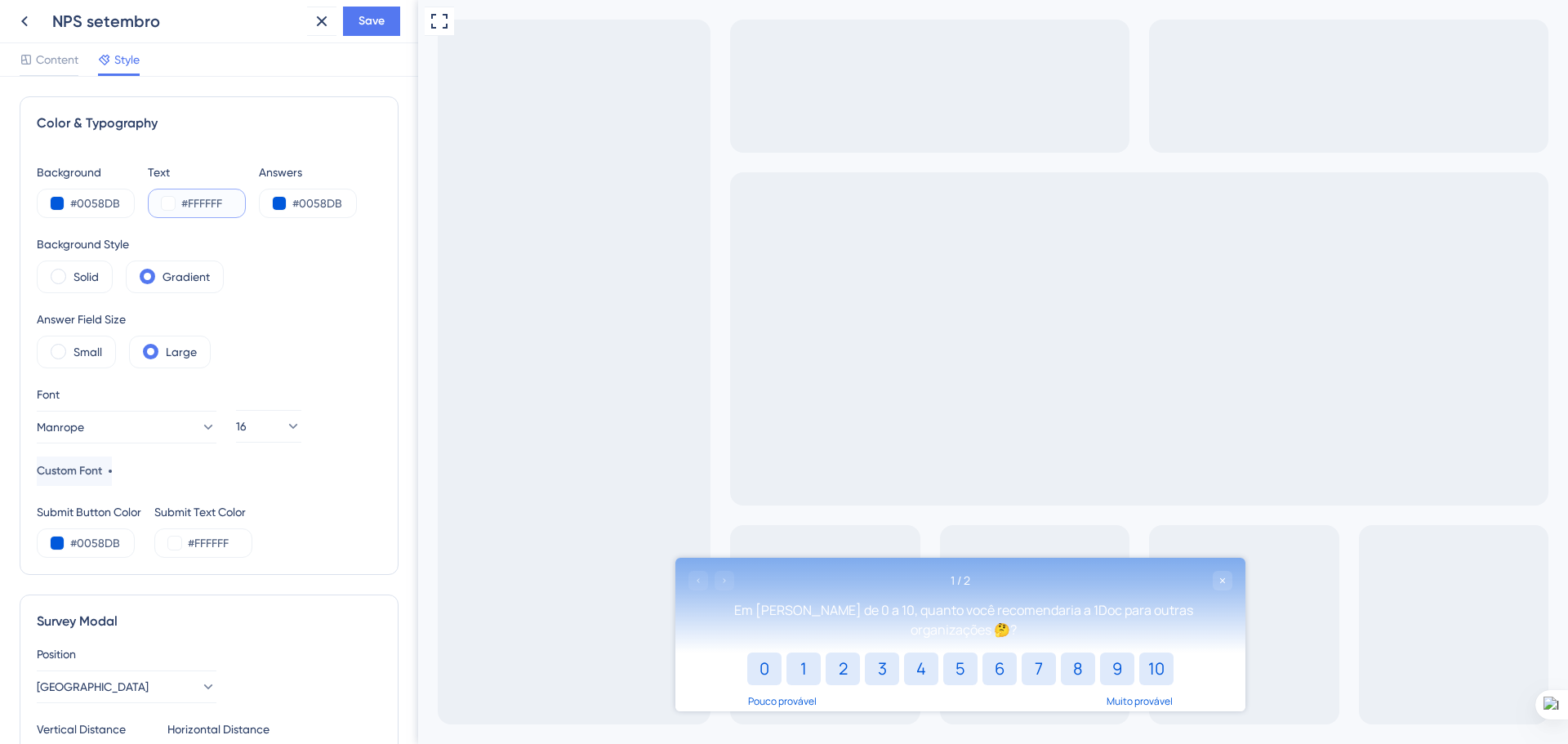
drag, startPoint x: 234, startPoint y: 206, endPoint x: 188, endPoint y: 206, distance: 46.0
click at [188, 206] on input "#FFFFFF" at bounding box center [214, 204] width 67 height 20
paste input "0058DB"
type input "#0058DB"
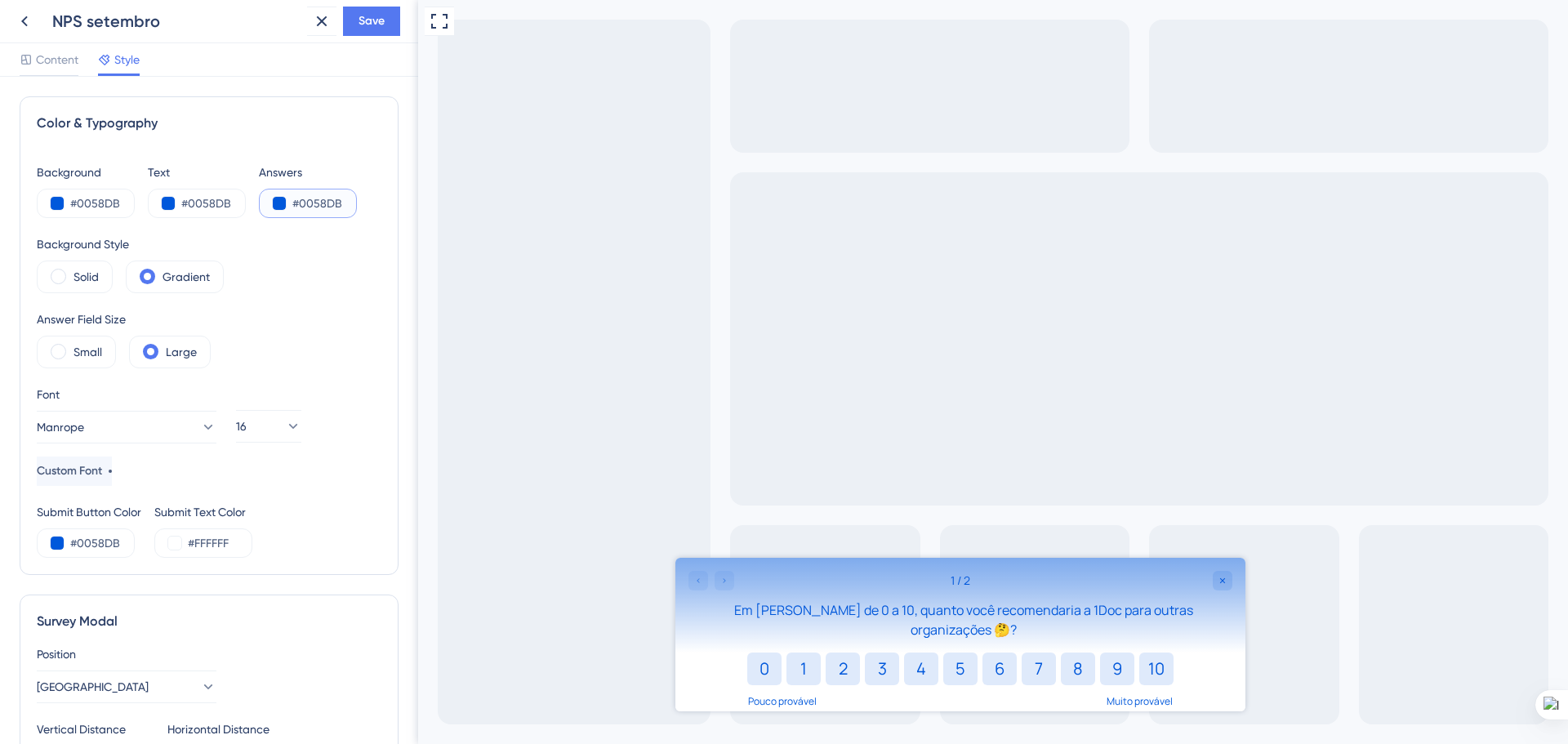
drag, startPoint x: 298, startPoint y: 201, endPoint x: 352, endPoint y: 202, distance: 54.0
click at [352, 202] on input "#0058DB" at bounding box center [326, 204] width 67 height 20
click at [313, 197] on input "#0058DB" at bounding box center [326, 204] width 67 height 20
drag, startPoint x: 301, startPoint y: 201, endPoint x: 341, endPoint y: 214, distance: 42.1
click at [341, 214] on div "#0058DB" at bounding box center [308, 203] width 98 height 30
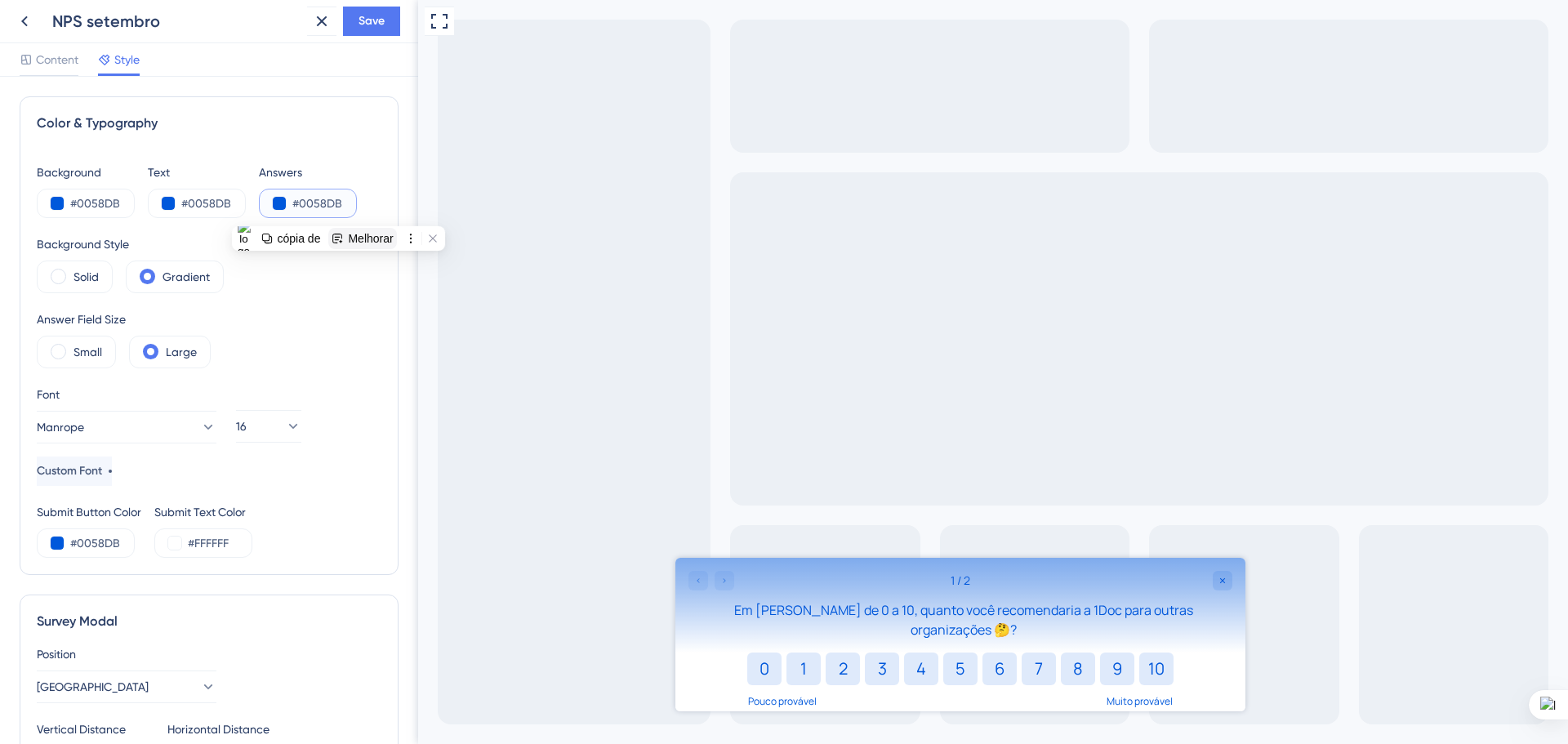
paste input "8A9FA0"
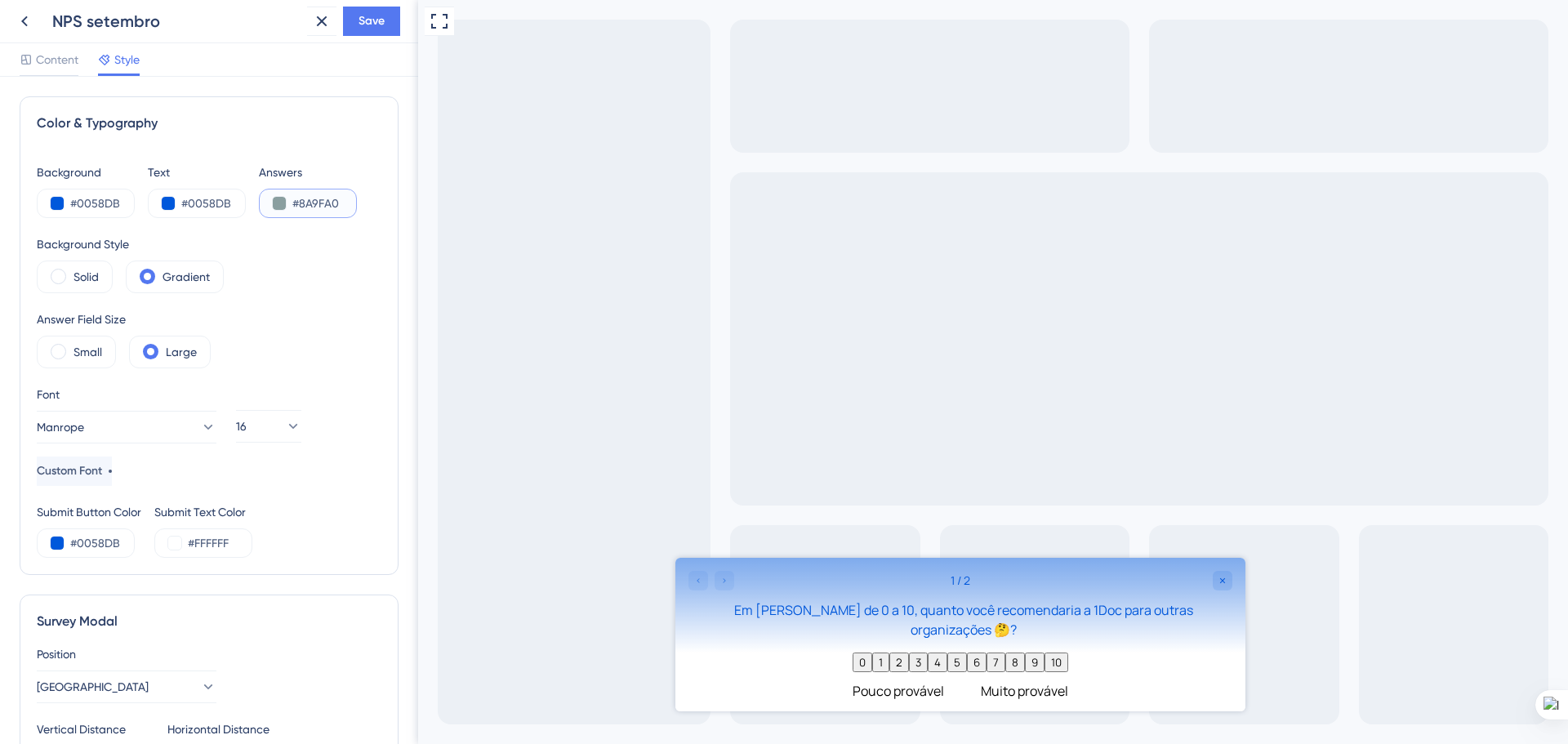
drag, startPoint x: 323, startPoint y: 202, endPoint x: 300, endPoint y: 199, distance: 23.2
click at [300, 199] on input "#8A9FA0" at bounding box center [326, 204] width 67 height 20
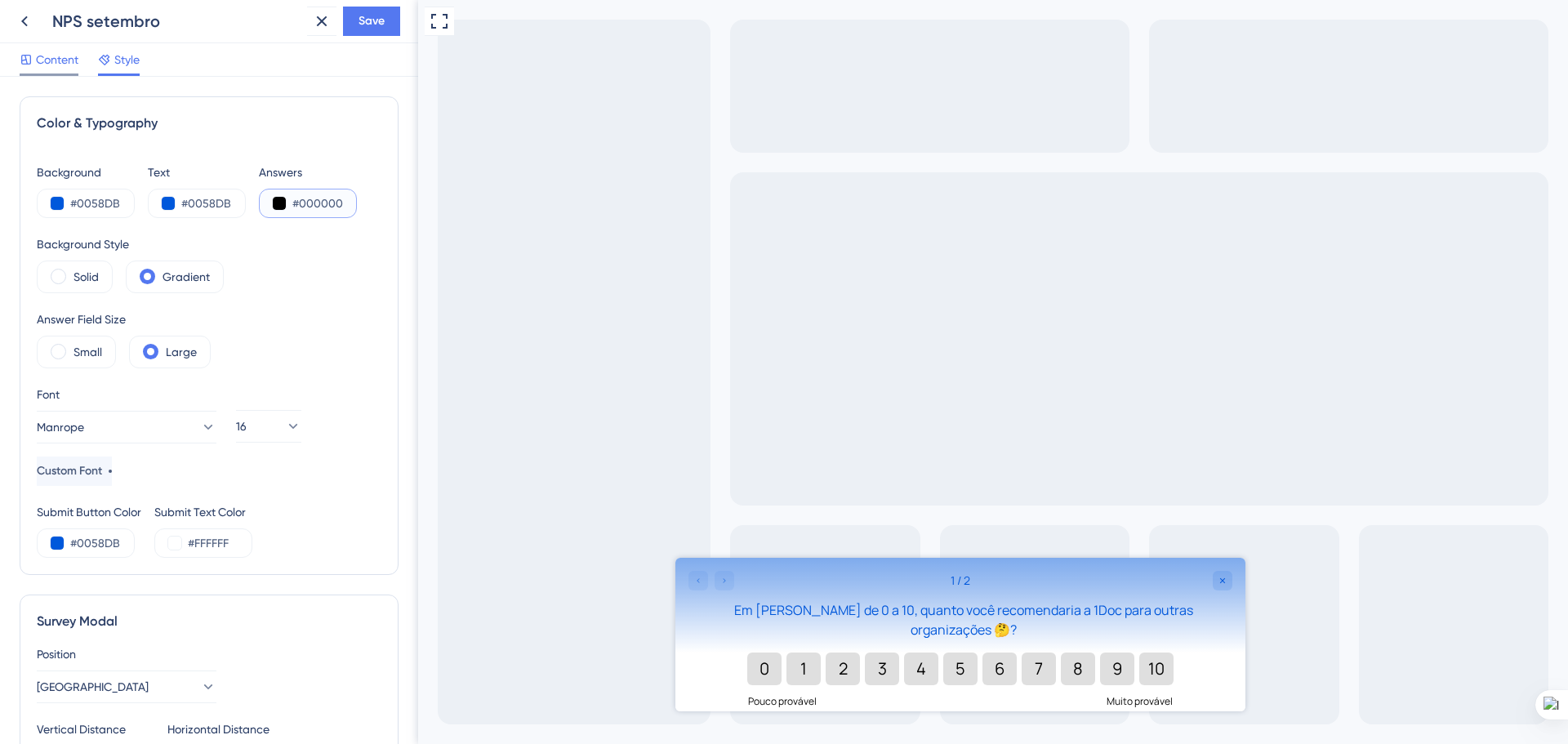
type input "#000000"
click at [59, 57] on span "Content" at bounding box center [57, 60] width 42 height 20
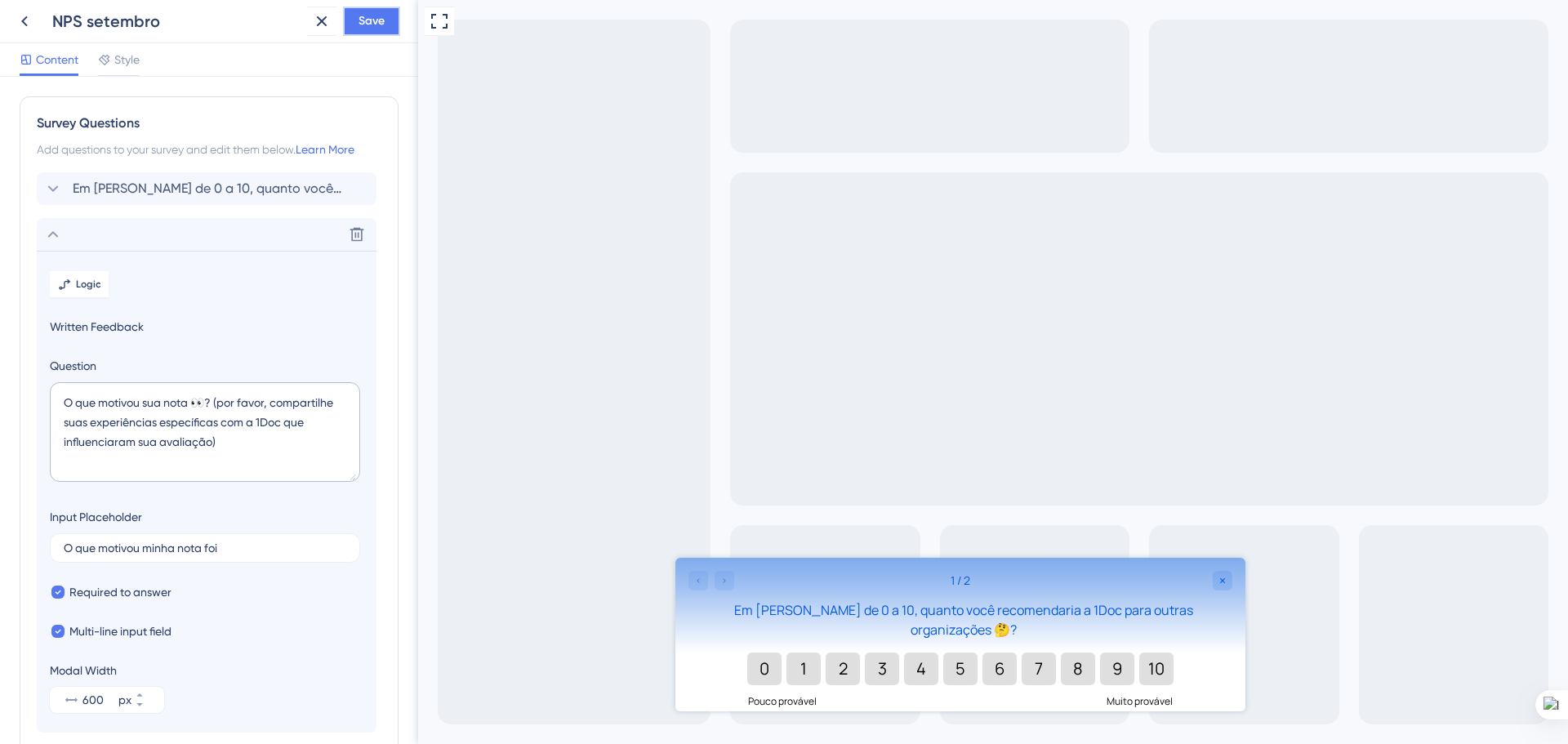
click at [365, 16] on span "Save" at bounding box center [371, 22] width 26 height 20
click at [26, 19] on icon at bounding box center [24, 22] width 20 height 20
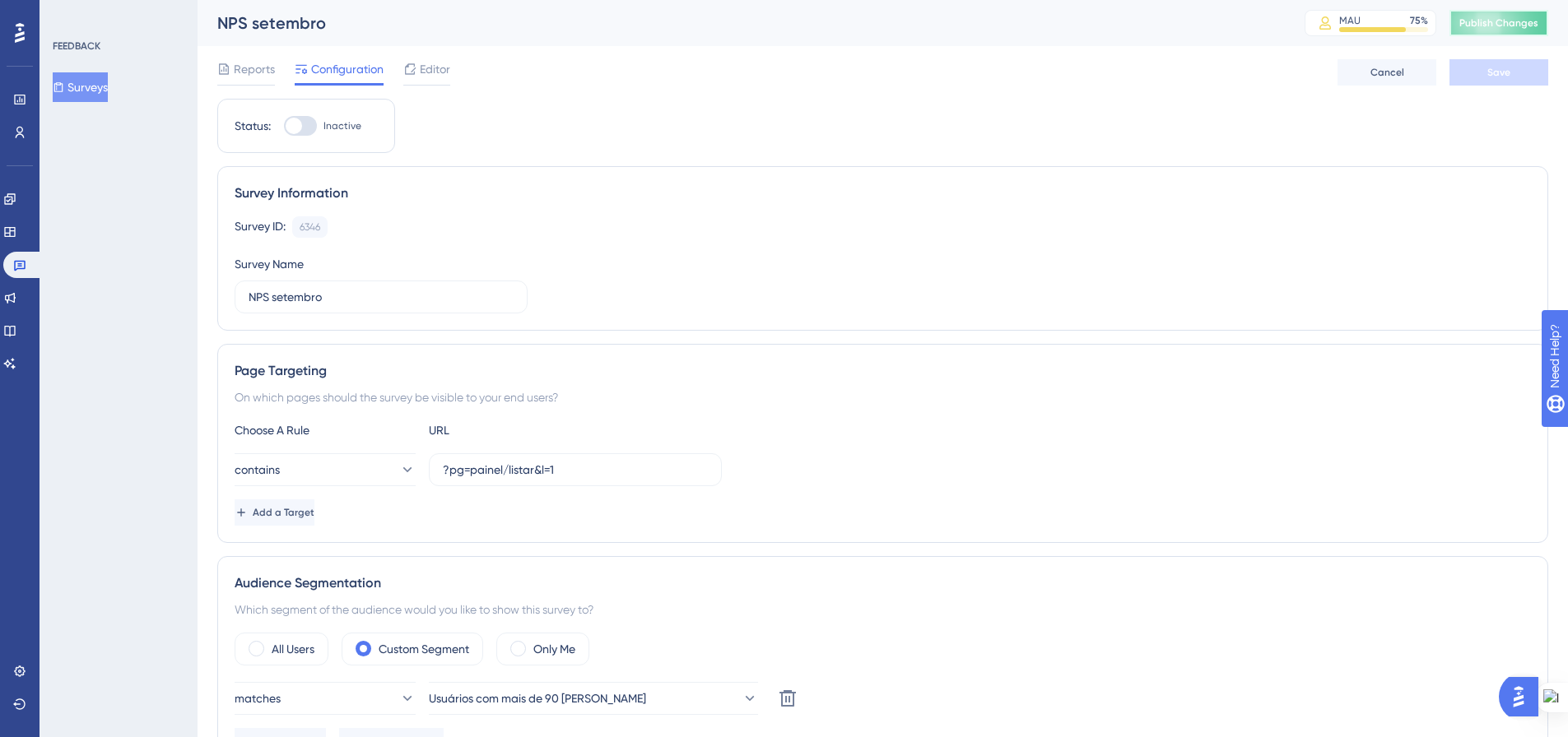
click at [1485, 33] on button "Publish Changes" at bounding box center [1498, 23] width 99 height 26
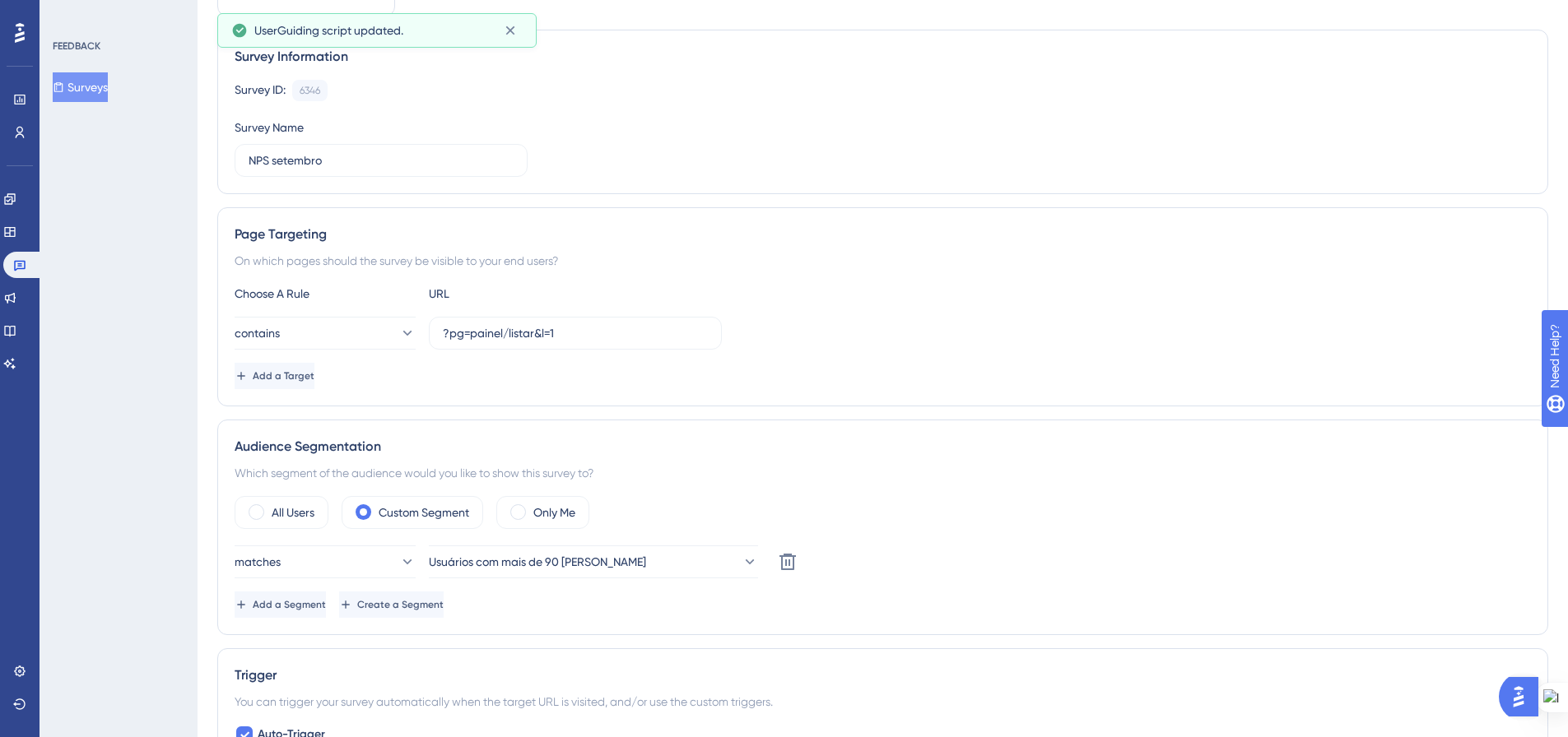
scroll to position [575, 0]
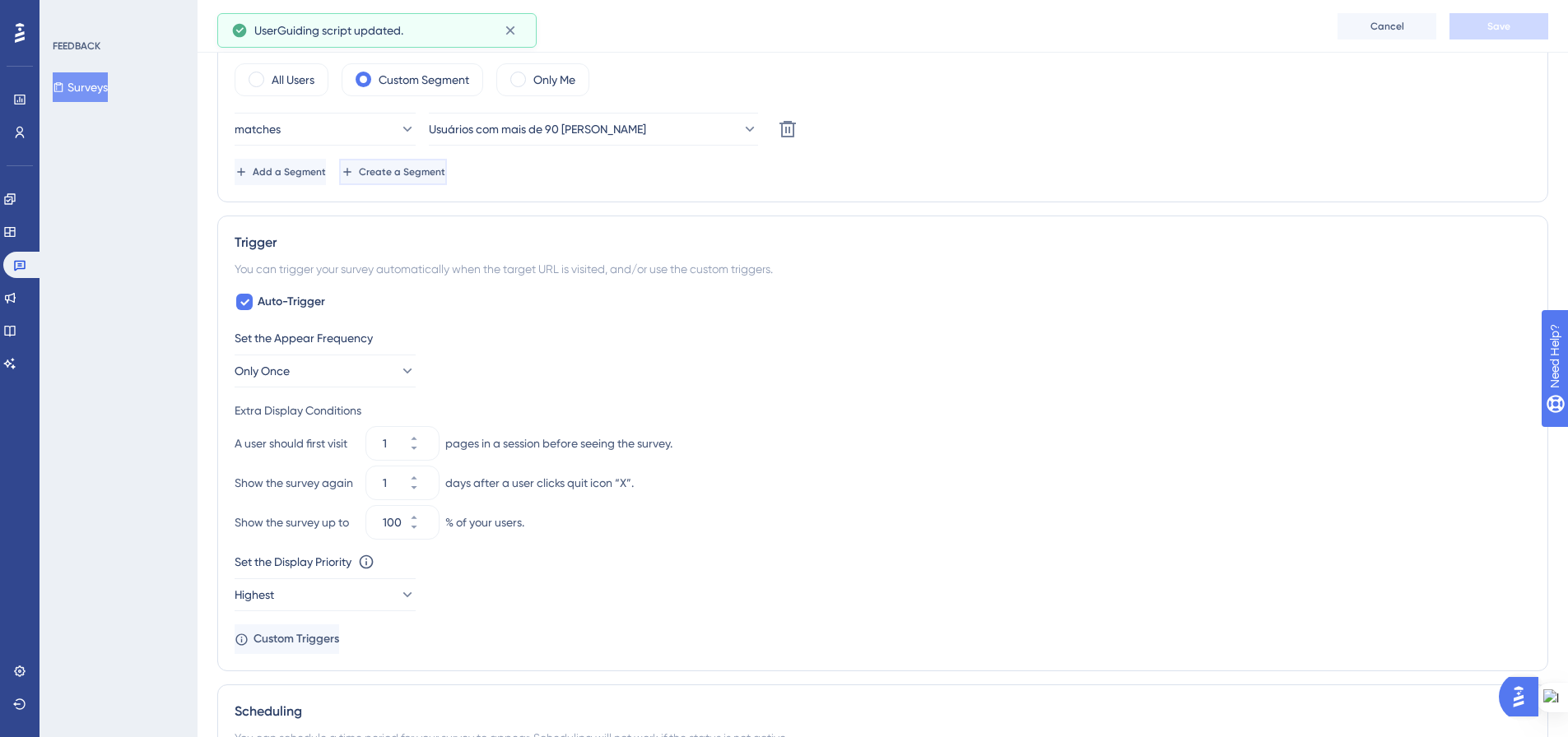
drag, startPoint x: 483, startPoint y: 171, endPoint x: 540, endPoint y: 208, distance: 68.0
click at [444, 172] on span "Create a Segment" at bounding box center [400, 172] width 87 height 14
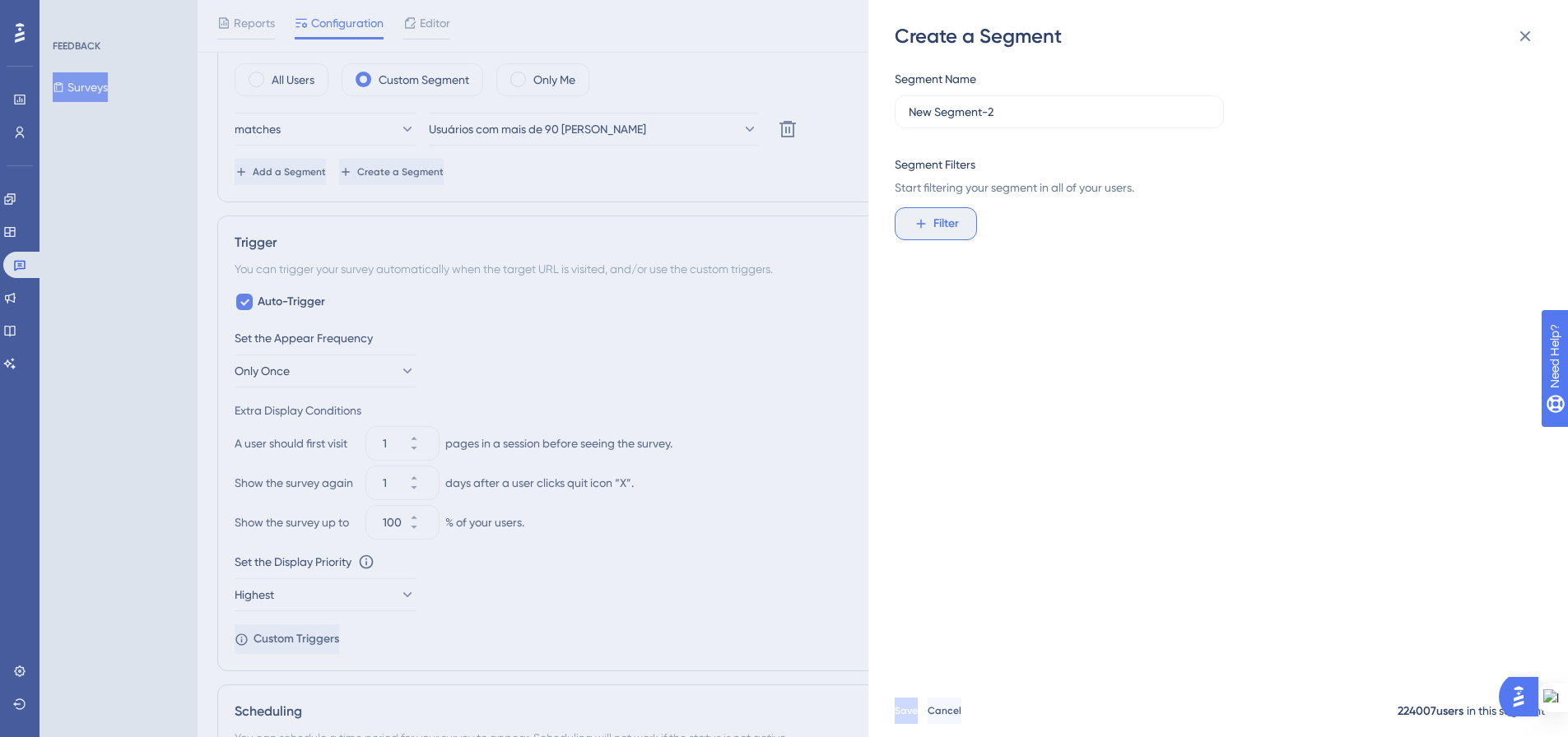
click at [936, 220] on span "Filter" at bounding box center [946, 224] width 25 height 20
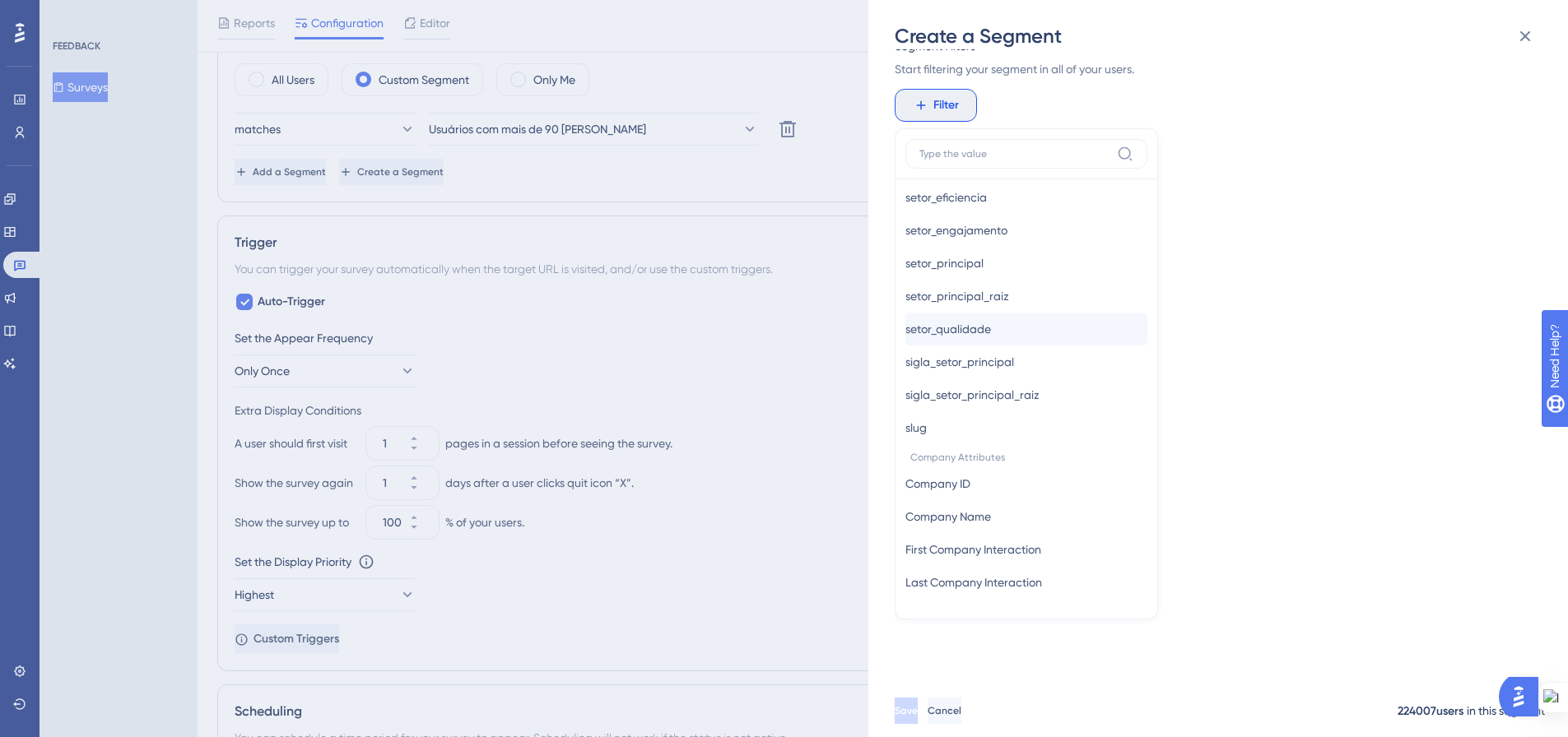
scroll to position [247, 0]
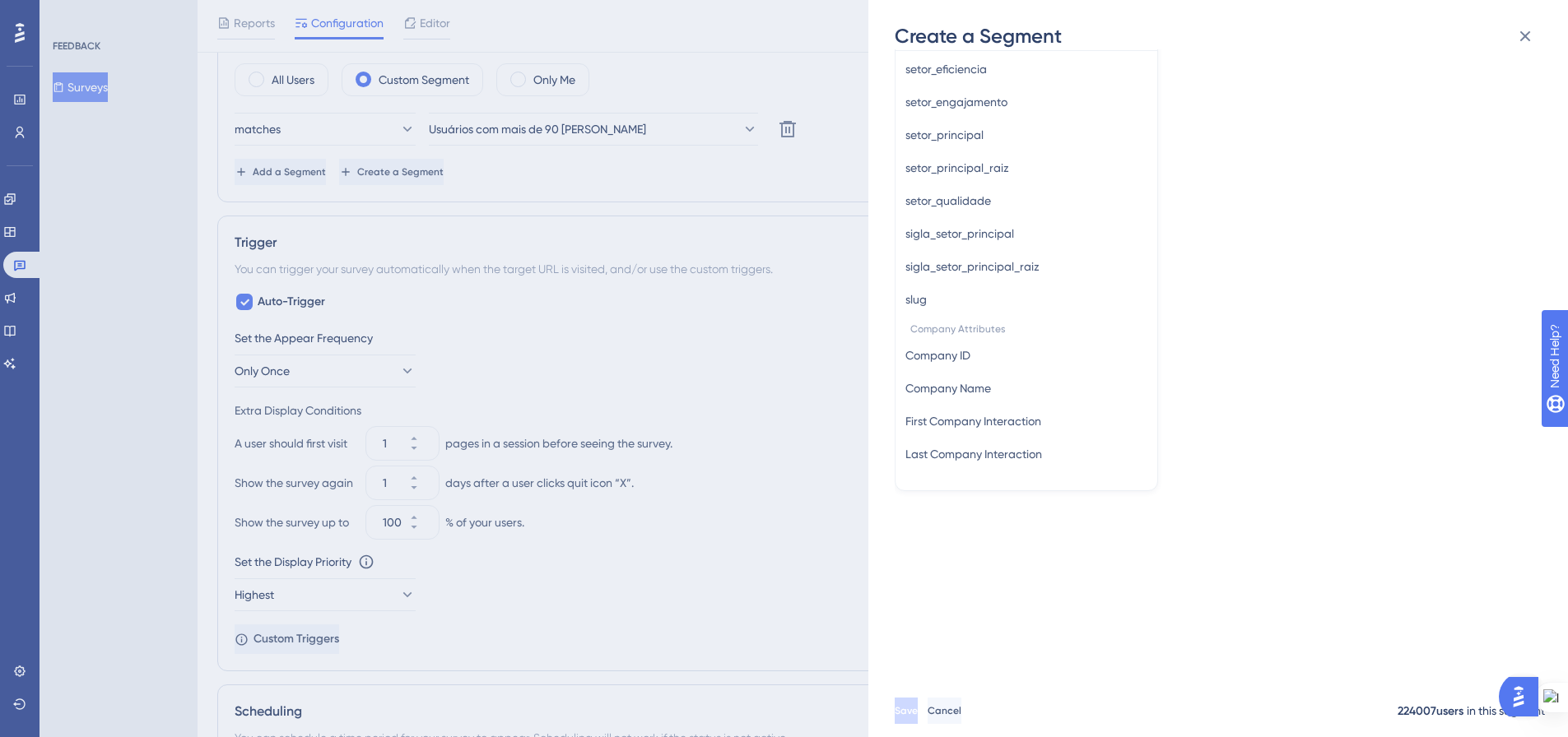
click at [739, 344] on div "Create a Segment Segment Name New Segment-2 Segment Filters Start filtering you…" at bounding box center [784, 368] width 1568 height 737
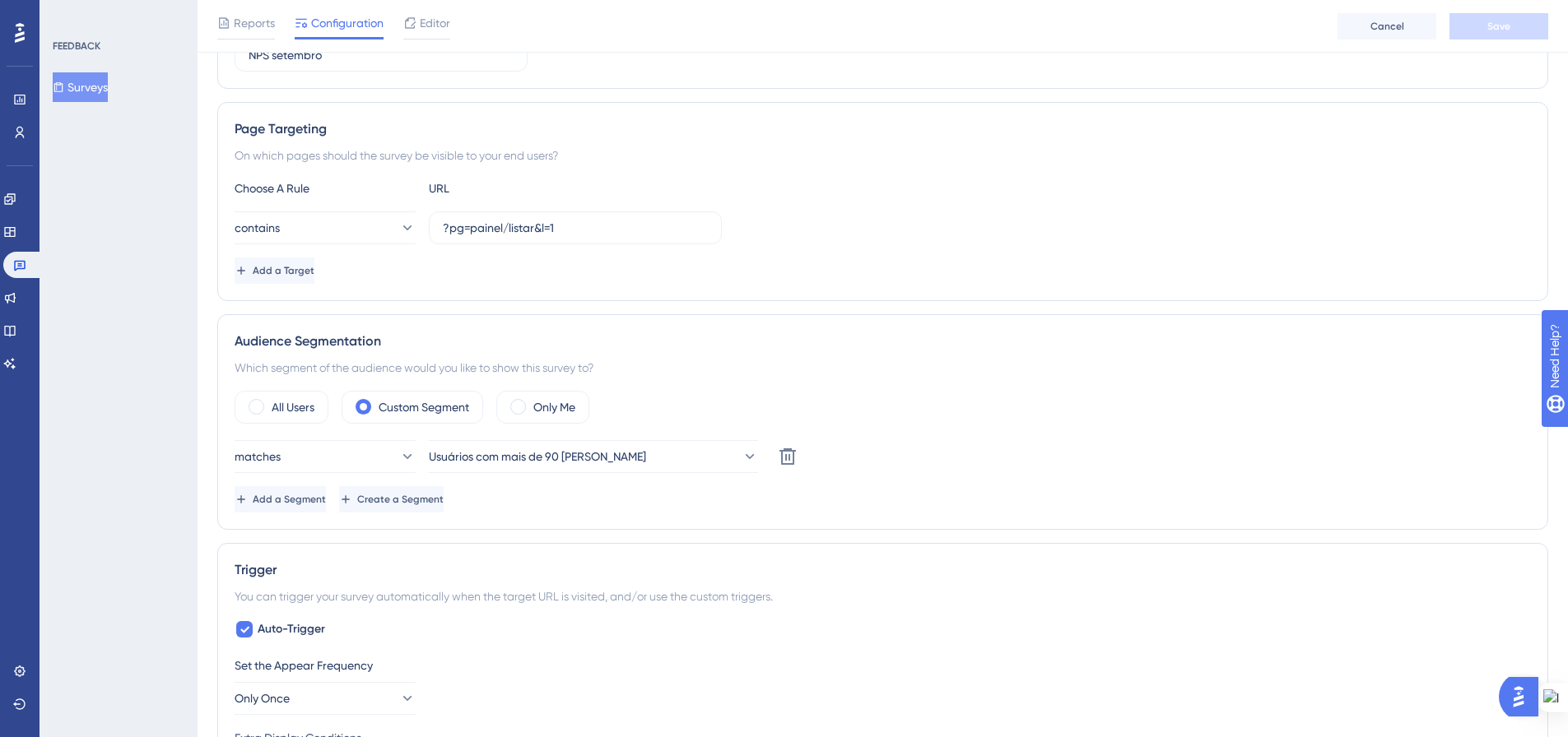
scroll to position [0, 0]
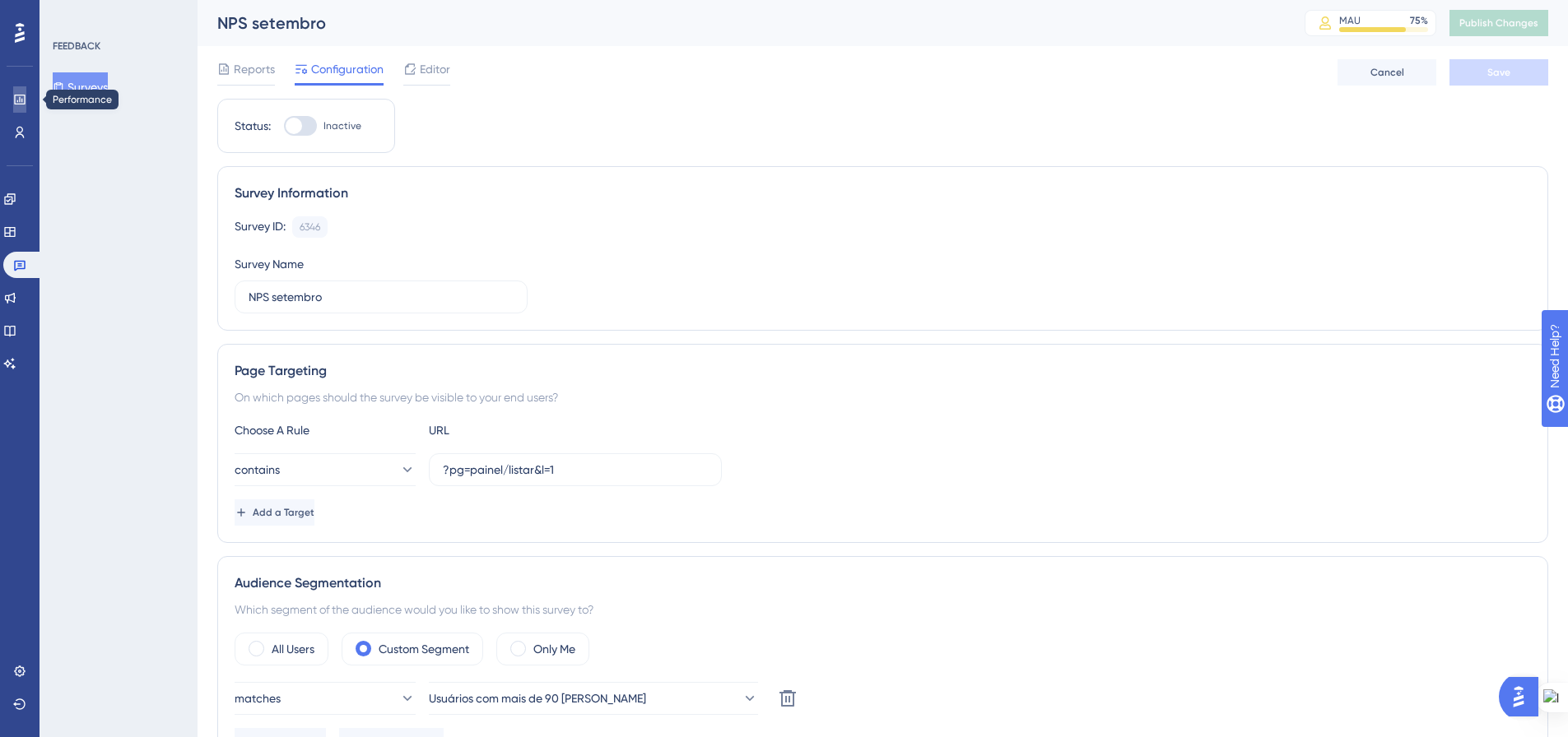
click at [24, 102] on icon at bounding box center [19, 99] width 11 height 10
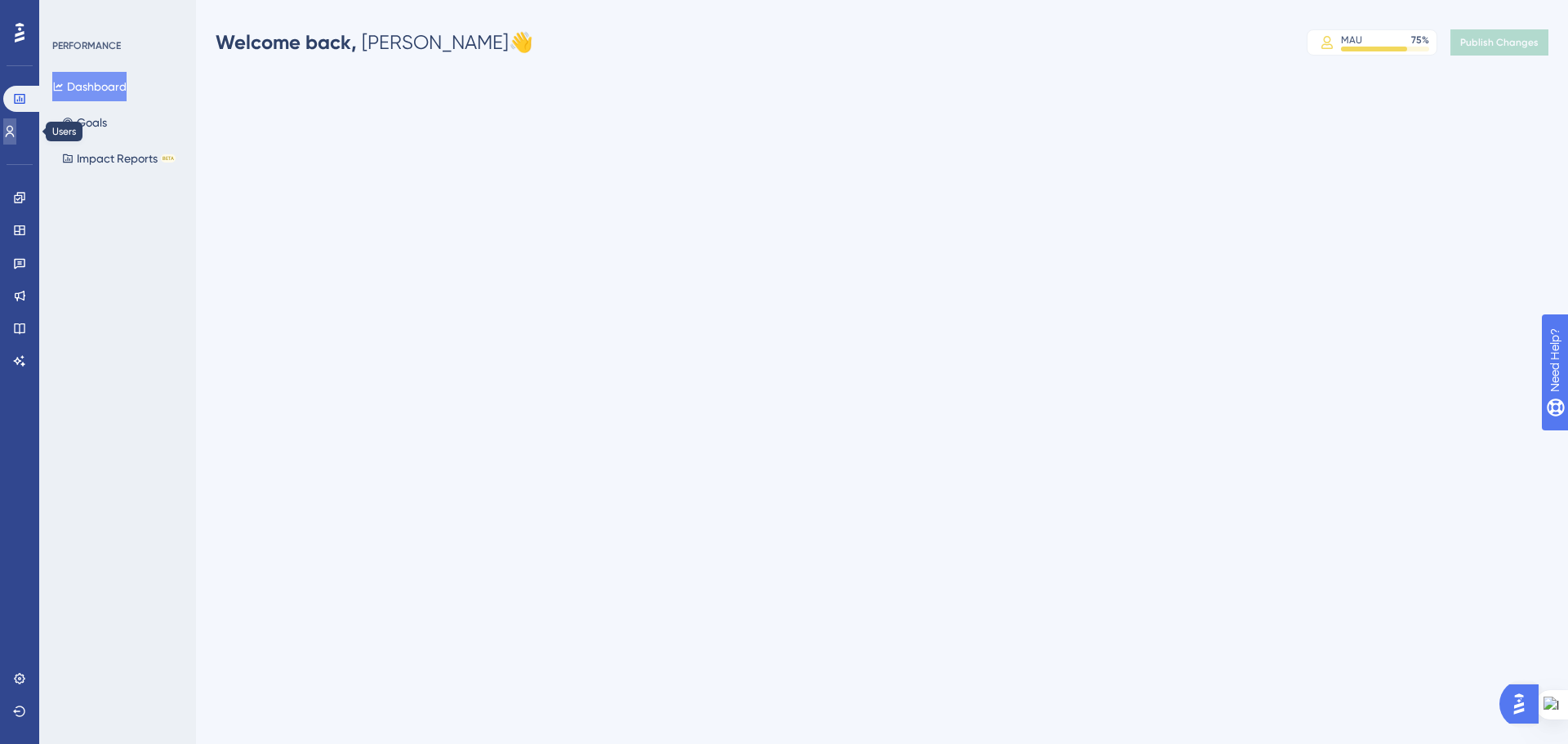
click at [16, 126] on icon at bounding box center [10, 131] width 13 height 13
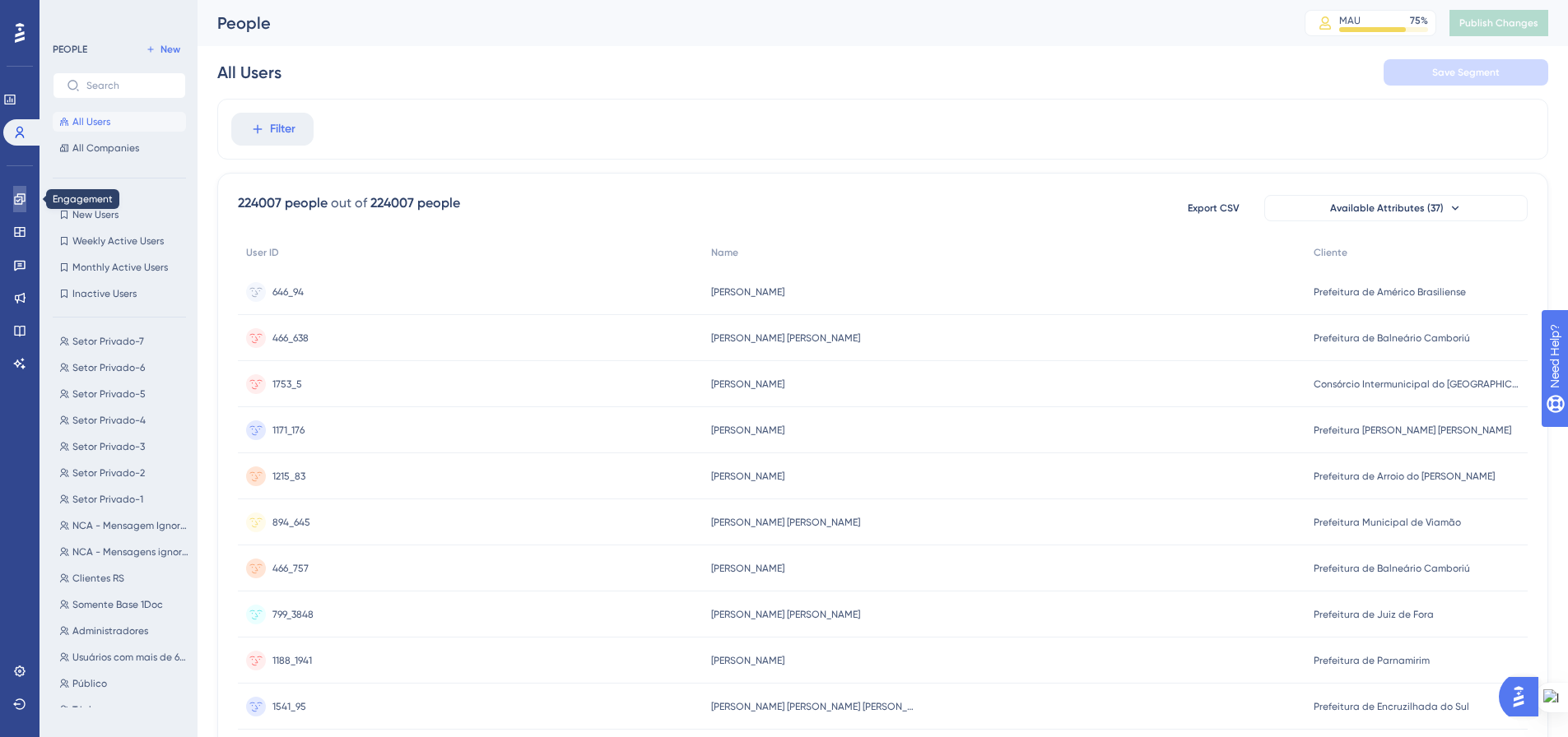
click at [20, 200] on icon at bounding box center [19, 199] width 11 height 11
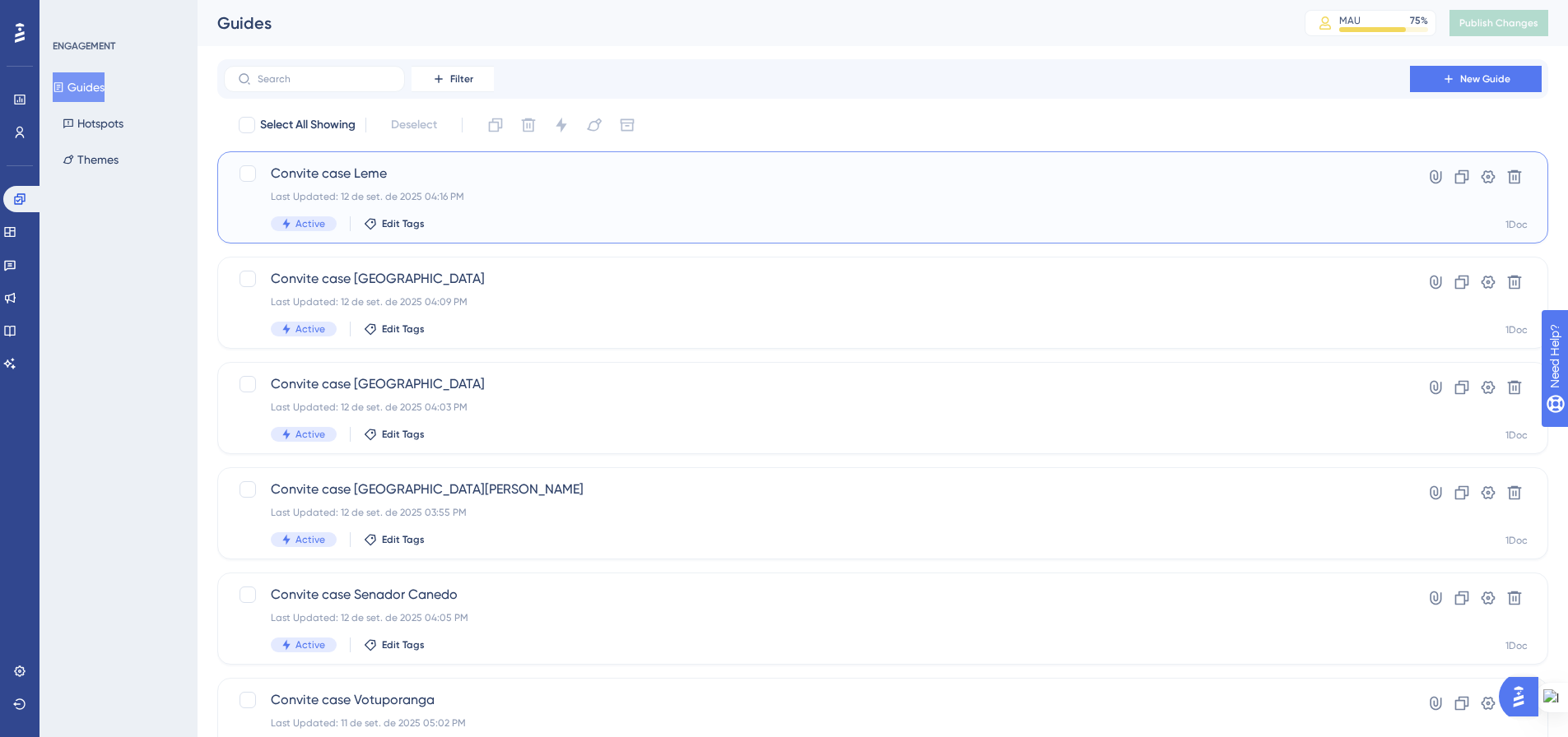
click at [547, 210] on div "Convite case Leme Last Updated: 12 de set. de 2025 04:16 PM Active Edit Tags" at bounding box center [817, 197] width 1092 height 68
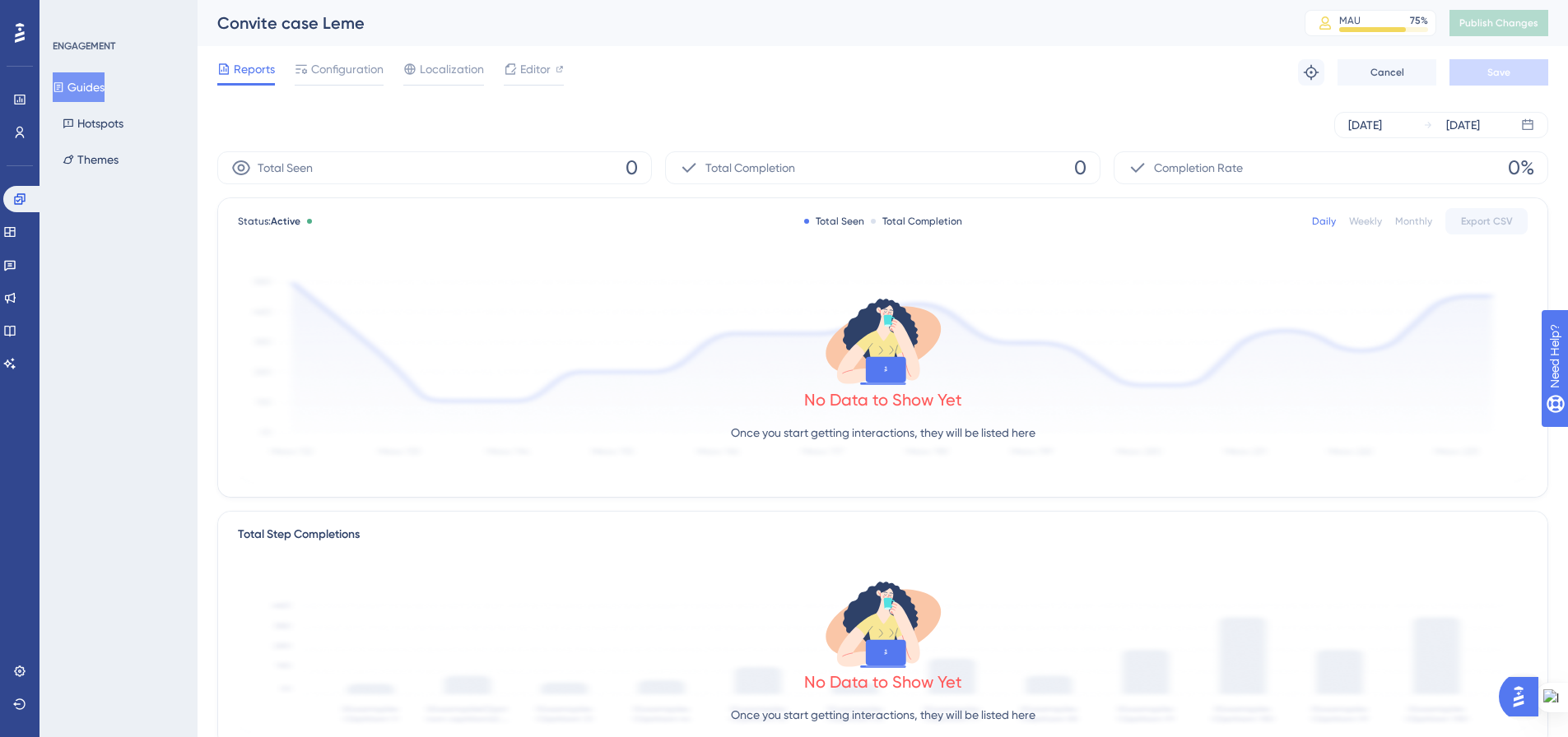
click at [95, 88] on button "Guides" at bounding box center [78, 87] width 52 height 30
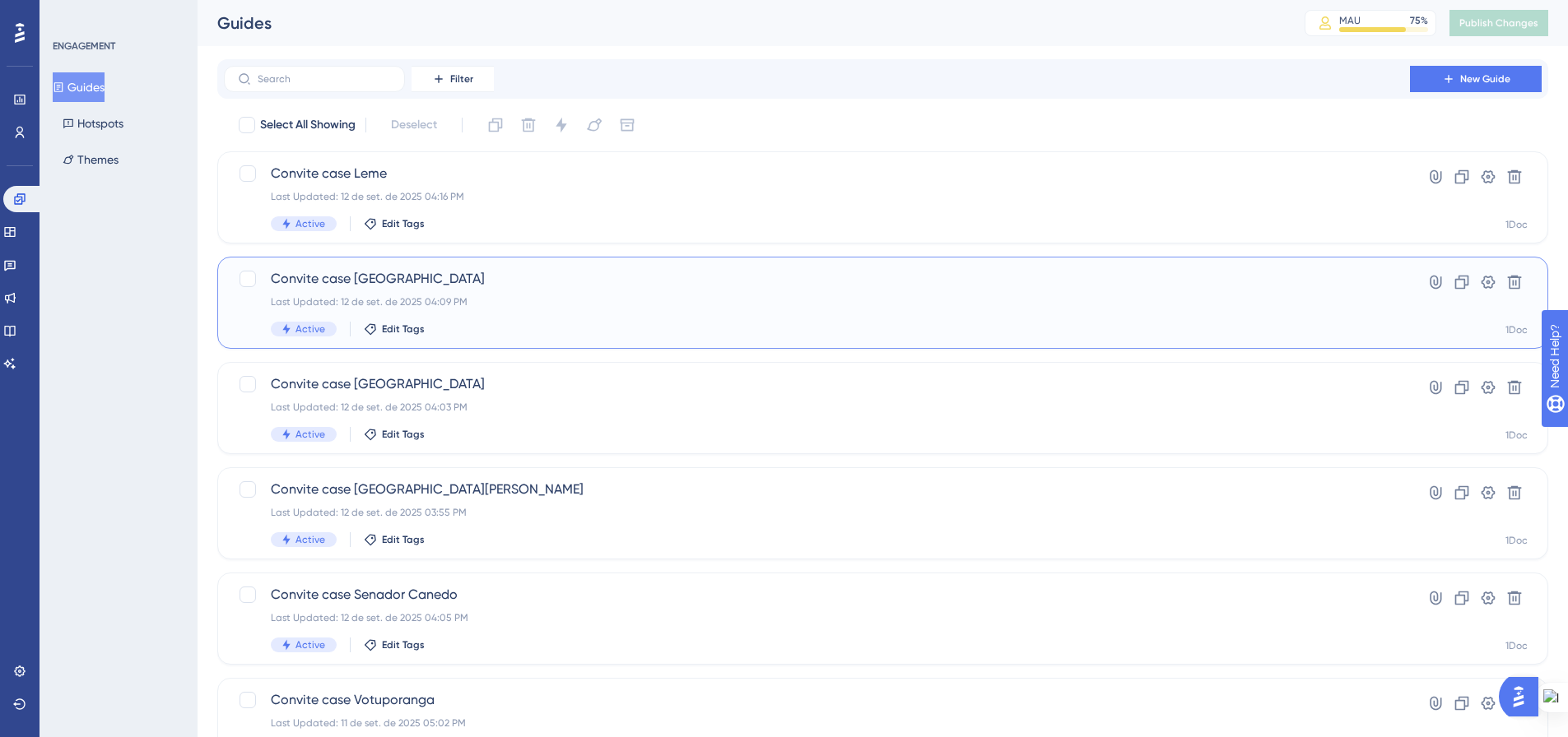
click at [492, 326] on div "Active Edit Tags" at bounding box center [817, 329] width 1092 height 14
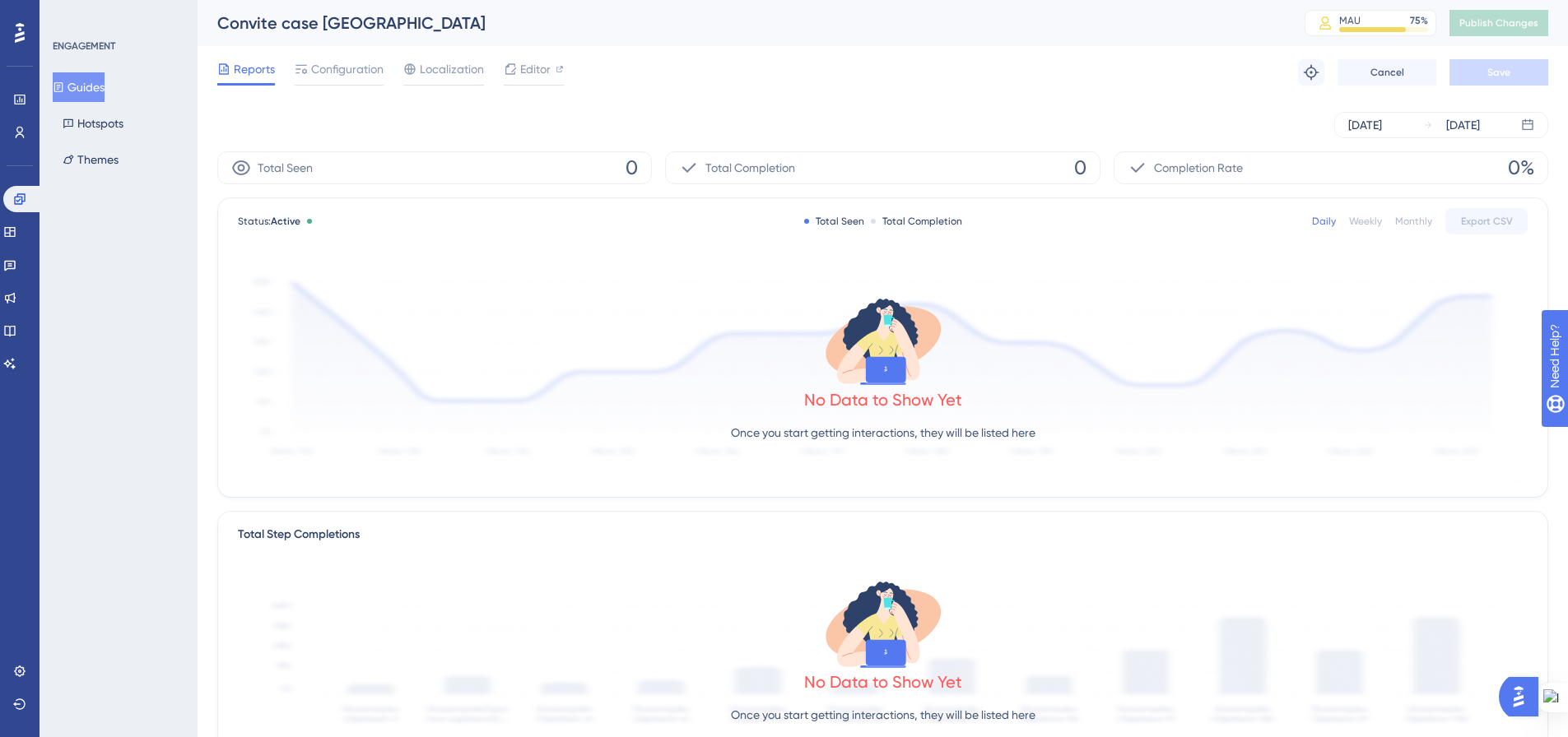
click at [95, 94] on button "Guides" at bounding box center [78, 87] width 52 height 30
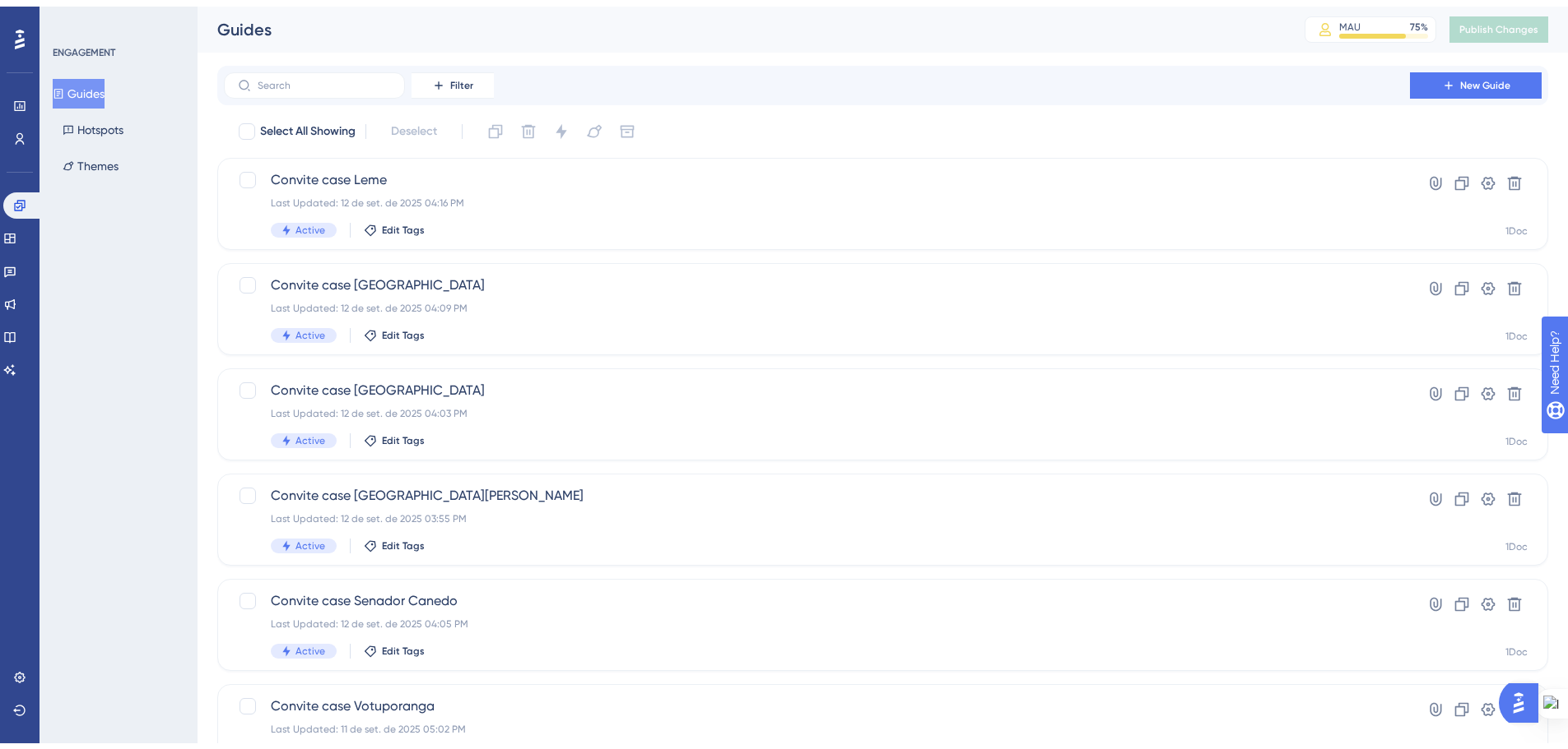
scroll to position [82, 0]
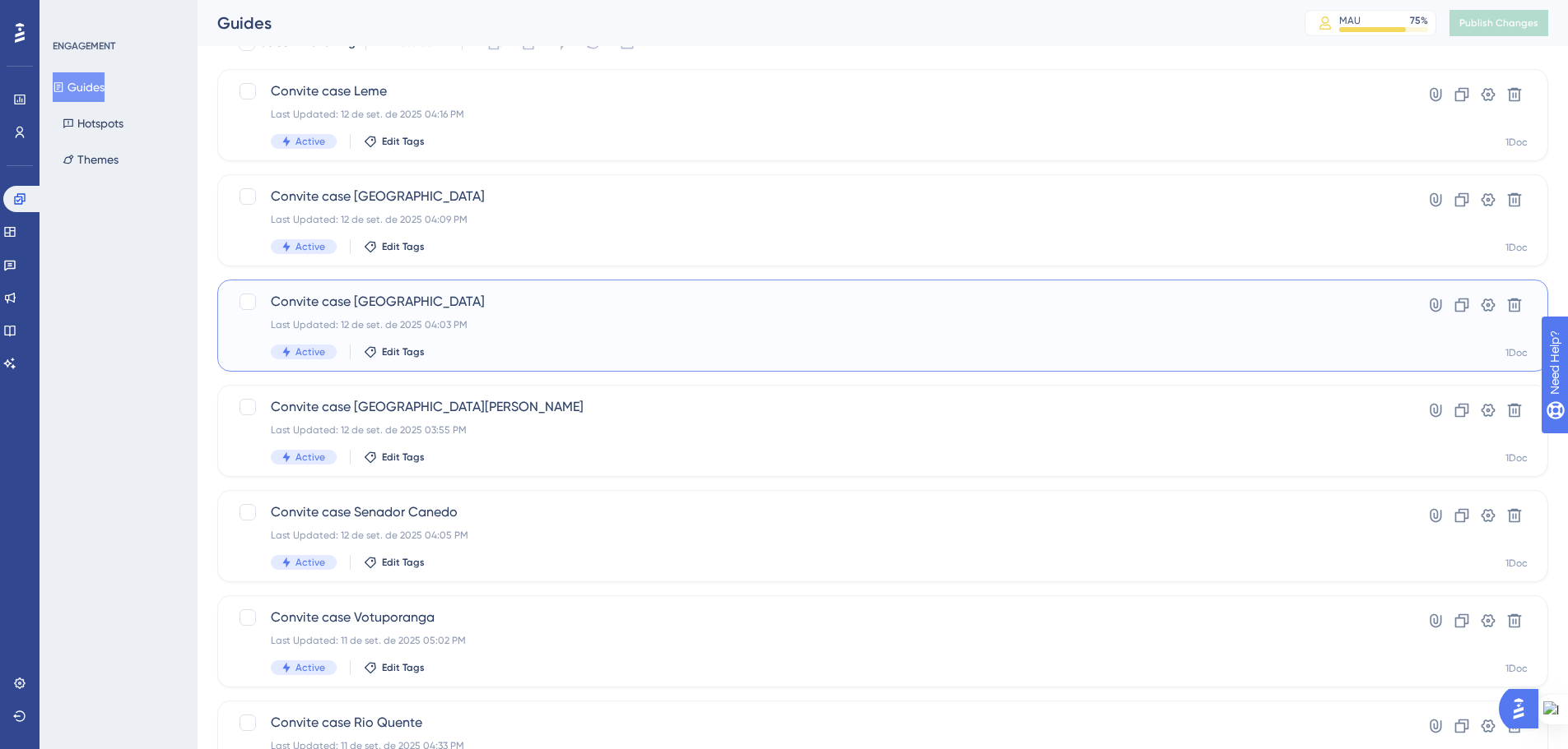
click at [474, 299] on span "Convite case Porto Feliz" at bounding box center [817, 302] width 1092 height 20
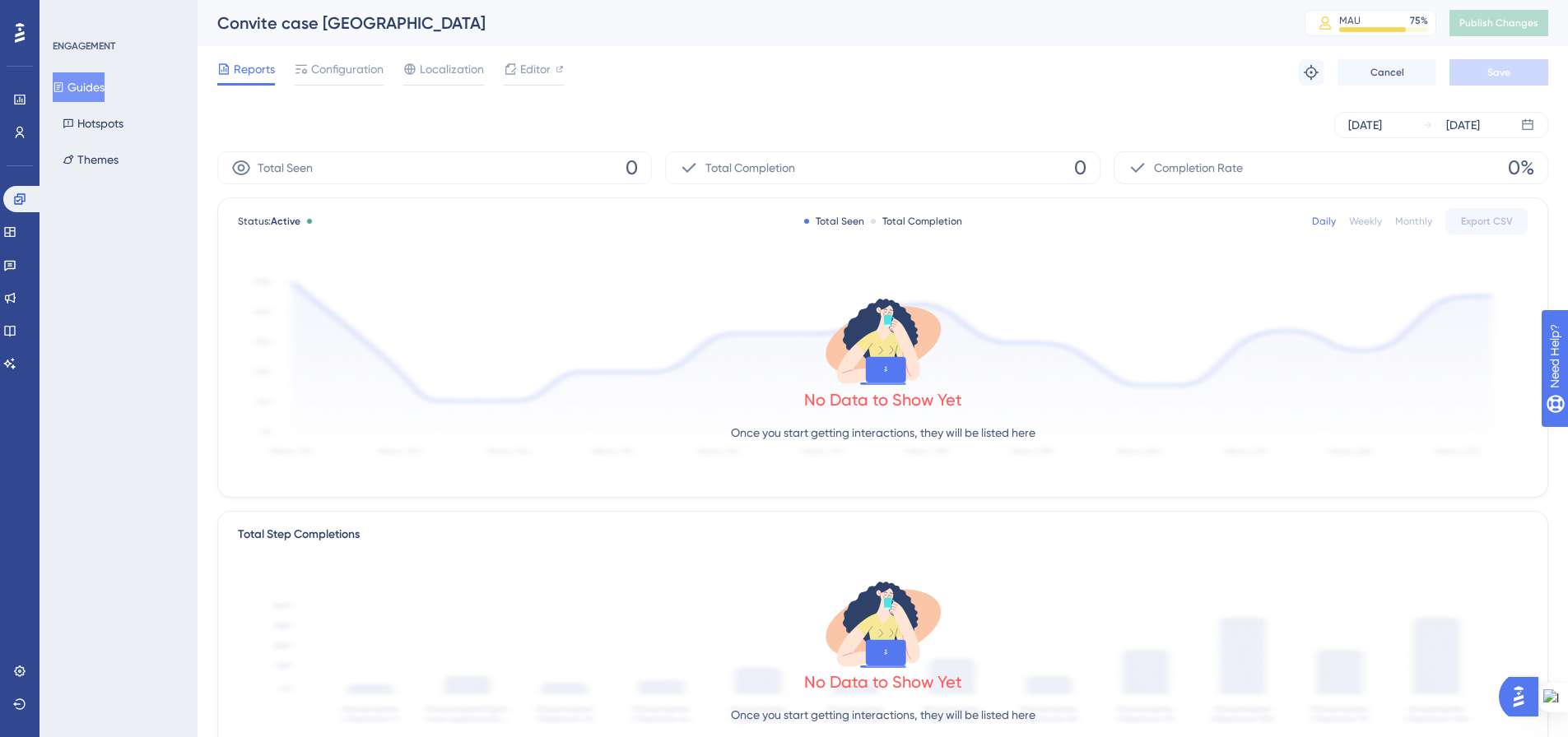
click at [93, 83] on button "Guides" at bounding box center [78, 87] width 52 height 30
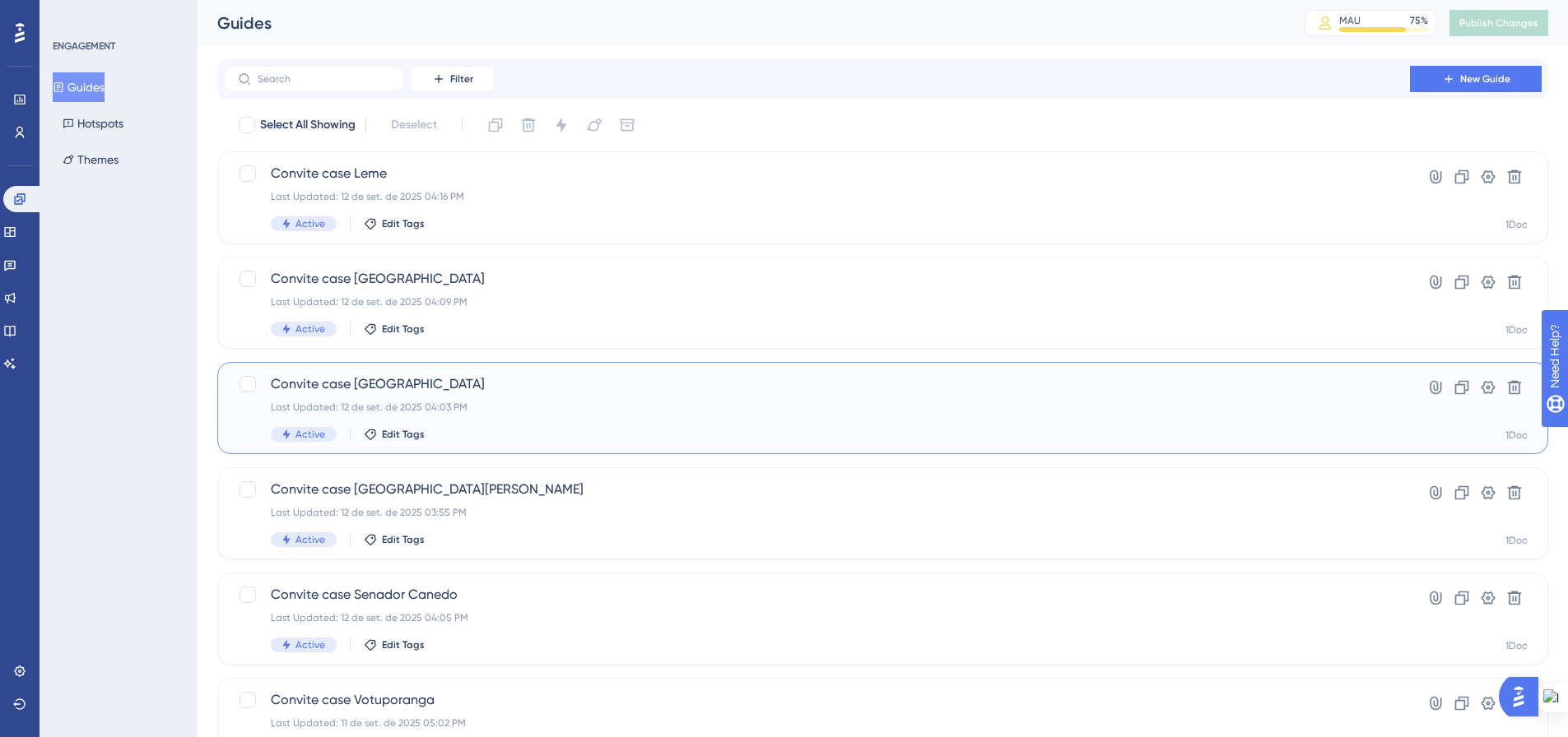
click at [615, 400] on div "Last Updated: 12 de set. de 2025 04:03 PM" at bounding box center [817, 406] width 1092 height 14
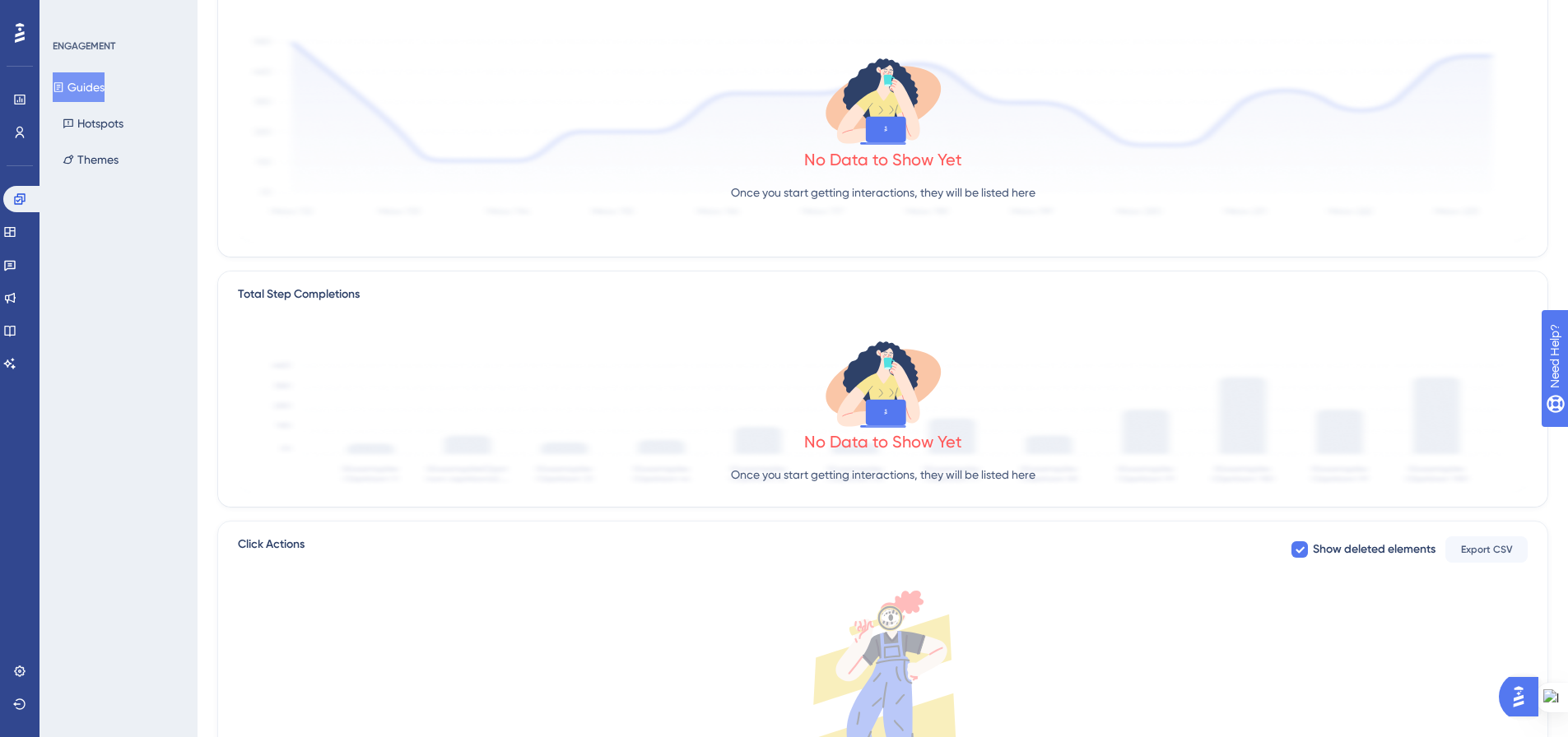
scroll to position [247, 0]
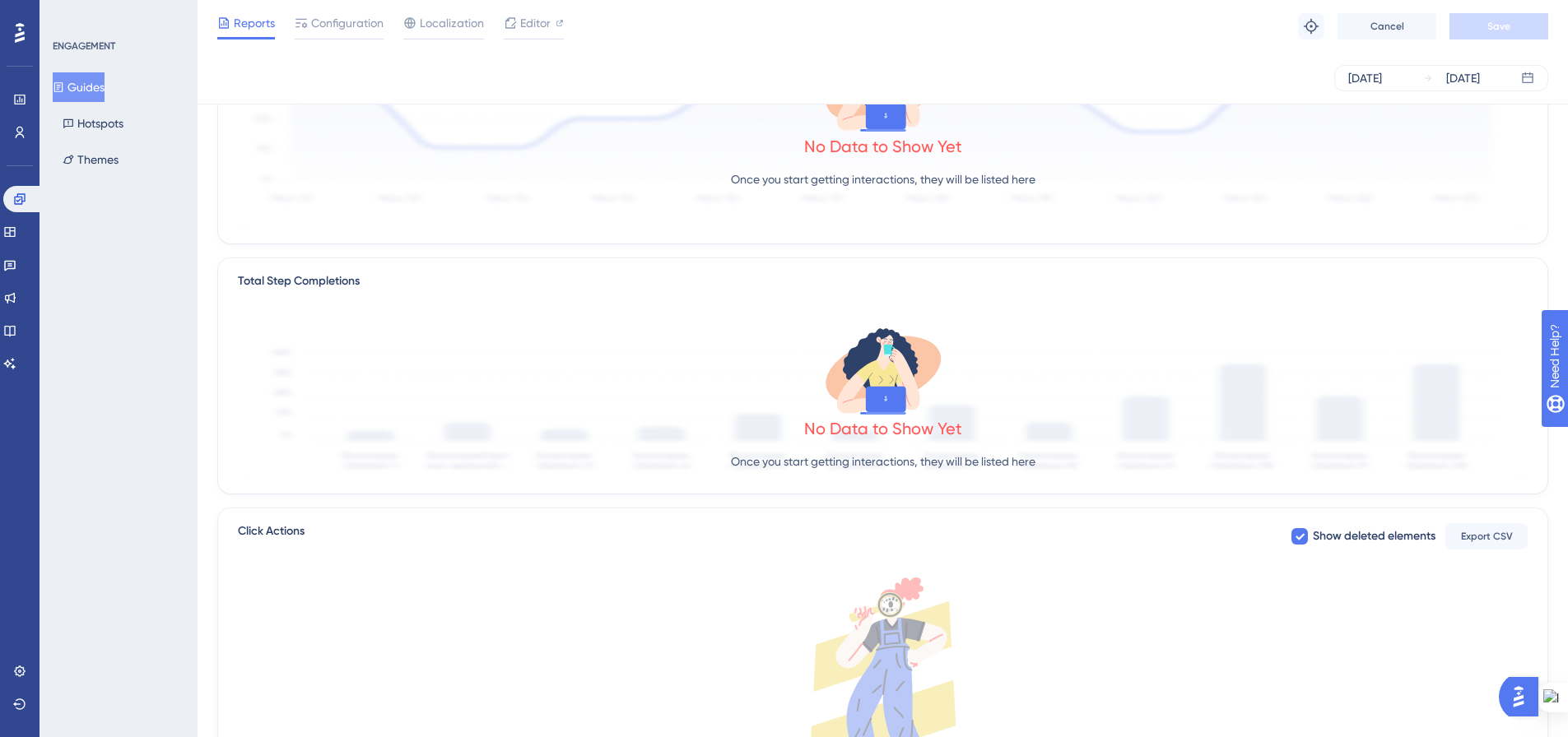
click at [80, 83] on button "Guides" at bounding box center [78, 87] width 52 height 30
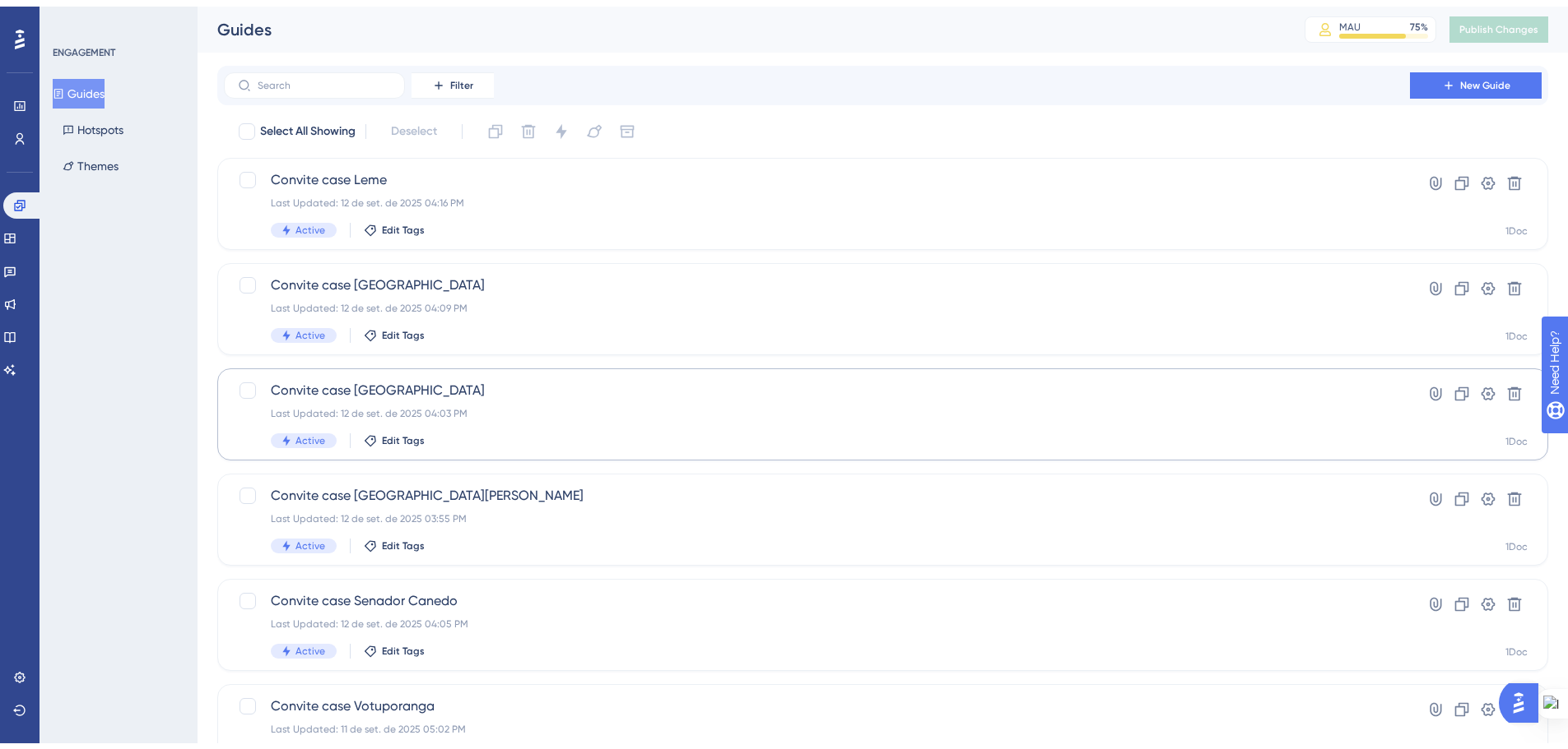
scroll to position [82, 0]
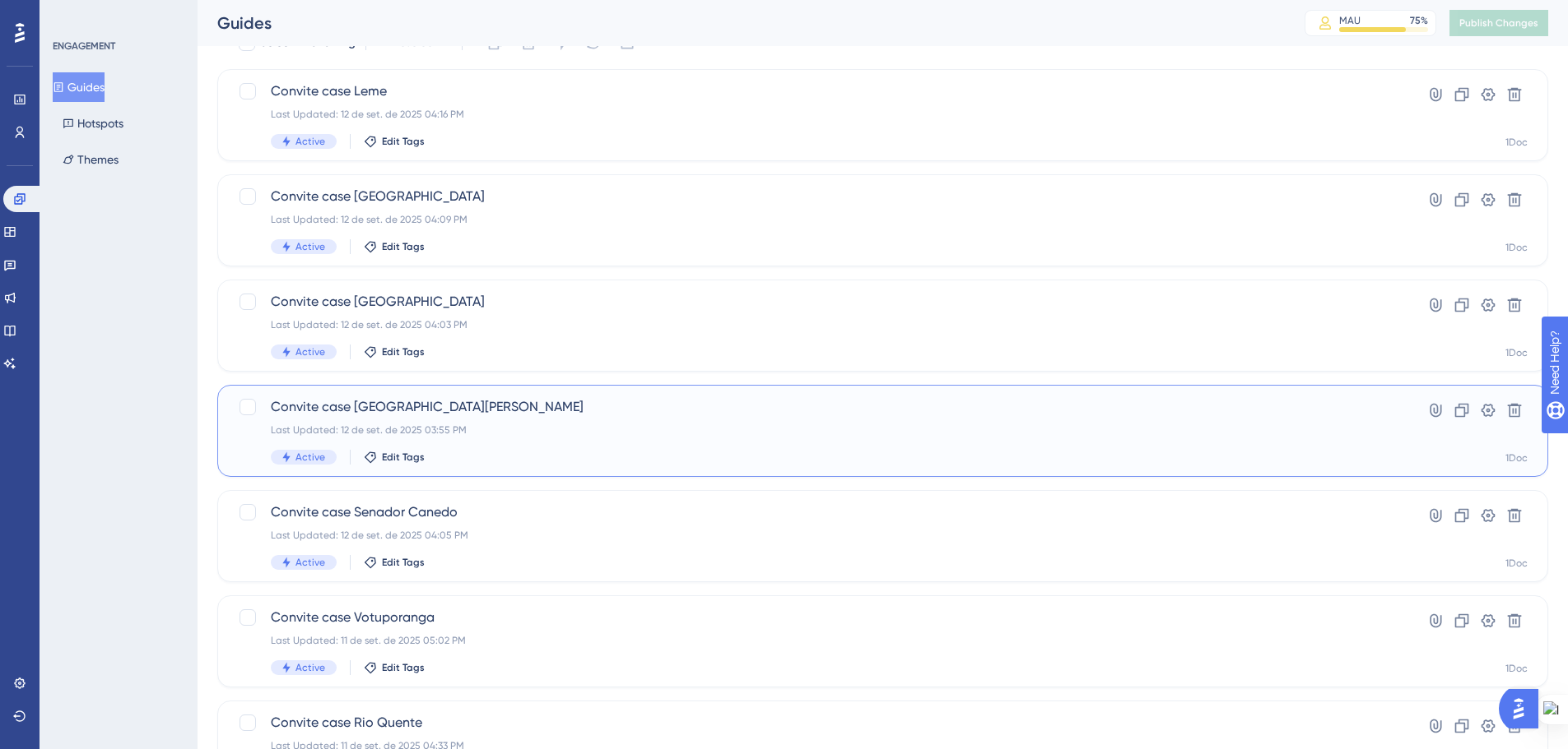
click at [514, 428] on div "Last Updated: 12 de set. de 2025 03:55 PM" at bounding box center [817, 430] width 1092 height 14
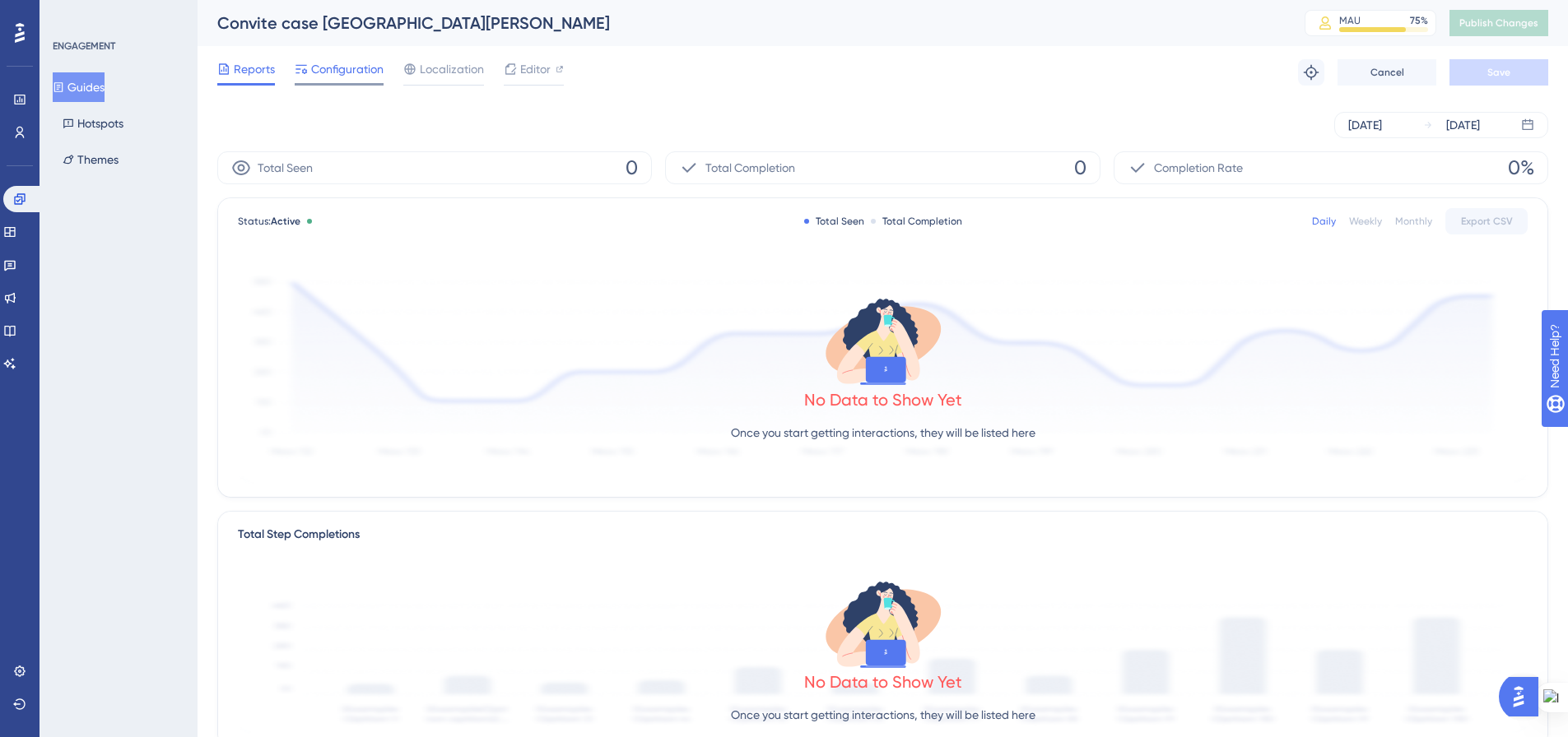
click at [347, 76] on span "Configuration" at bounding box center [347, 70] width 72 height 20
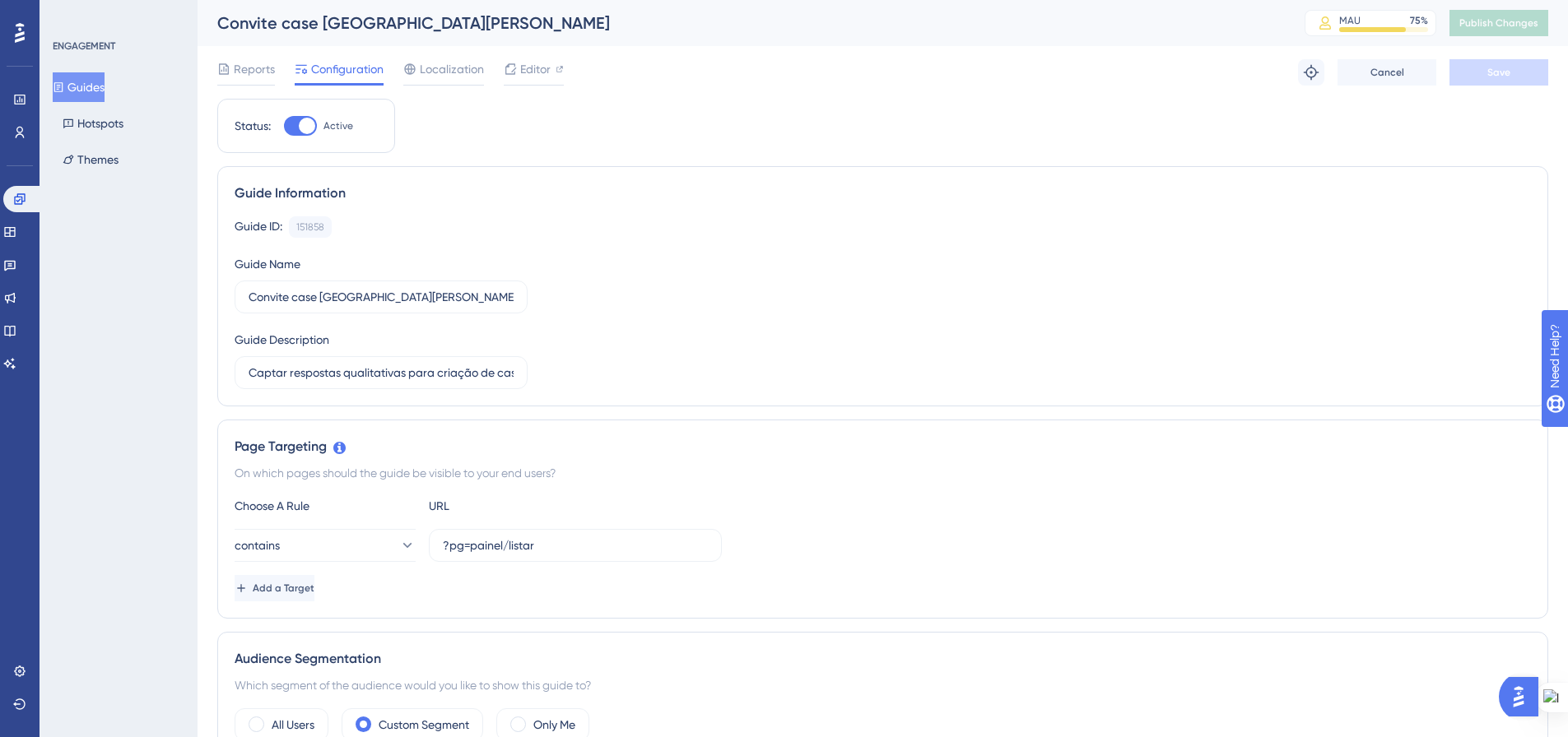
click at [89, 91] on button "Guides" at bounding box center [78, 87] width 52 height 30
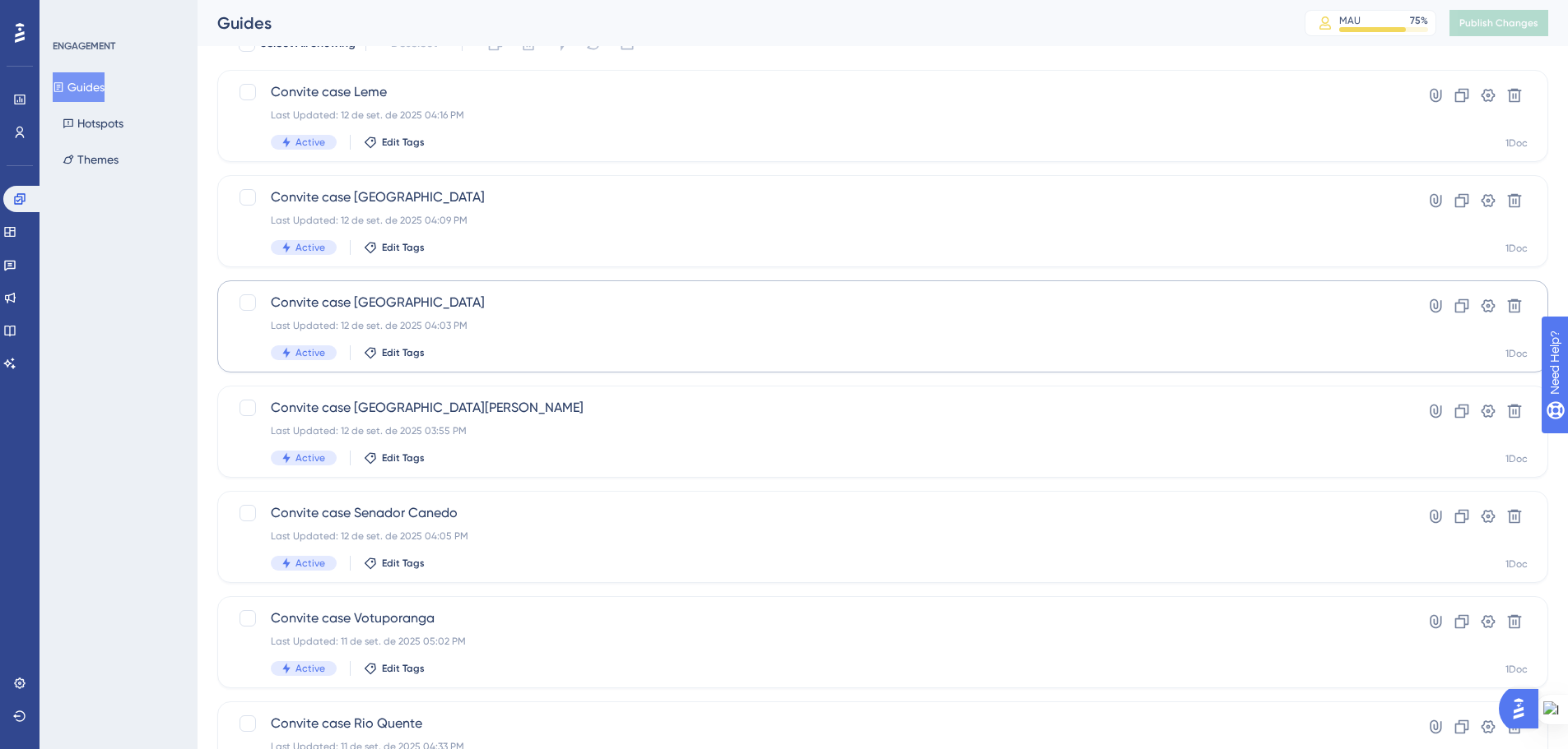
scroll to position [164, 0]
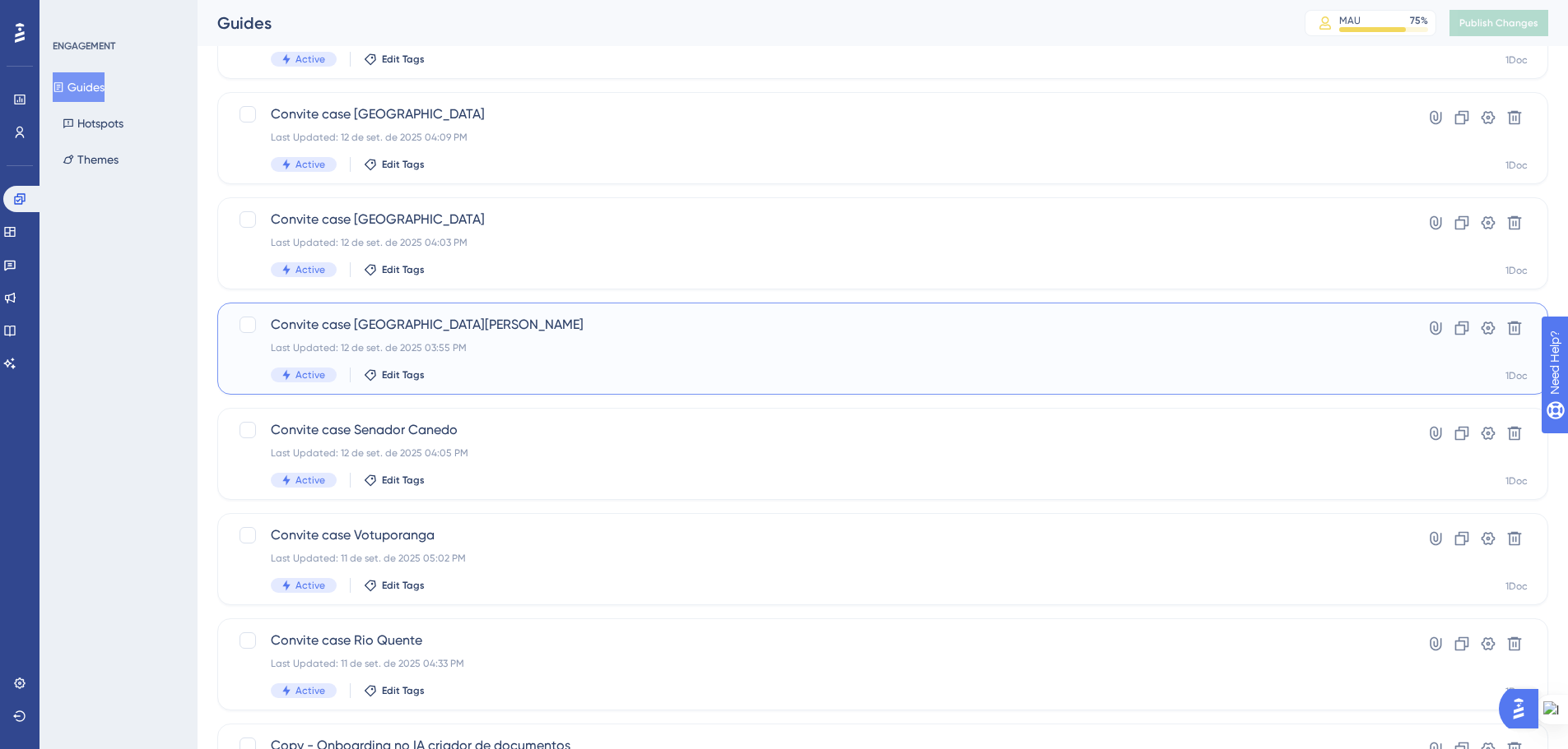
click at [425, 342] on div "Last Updated: 12 de set. de 2025 03:55 PM" at bounding box center [817, 348] width 1092 height 14
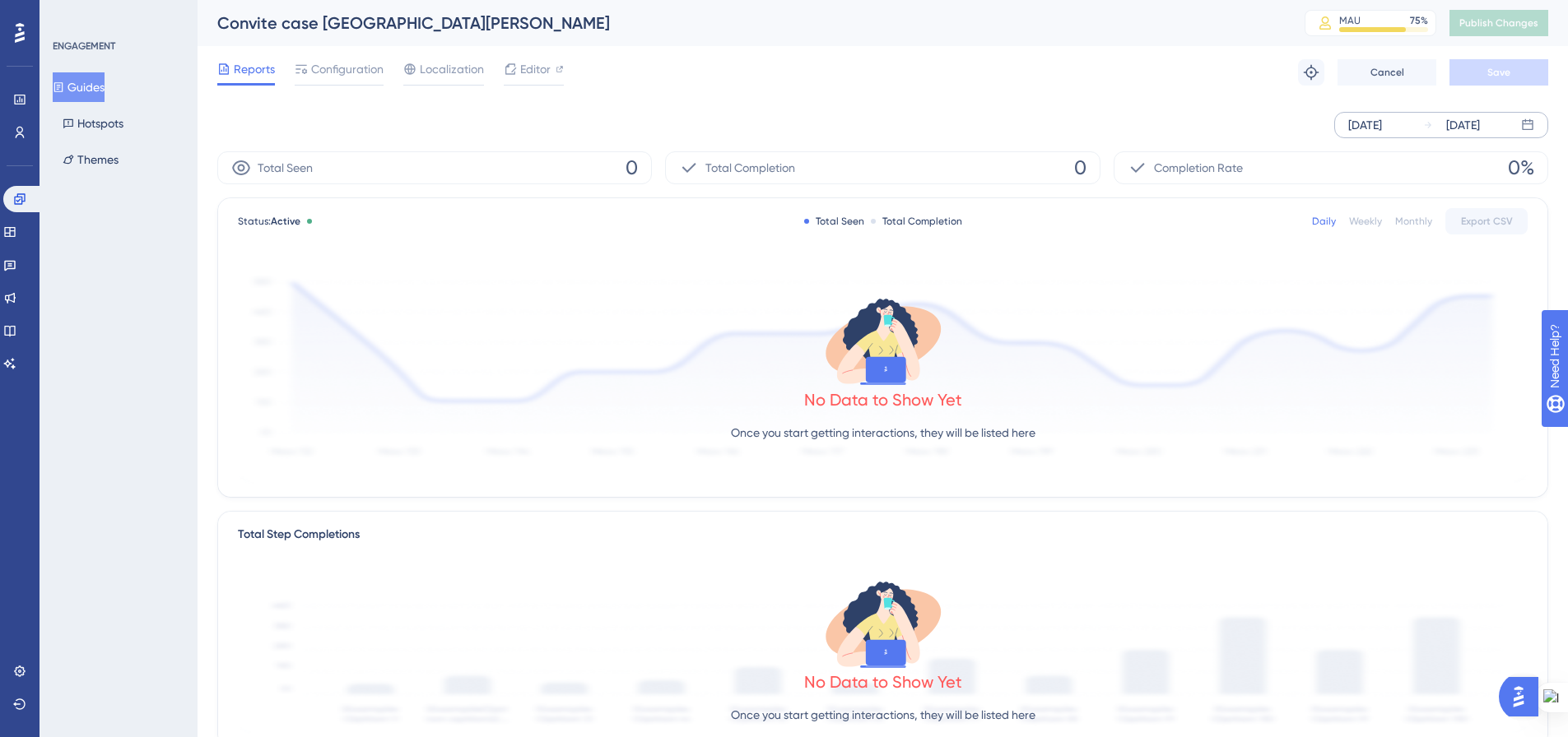
click at [1528, 126] on icon at bounding box center [1527, 125] width 14 height 14
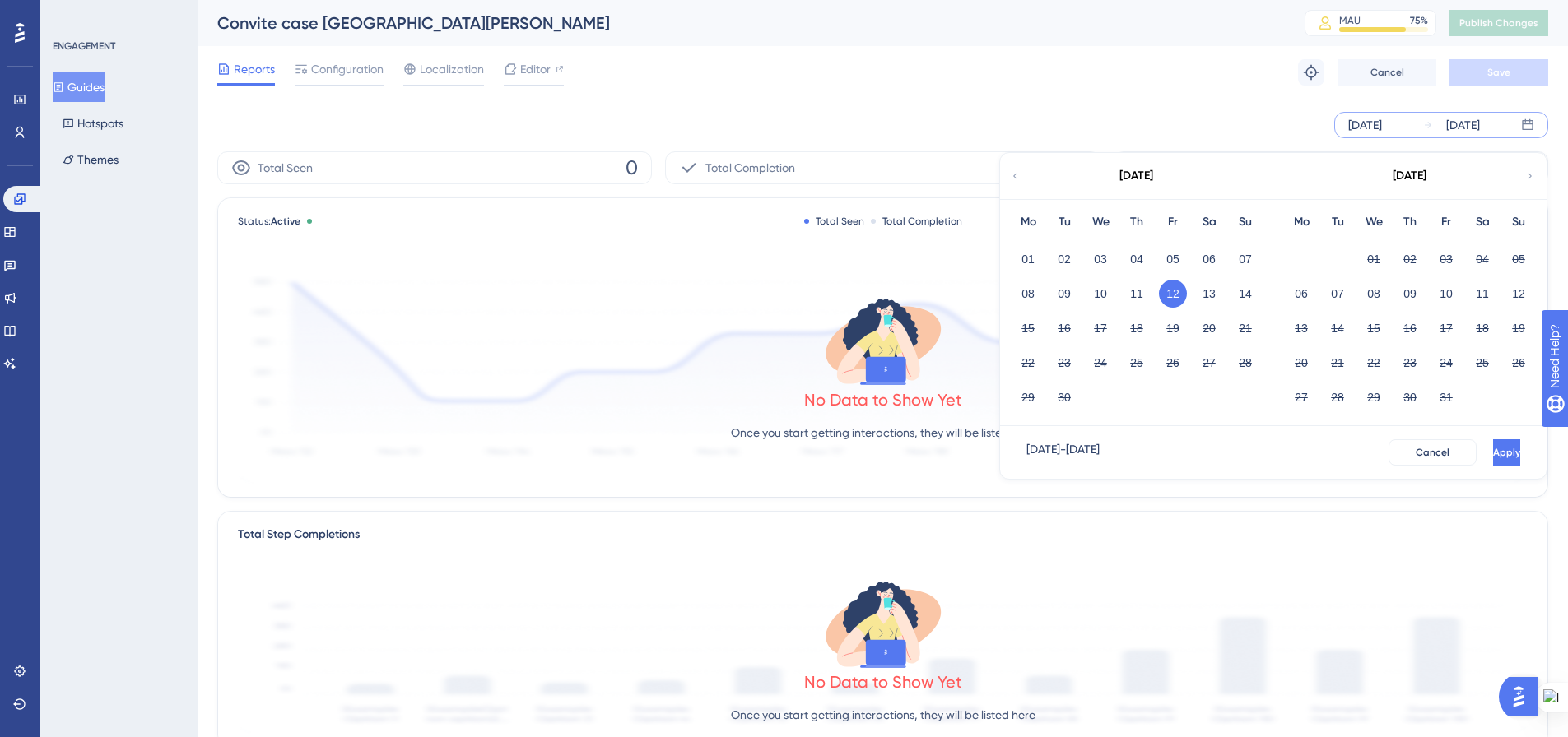
click at [1055, 109] on div "Sep 12 2025 Sep 12 2025 September 2025 Mo Tu We Th Fr Sa Su 01 02 03 04 05 06 0…" at bounding box center [882, 125] width 1330 height 52
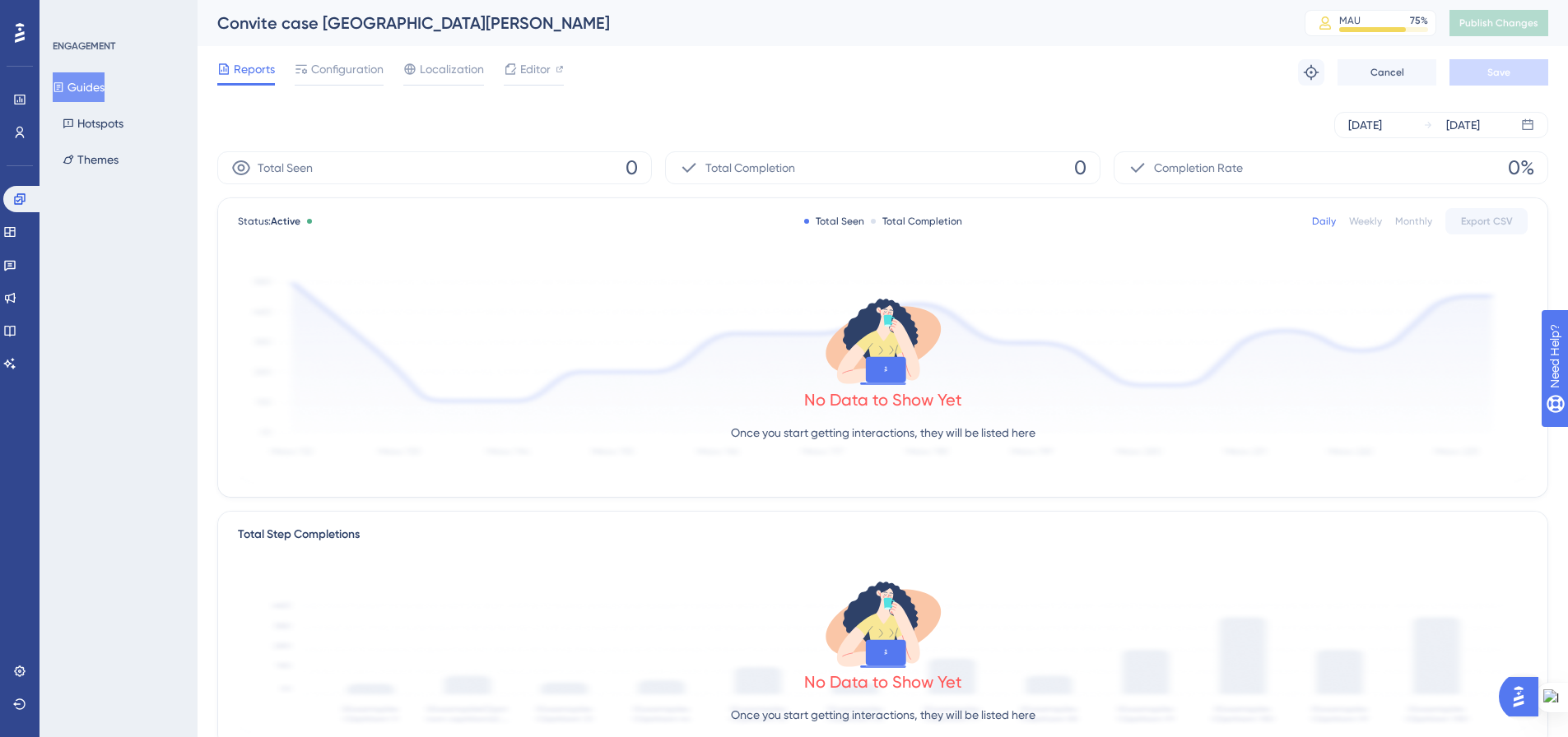
click at [311, 69] on span "Configuration" at bounding box center [347, 70] width 72 height 20
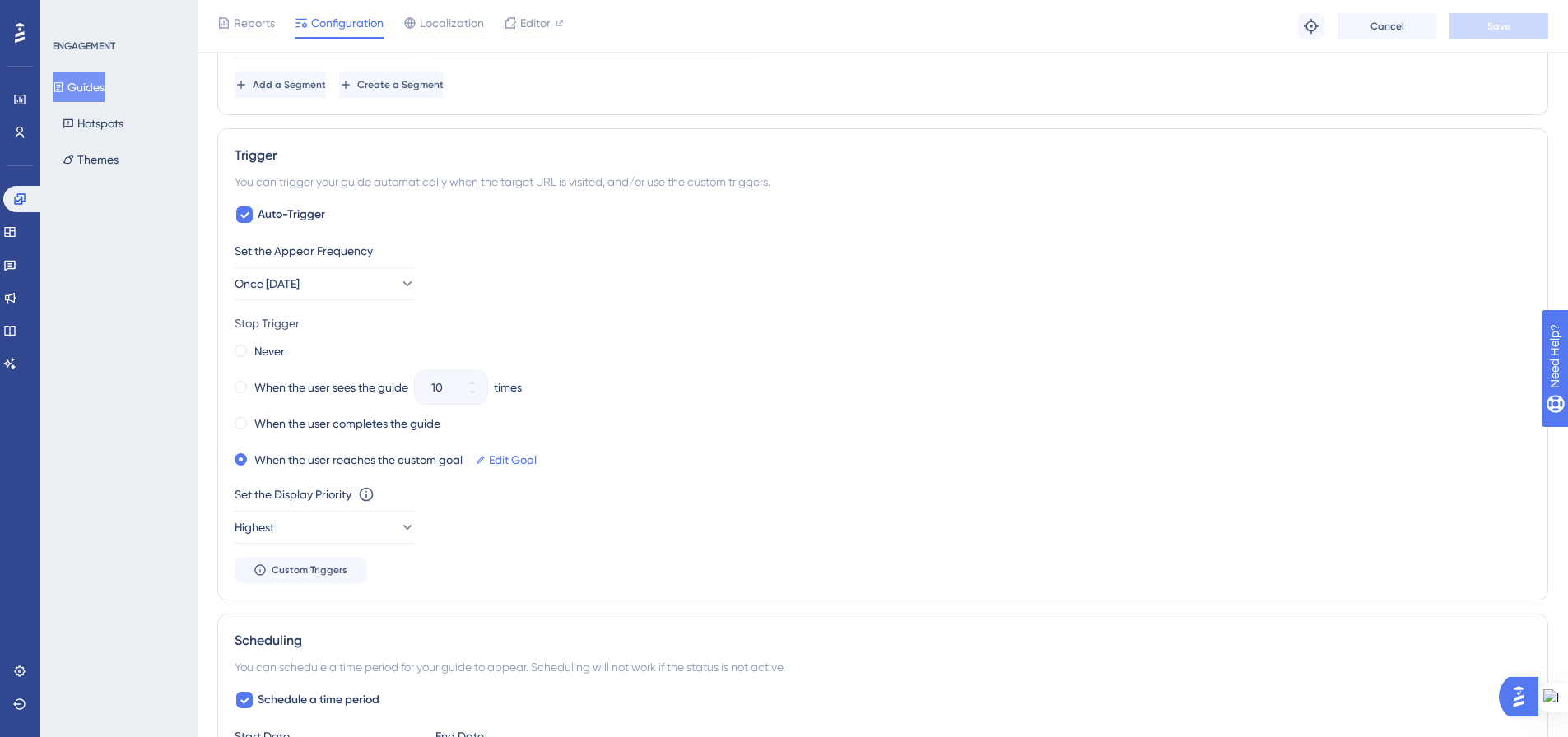
scroll to position [617, 0]
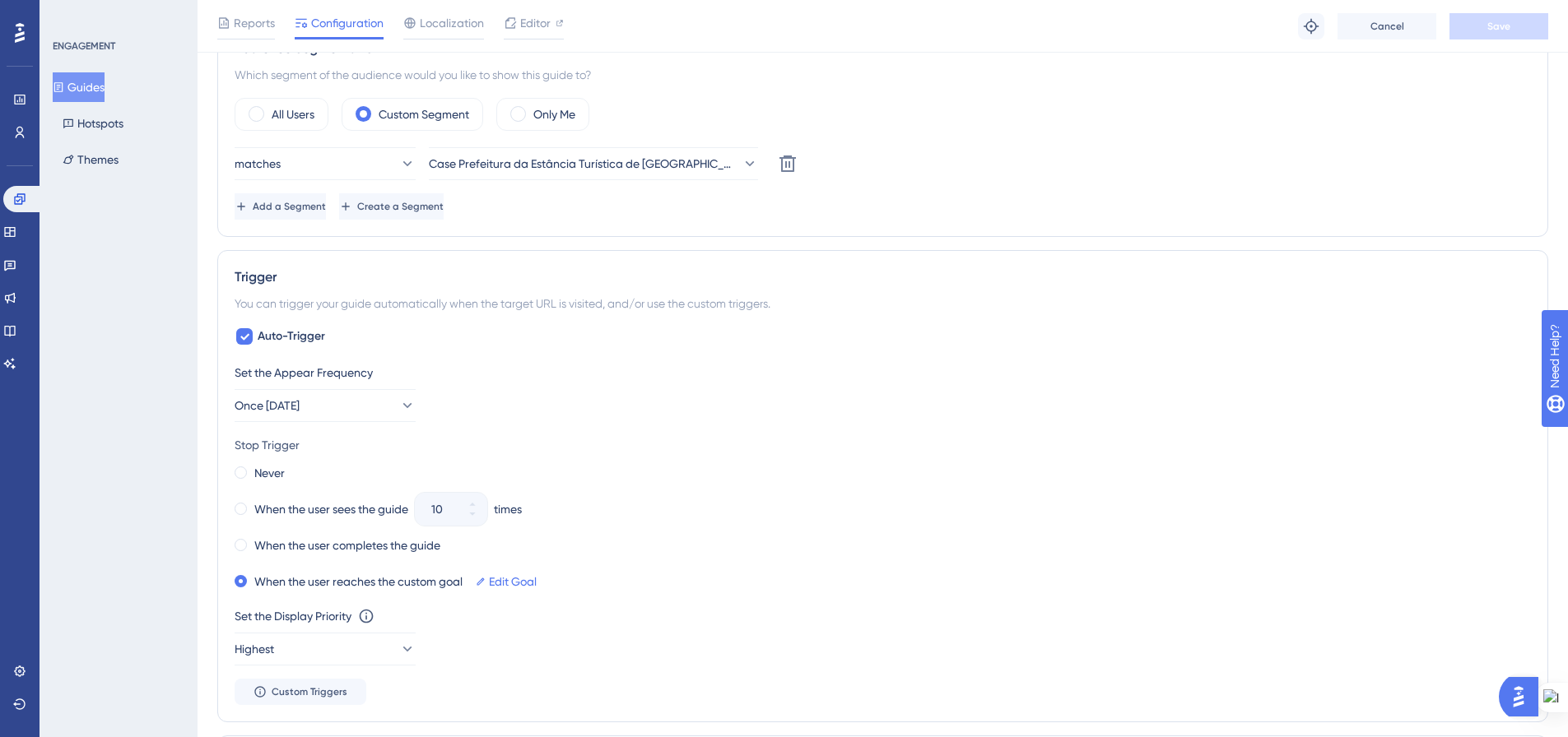
drag, startPoint x: 97, startPoint y: 80, endPoint x: 173, endPoint y: 115, distance: 83.7
click at [97, 81] on button "Guides" at bounding box center [78, 87] width 52 height 30
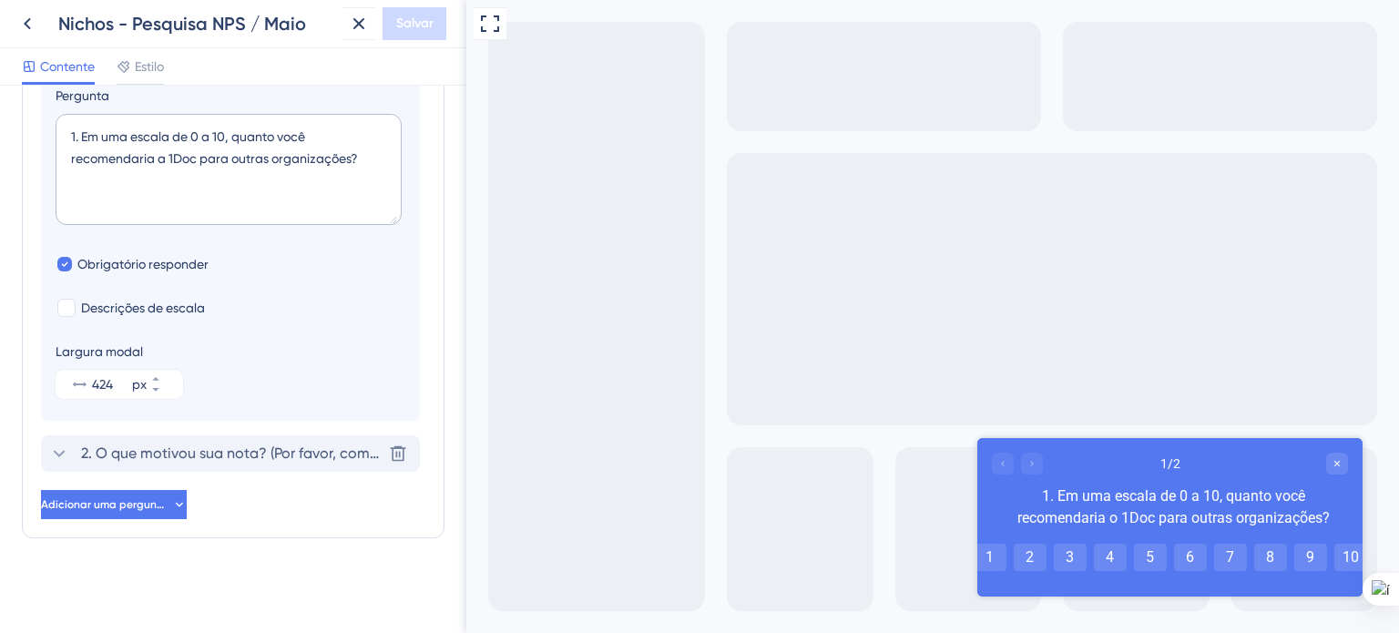
click at [124, 450] on font "2. O que motivou sua nota? (Por favor, compartilhe suas experiências específica…" at bounding box center [507, 452] width 853 height 17
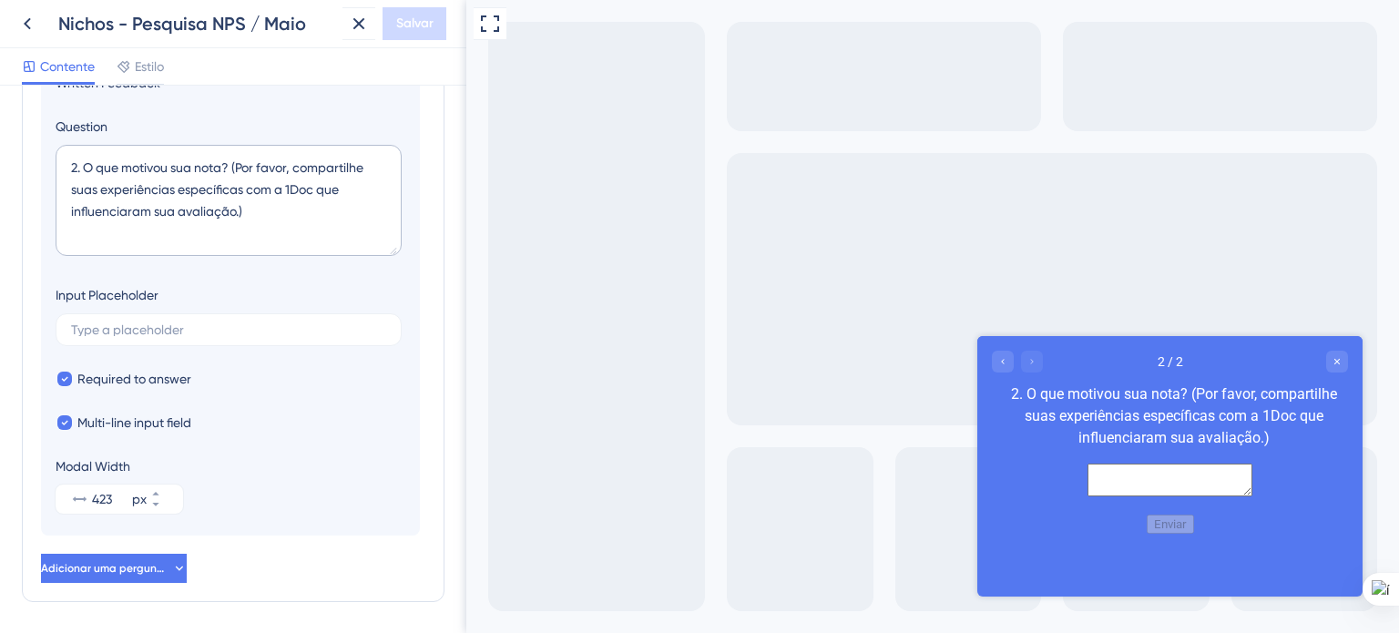
scroll to position [178, 0]
